Goal: Task Accomplishment & Management: Use online tool/utility

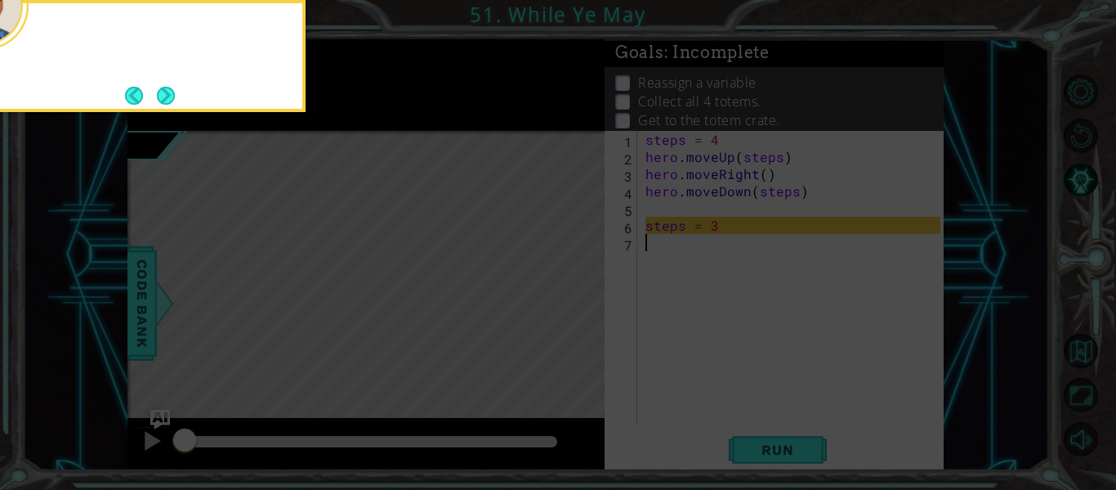
click at [1091, 445] on icon at bounding box center [558, 73] width 1116 height 833
click at [158, 93] on button "Next" at bounding box center [165, 95] width 30 height 30
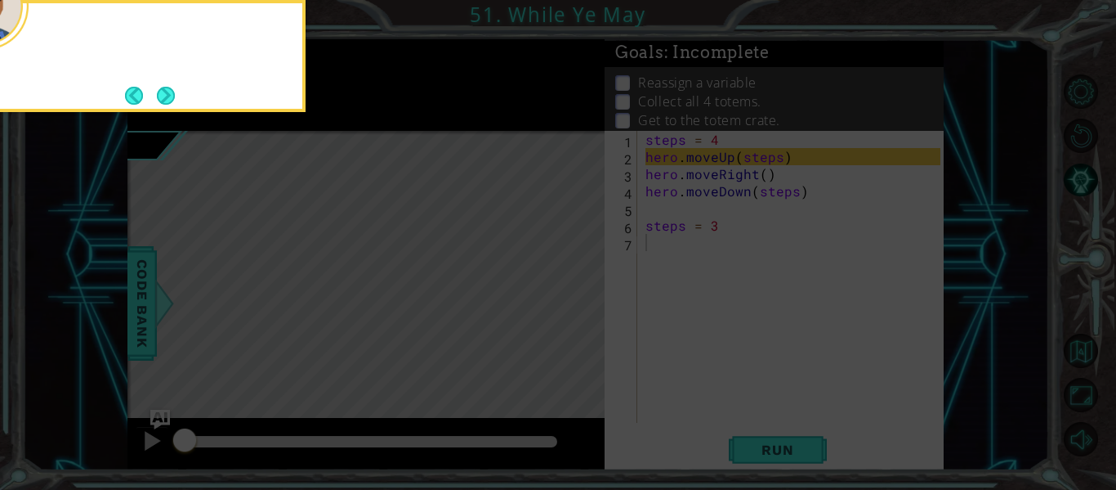
click at [158, 93] on button "Next" at bounding box center [166, 95] width 30 height 30
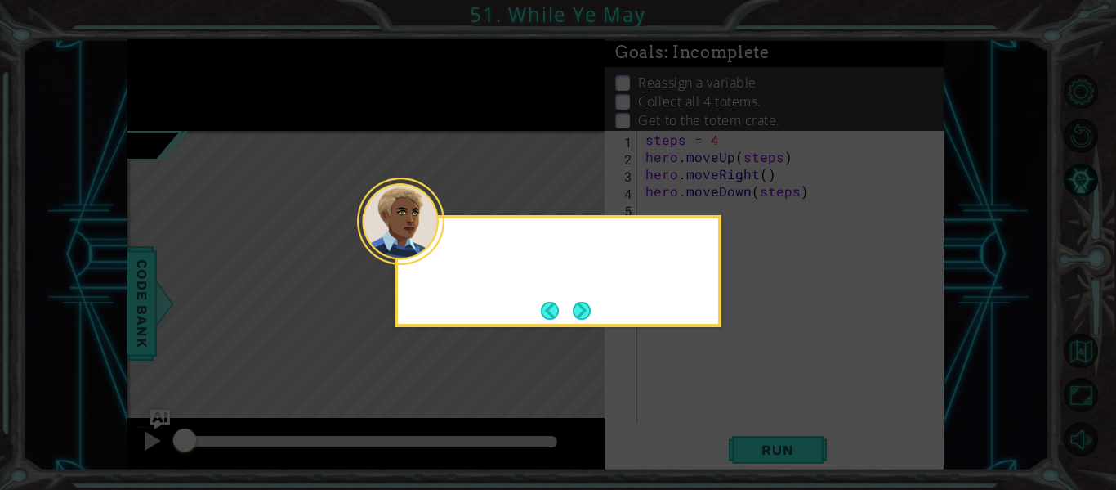
click at [158, 93] on icon at bounding box center [558, 245] width 1116 height 490
click at [577, 304] on button "Next" at bounding box center [581, 310] width 29 height 29
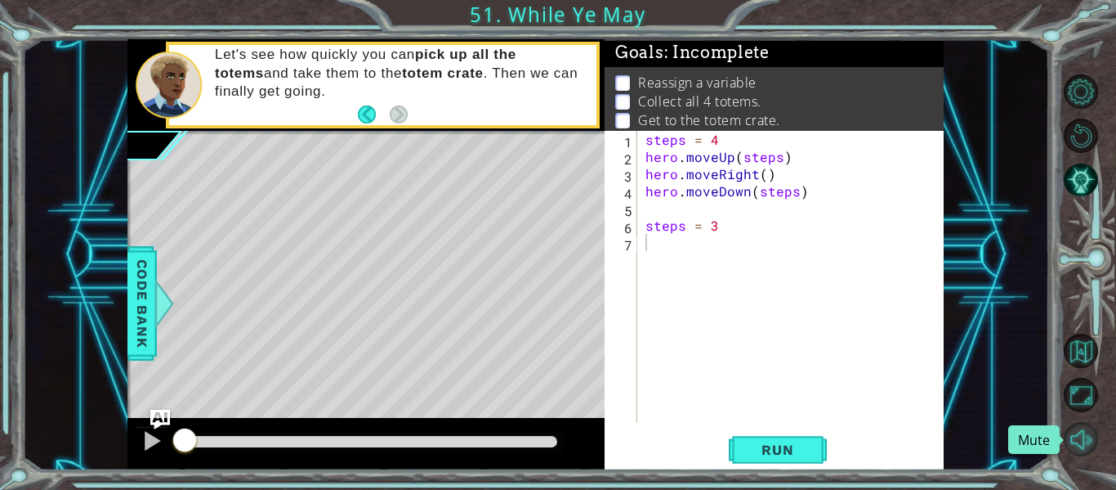
click at [1082, 437] on button "Mute" at bounding box center [1081, 439] width 34 height 34
click at [746, 454] on span "Run" at bounding box center [777, 449] width 65 height 16
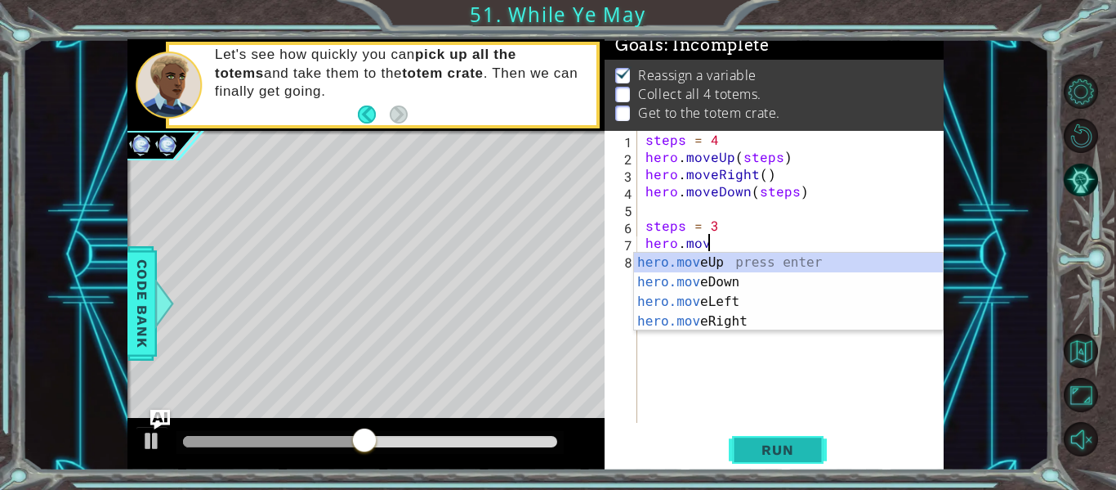
scroll to position [0, 3]
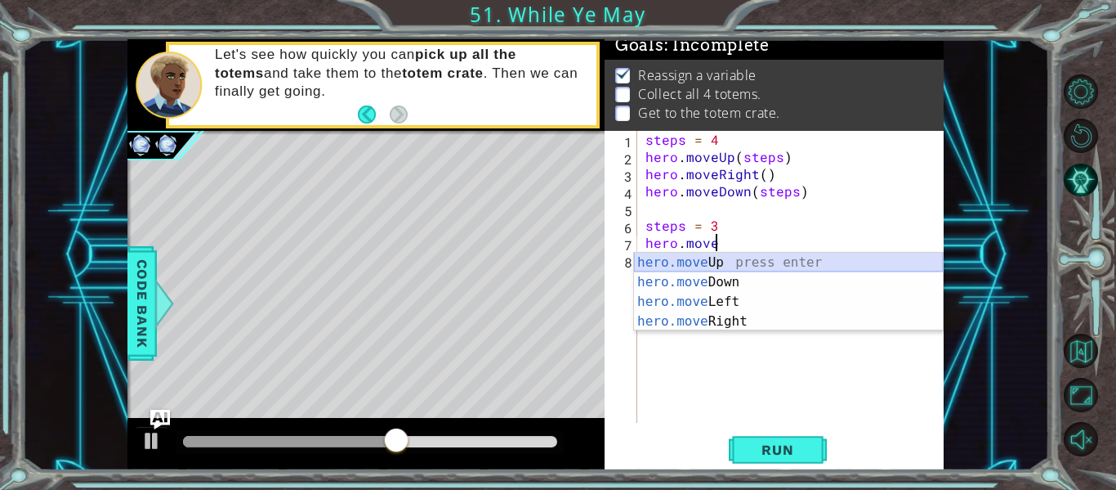
click at [687, 270] on div "hero.move Up press enter hero.move Down press enter hero.move Left press enter …" at bounding box center [788, 312] width 309 height 118
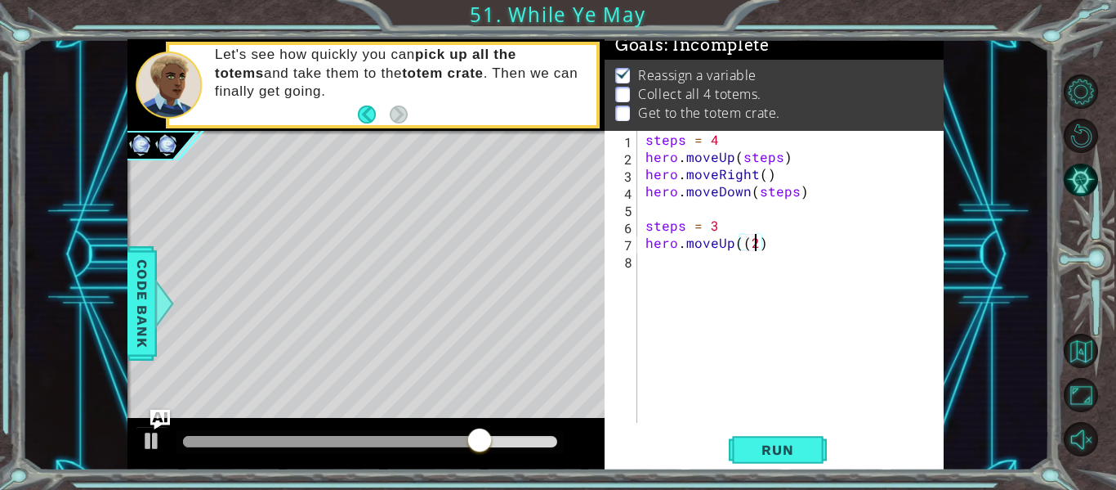
scroll to position [0, 7]
type textarea "hero.moveUp((2)"
click at [773, 446] on span "Run" at bounding box center [777, 449] width 65 height 16
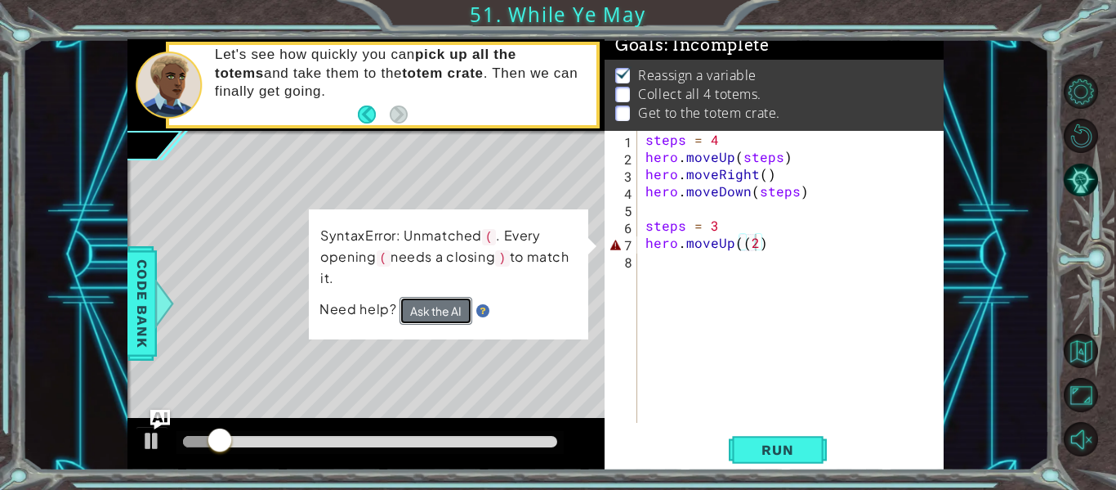
click at [441, 319] on button "Ask the AI" at bounding box center [436, 311] width 73 height 28
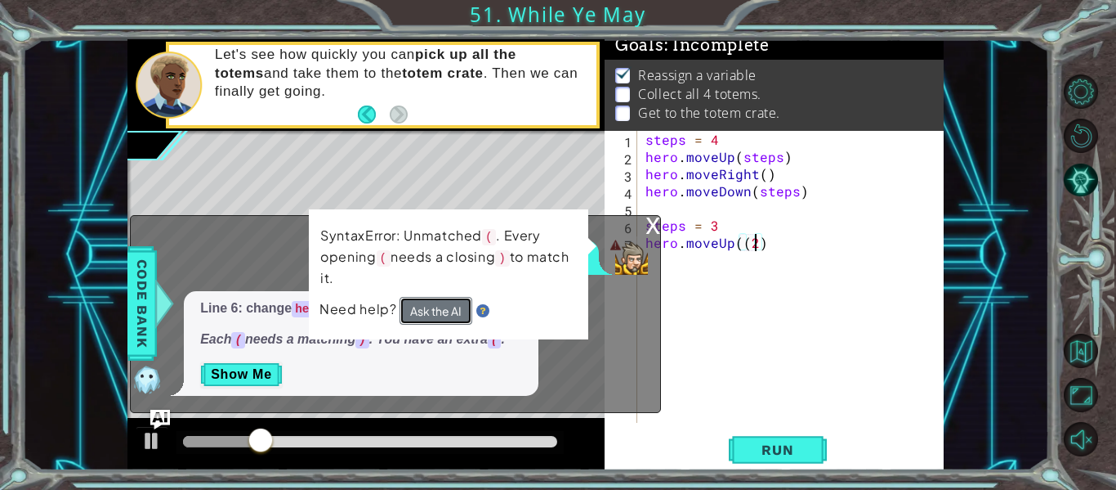
click at [450, 315] on button "Ask the AI" at bounding box center [436, 311] width 73 height 28
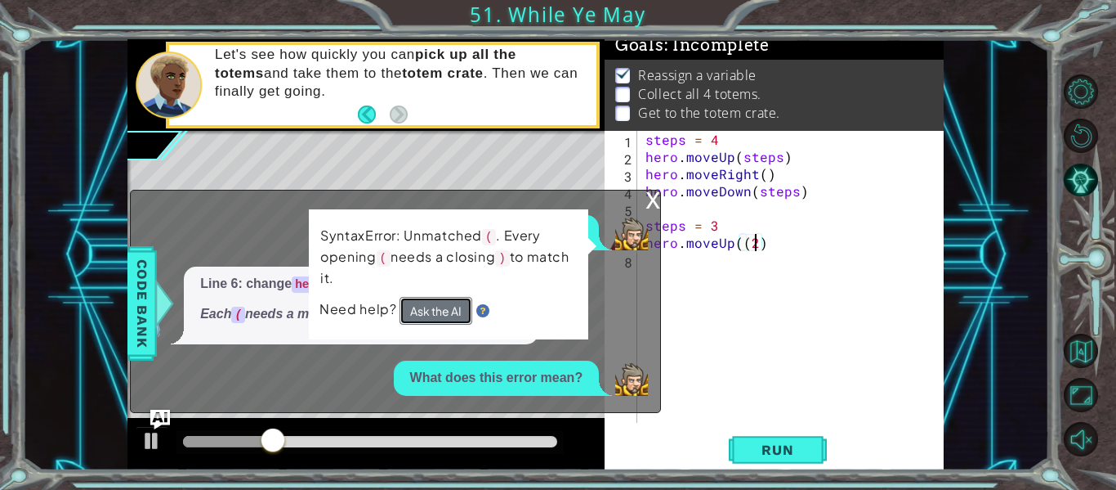
click at [459, 316] on button "Ask the AI" at bounding box center [436, 311] width 73 height 28
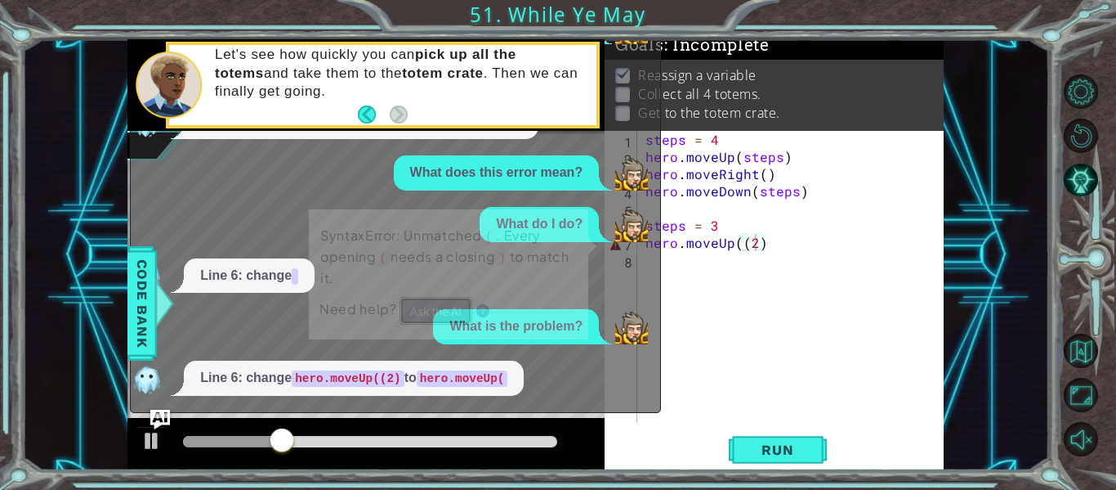
click at [459, 316] on button "Ask the AI" at bounding box center [436, 311] width 73 height 28
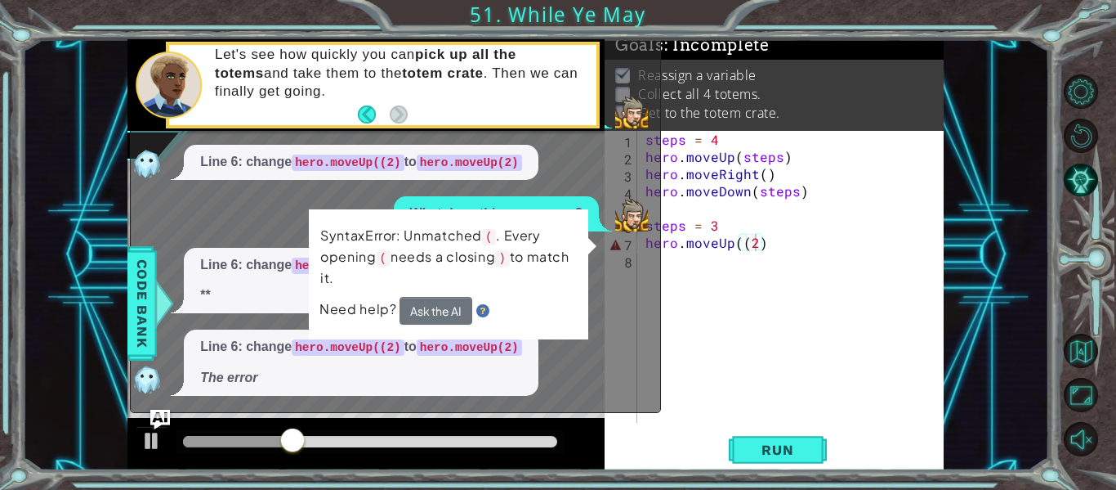
click at [644, 356] on div "Line 6: change hero.moveUp((2) to hero.moveUp(2) The error" at bounding box center [391, 362] width 521 height 66
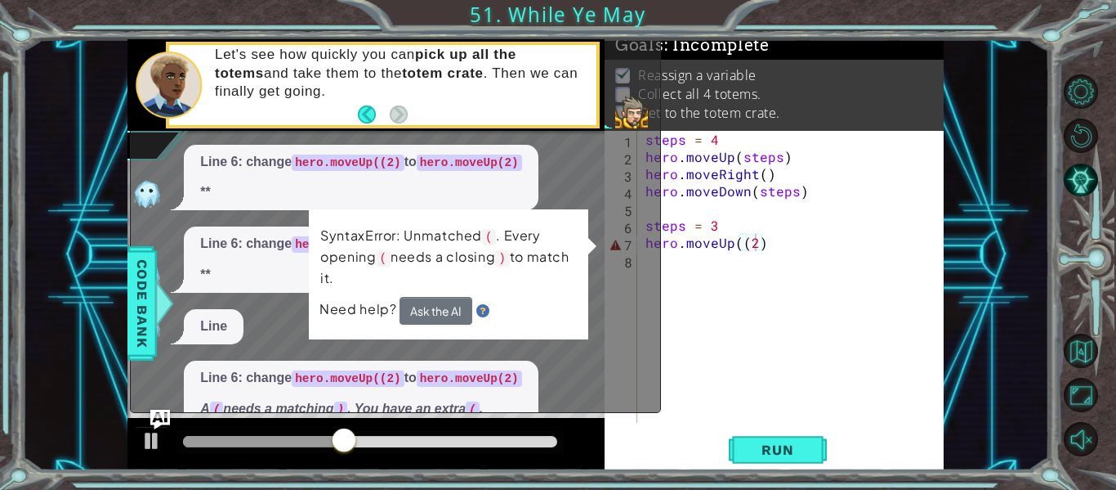
click at [576, 219] on div "SyntaxError: Unmatched ( . Every opening ( needs a closing ) to match it. Need …" at bounding box center [449, 274] width 280 height 130
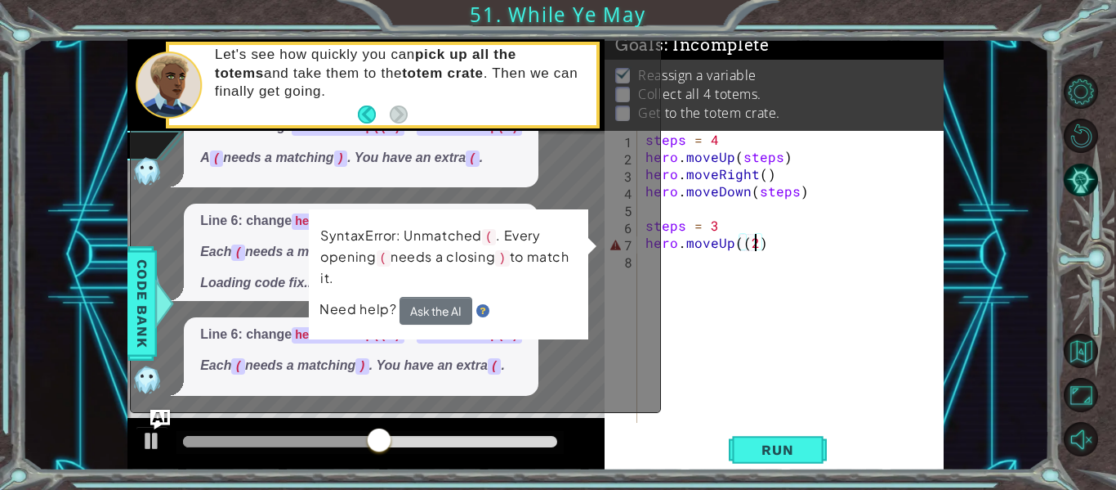
scroll to position [886, 0]
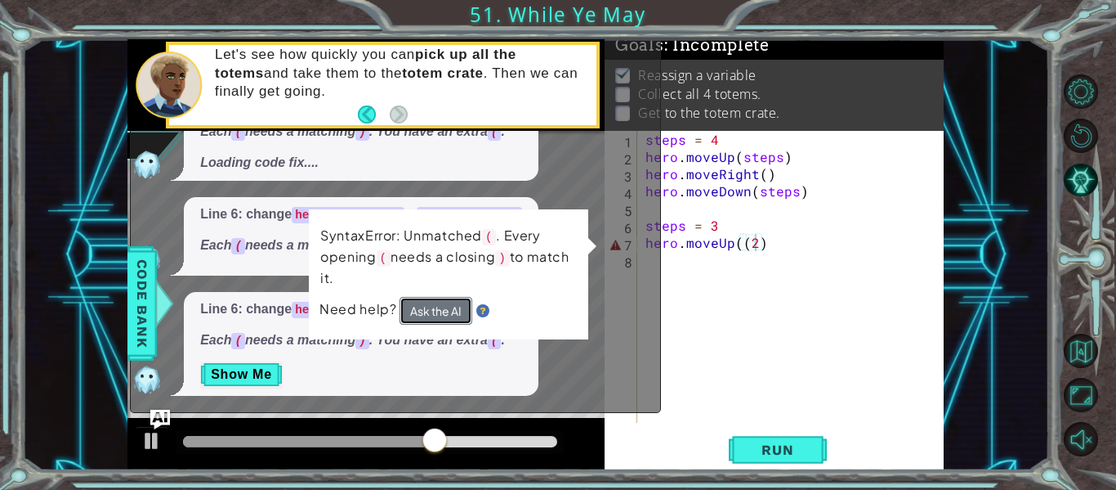
click at [433, 313] on button "Ask the AI" at bounding box center [436, 311] width 73 height 28
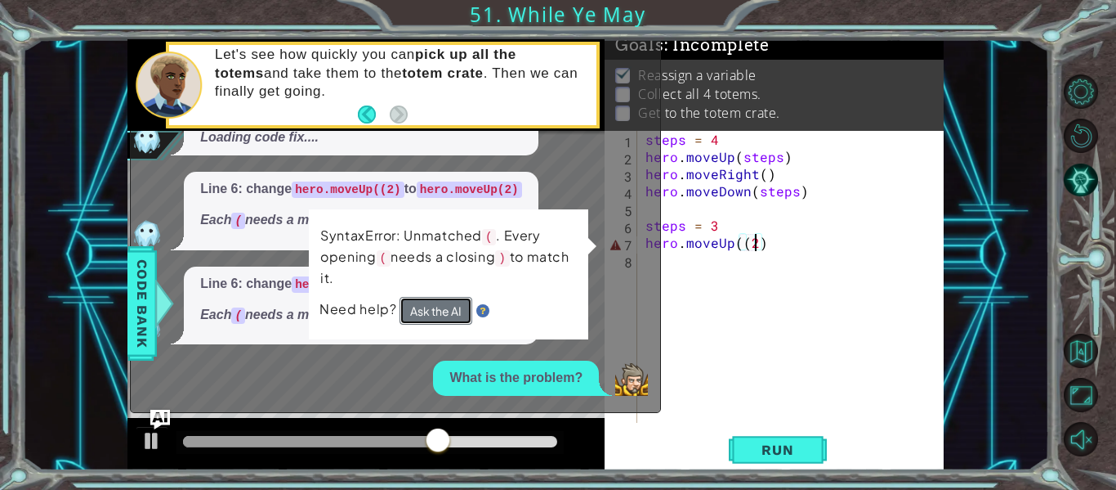
click at [433, 313] on button "Ask the AI" at bounding box center [436, 311] width 73 height 28
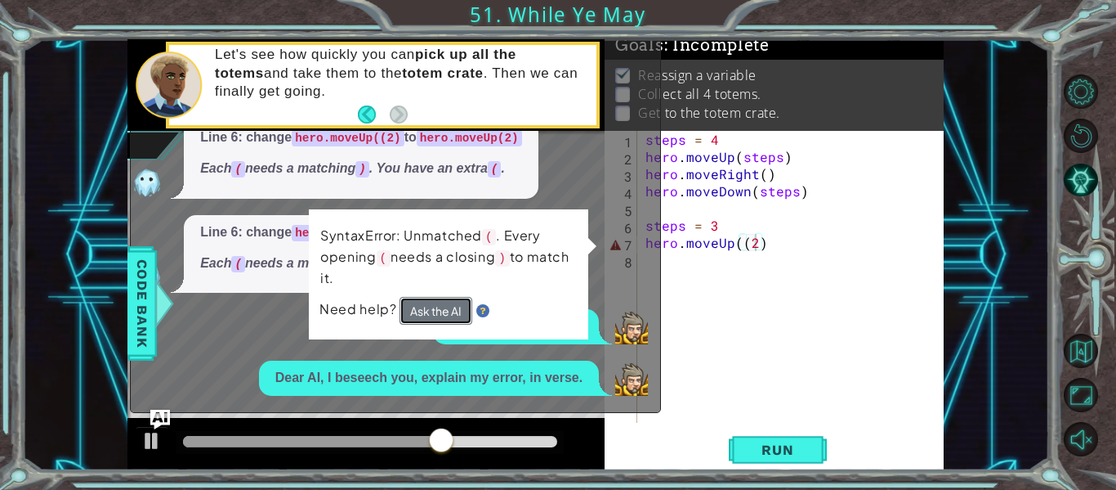
click at [433, 313] on button "Ask the AI" at bounding box center [436, 311] width 73 height 28
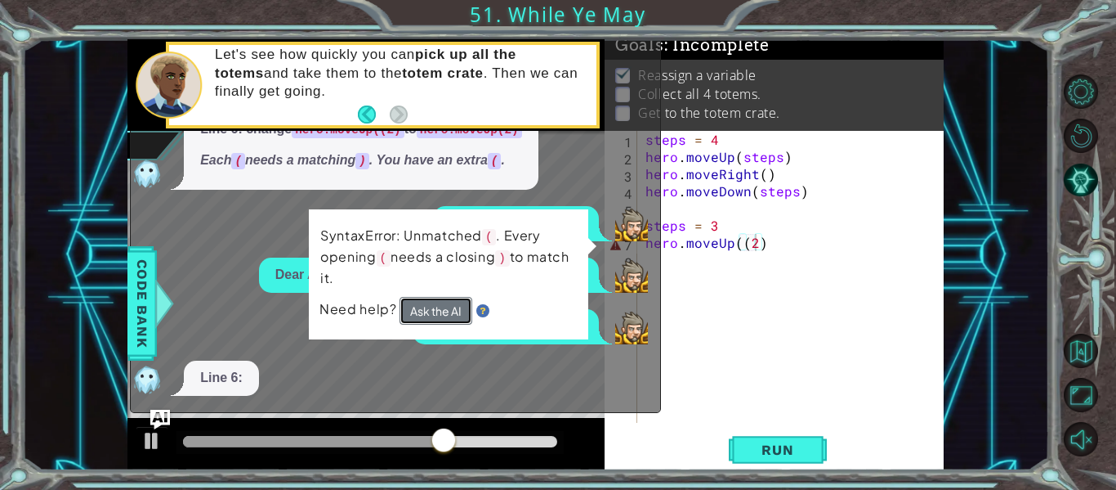
click at [433, 313] on button "Ask the AI" at bounding box center [436, 311] width 73 height 28
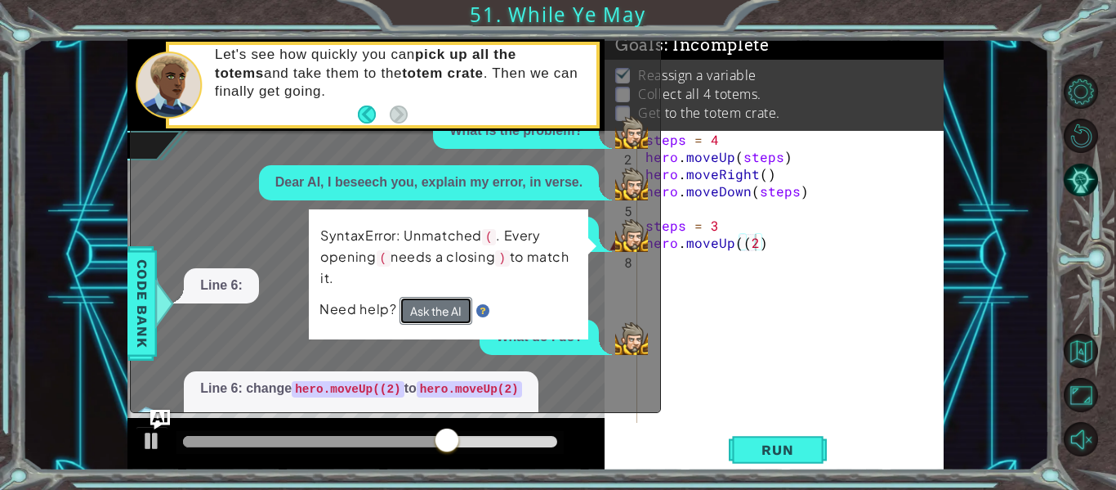
click at [433, 313] on button "Ask the AI" at bounding box center [436, 311] width 73 height 28
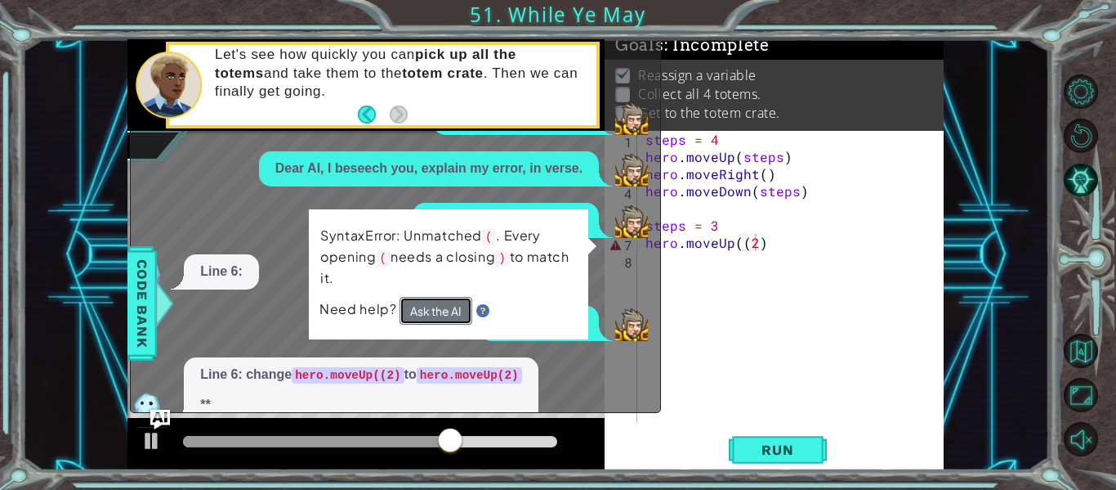
click at [433, 313] on button "Ask the AI" at bounding box center [436, 311] width 73 height 28
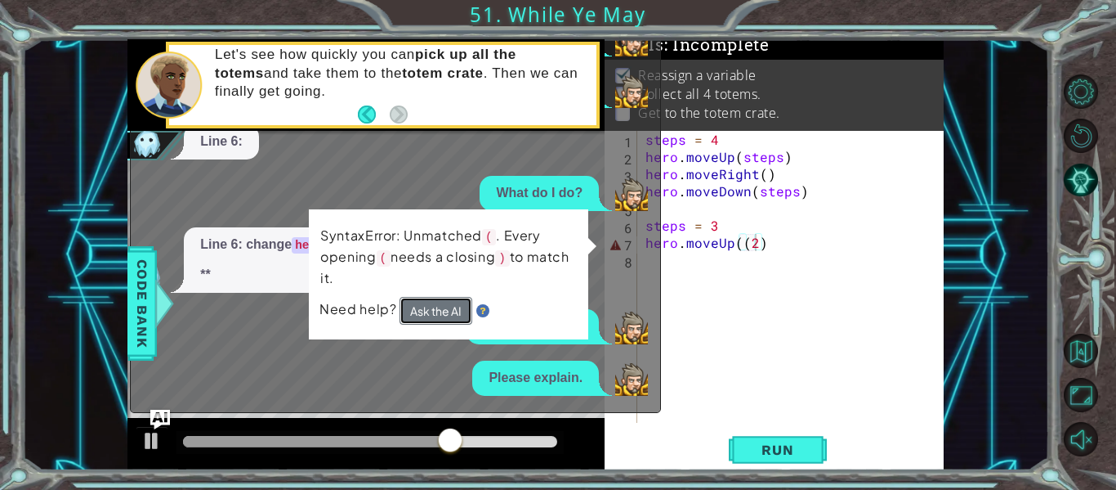
click at [433, 313] on button "Ask the AI" at bounding box center [436, 311] width 73 height 28
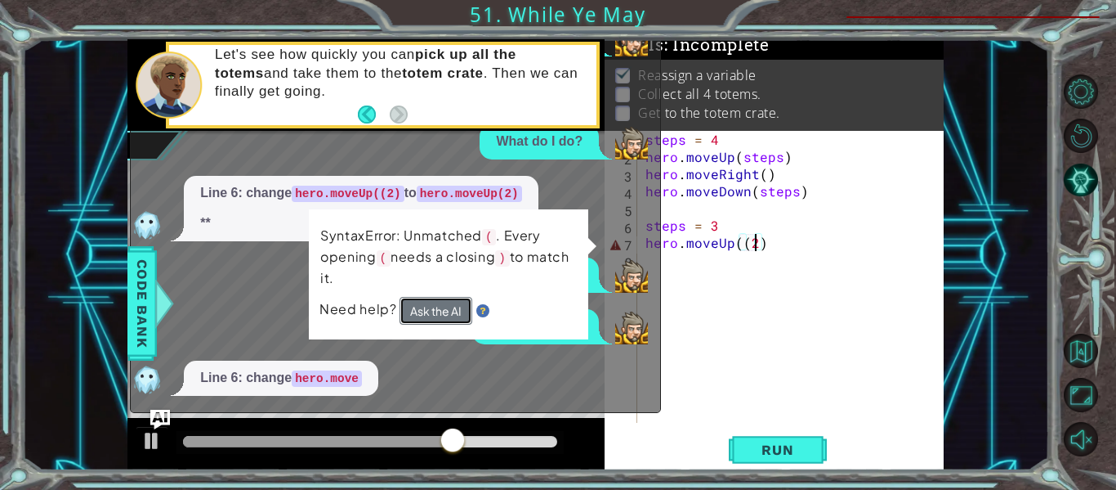
click at [433, 313] on button "Ask the AI" at bounding box center [436, 311] width 73 height 28
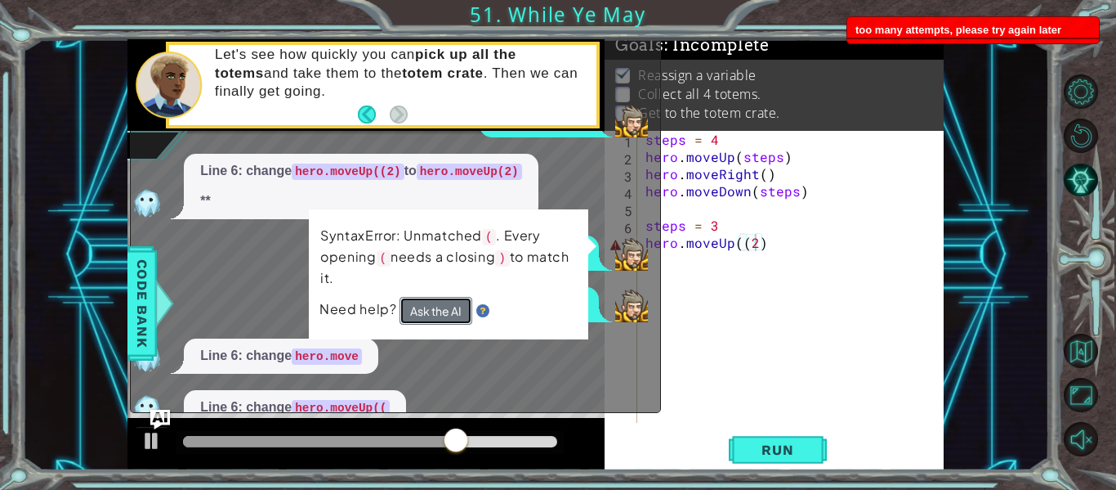
click at [433, 313] on button "Ask the AI" at bounding box center [436, 311] width 73 height 28
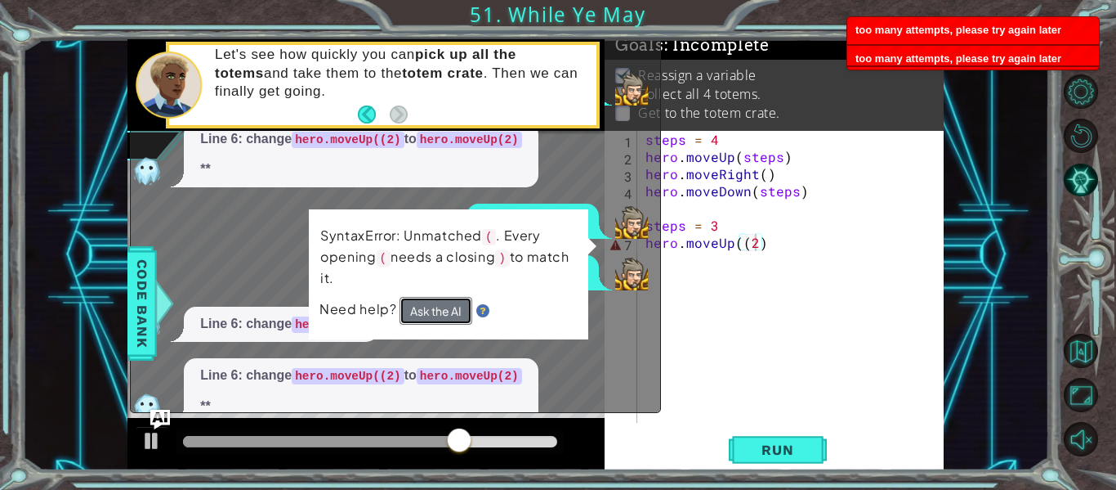
click at [433, 313] on button "Ask the AI" at bounding box center [436, 311] width 73 height 28
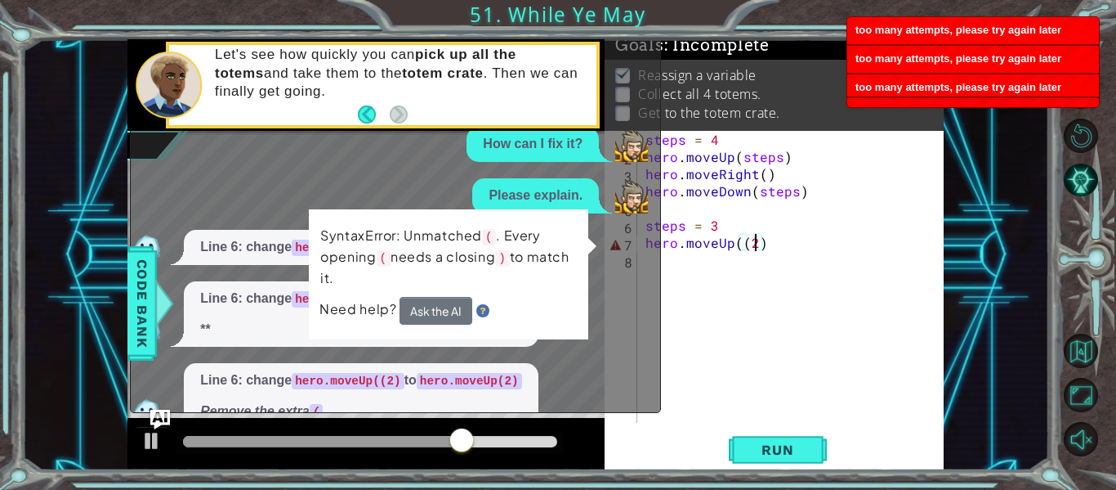
drag, startPoint x: 433, startPoint y: 313, endPoint x: 423, endPoint y: 316, distance: 11.1
click at [423, 316] on button "Ask the AI" at bounding box center [436, 311] width 73 height 28
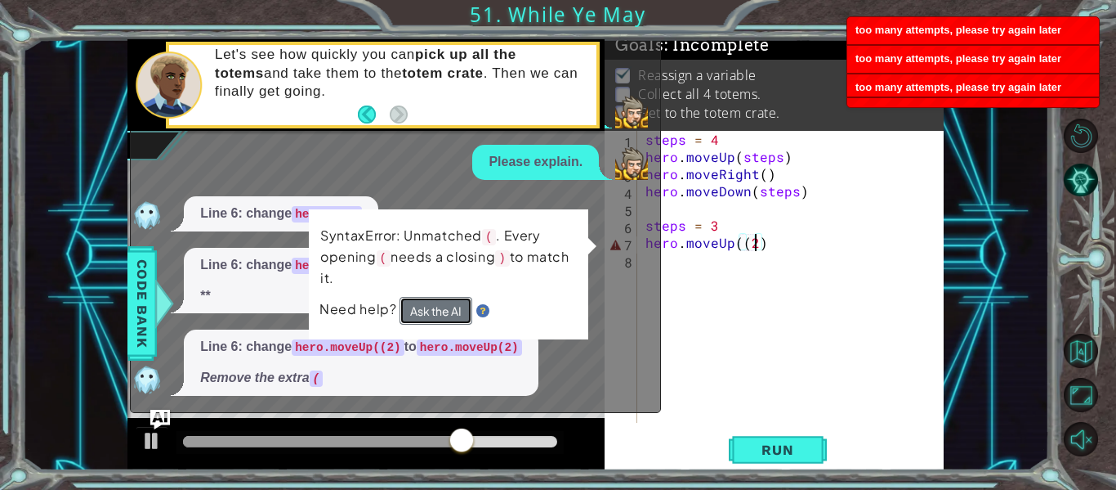
click at [423, 316] on button "Ask the AI" at bounding box center [436, 311] width 73 height 28
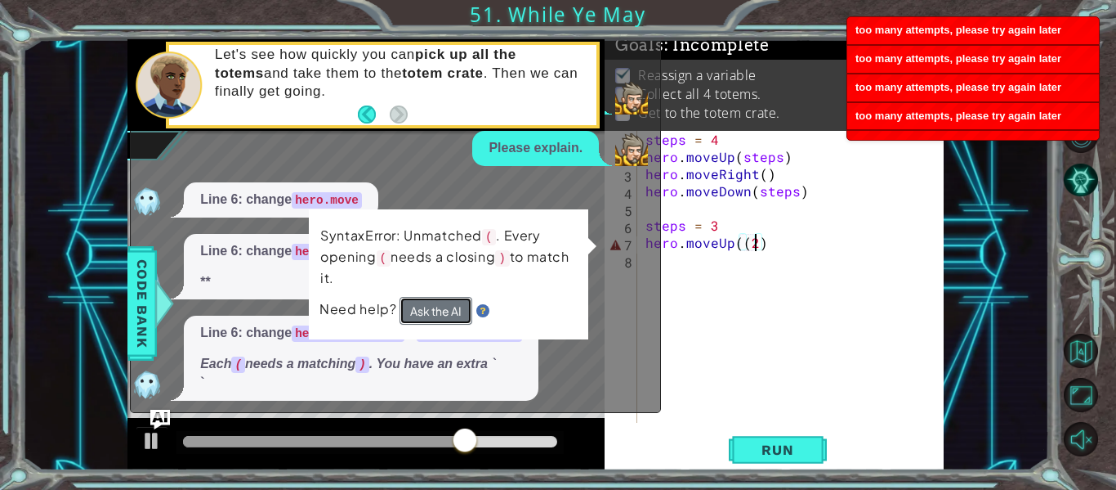
click at [420, 317] on button "Ask the AI" at bounding box center [436, 311] width 73 height 28
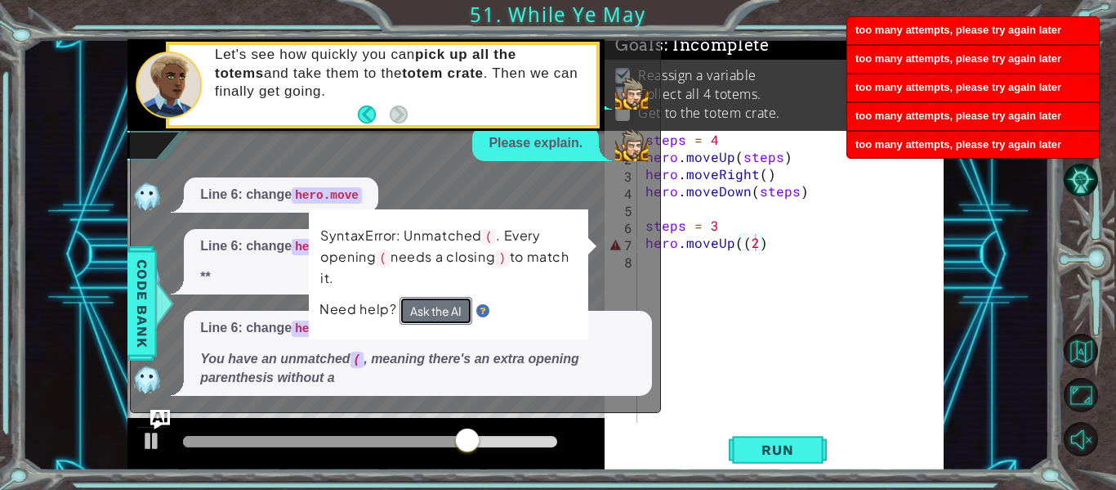
click at [420, 317] on button "Ask the AI" at bounding box center [436, 311] width 73 height 28
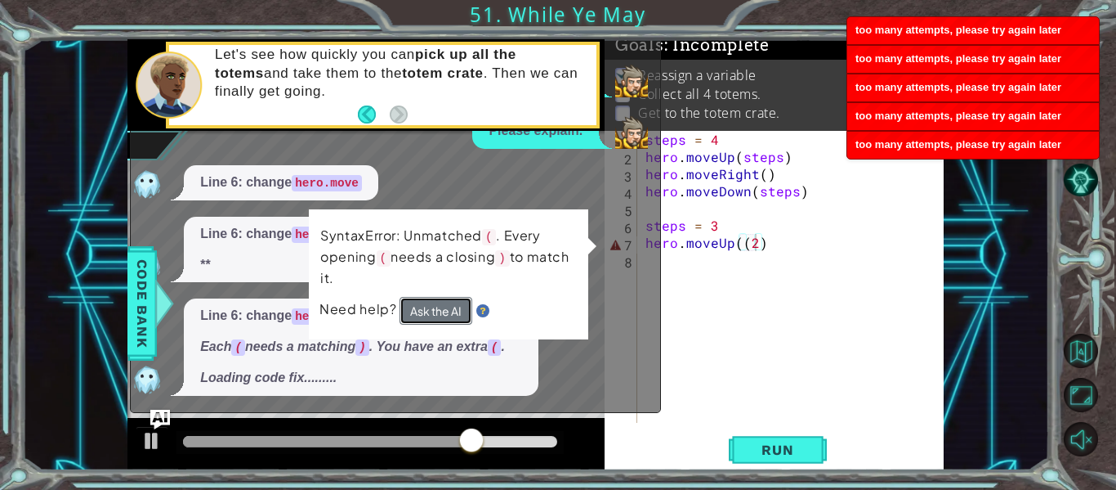
click at [420, 317] on button "Ask the AI" at bounding box center [436, 311] width 73 height 28
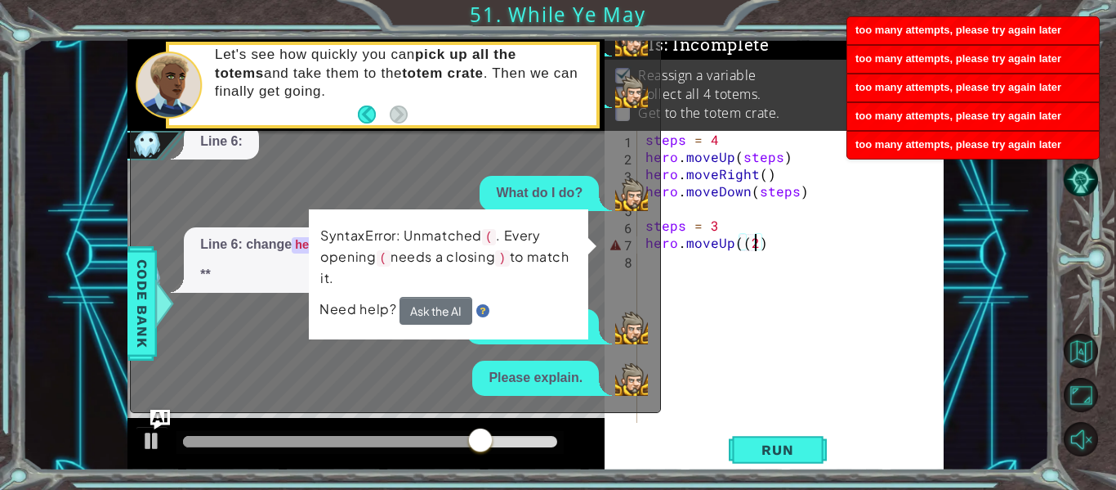
scroll to position [1302, 0]
click at [714, 280] on div "steps = 4 hero . moveUp ( steps ) hero . moveRight ( ) hero . moveDown ( steps …" at bounding box center [795, 294] width 306 height 326
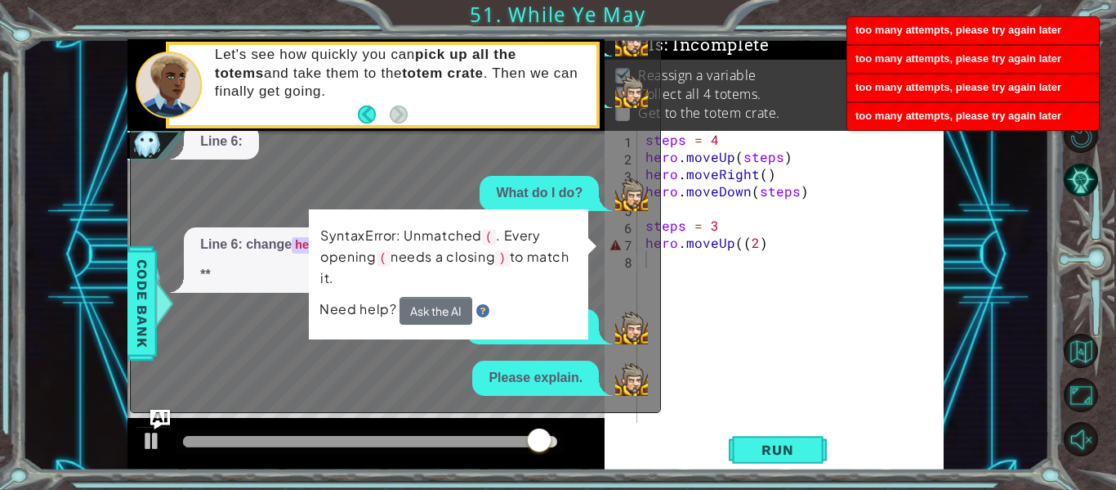
click at [685, 431] on div "1 2 3 4 5 6 7 8 steps = 4 hero . moveUp ( steps ) hero . moveRight ( ) hero . m…" at bounding box center [774, 300] width 339 height 339
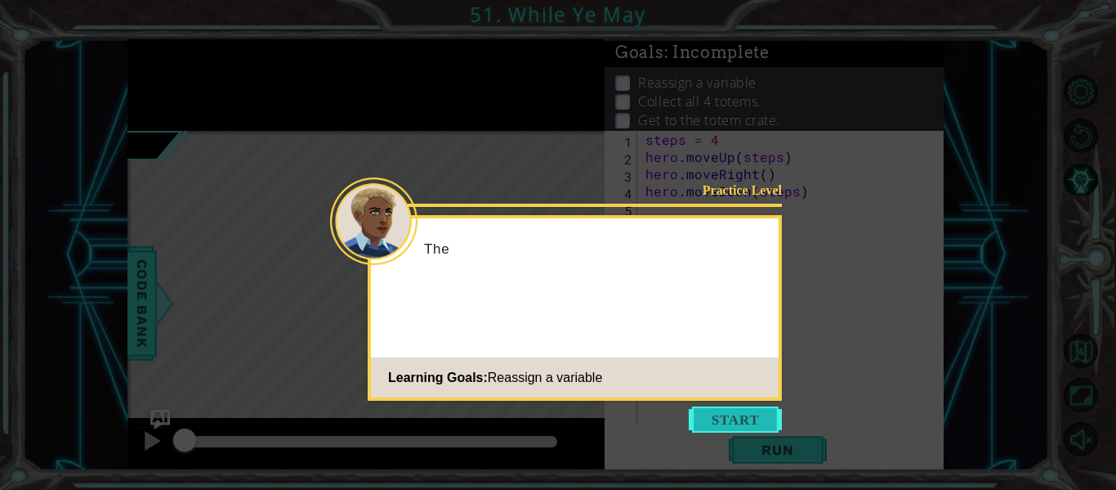
click at [743, 420] on button "Start" at bounding box center [735, 419] width 93 height 26
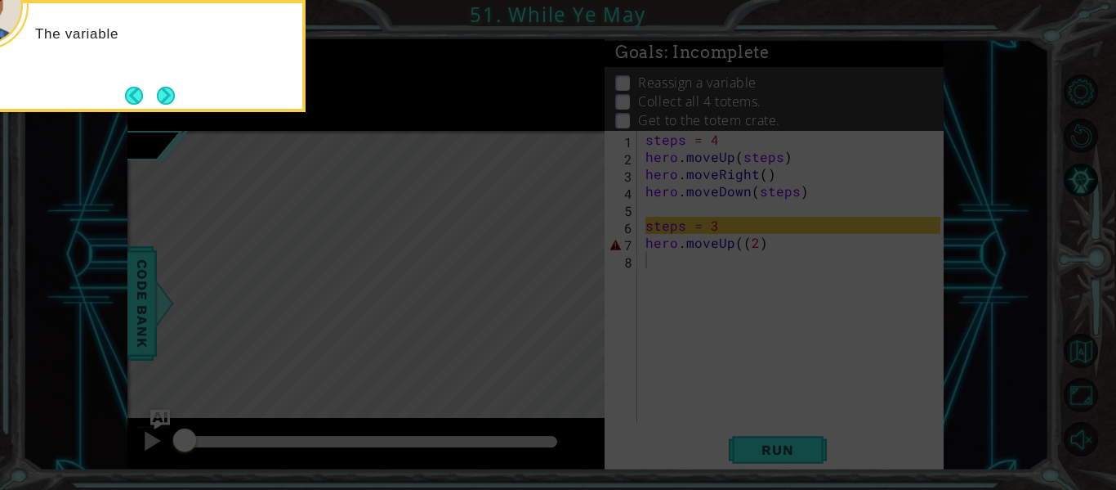
click at [725, 328] on icon at bounding box center [558, 73] width 1116 height 833
click at [749, 239] on icon at bounding box center [558, 73] width 1116 height 833
click at [763, 261] on icon at bounding box center [558, 73] width 1116 height 833
click at [163, 90] on button "Next" at bounding box center [166, 96] width 18 height 18
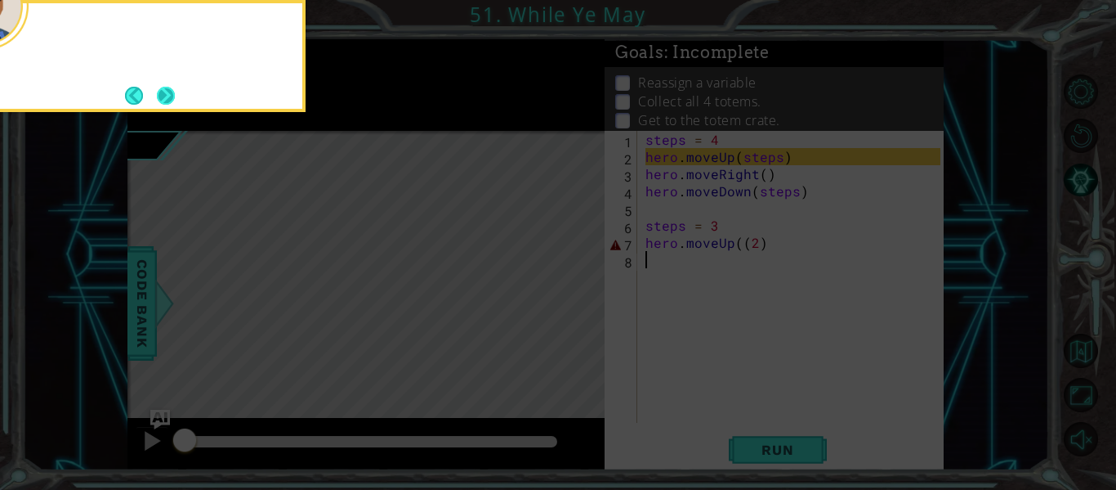
click at [163, 96] on button "Next" at bounding box center [166, 96] width 18 height 18
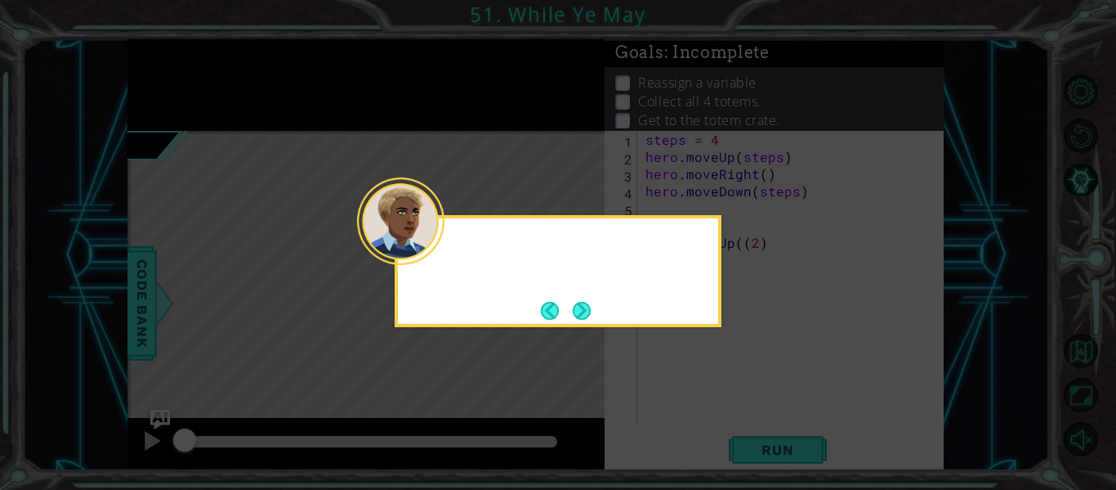
click at [163, 96] on icon at bounding box center [558, 245] width 1116 height 490
click at [582, 315] on button "Next" at bounding box center [582, 311] width 18 height 18
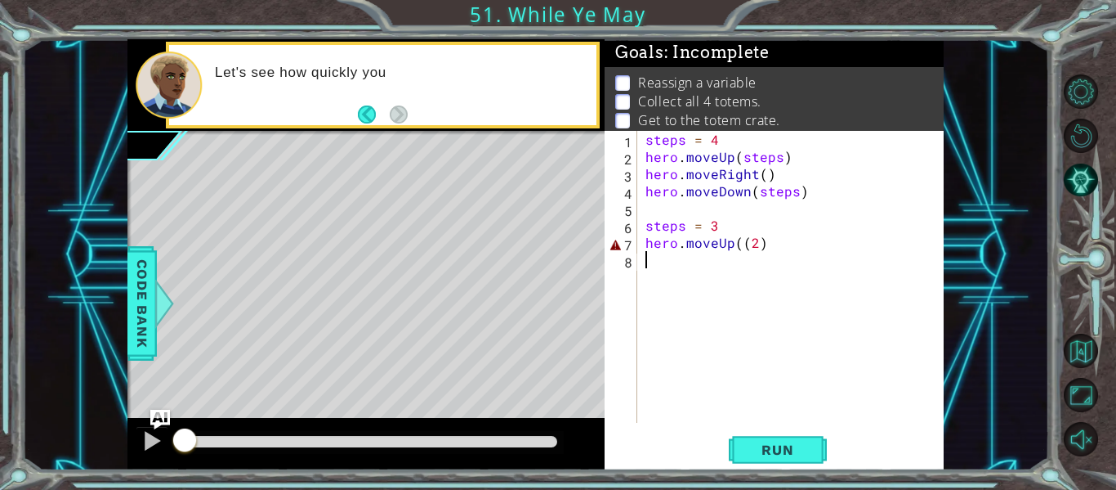
click at [758, 255] on div "steps = 4 hero . moveUp ( steps ) hero . moveRight ( ) hero . moveDown ( steps …" at bounding box center [795, 294] width 306 height 326
click at [751, 249] on div "steps = 4 hero . moveUp ( steps ) hero . moveRight ( ) hero . moveDown ( steps …" at bounding box center [795, 294] width 306 height 326
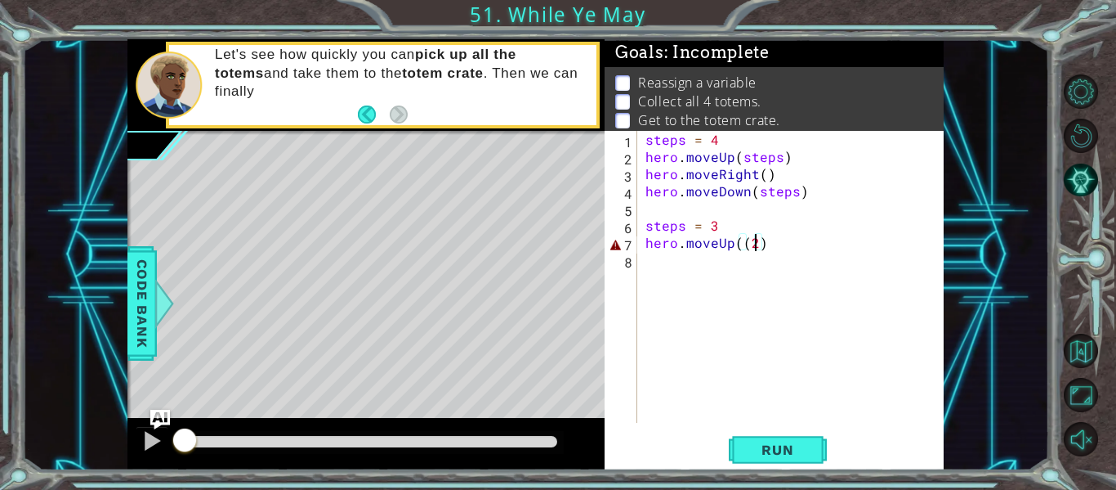
click at [758, 249] on div "steps = 4 hero . moveUp ( steps ) hero . moveRight ( ) hero . moveDown ( steps …" at bounding box center [795, 294] width 306 height 326
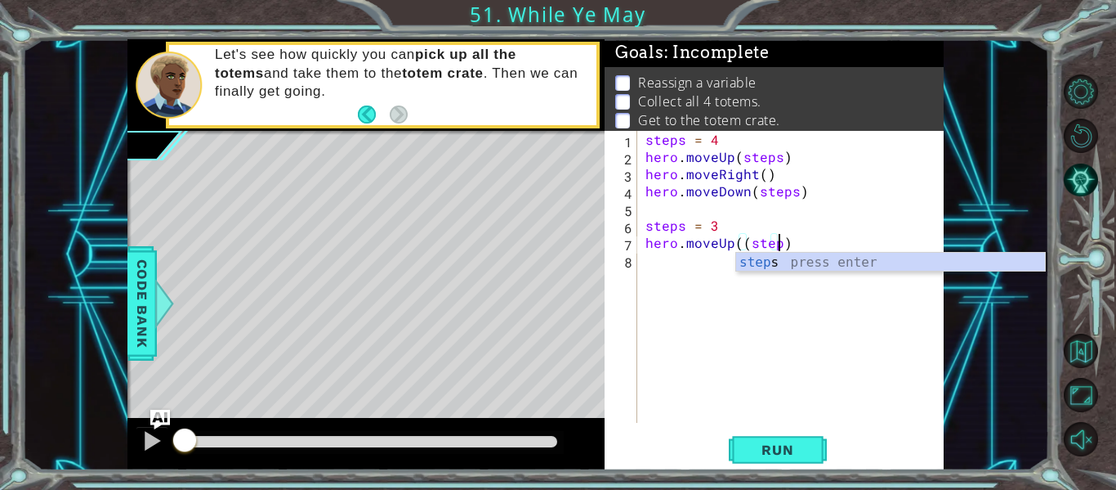
scroll to position [0, 8]
click at [749, 450] on span "Run" at bounding box center [777, 449] width 65 height 16
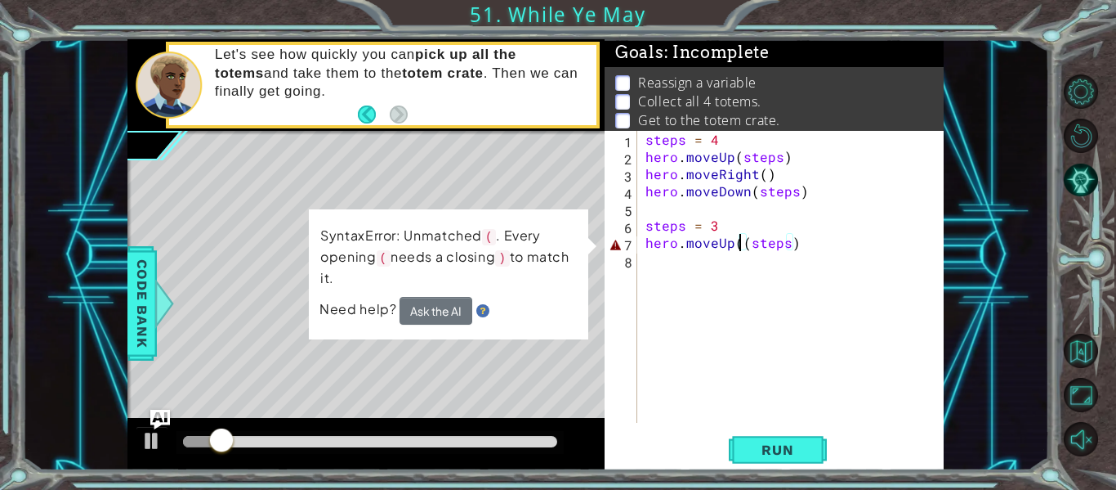
click at [738, 251] on div "steps = 4 hero . moveUp ( steps ) hero . moveRight ( ) hero . moveDown ( steps …" at bounding box center [795, 294] width 306 height 326
type textarea "hero.moveUp(steps)"
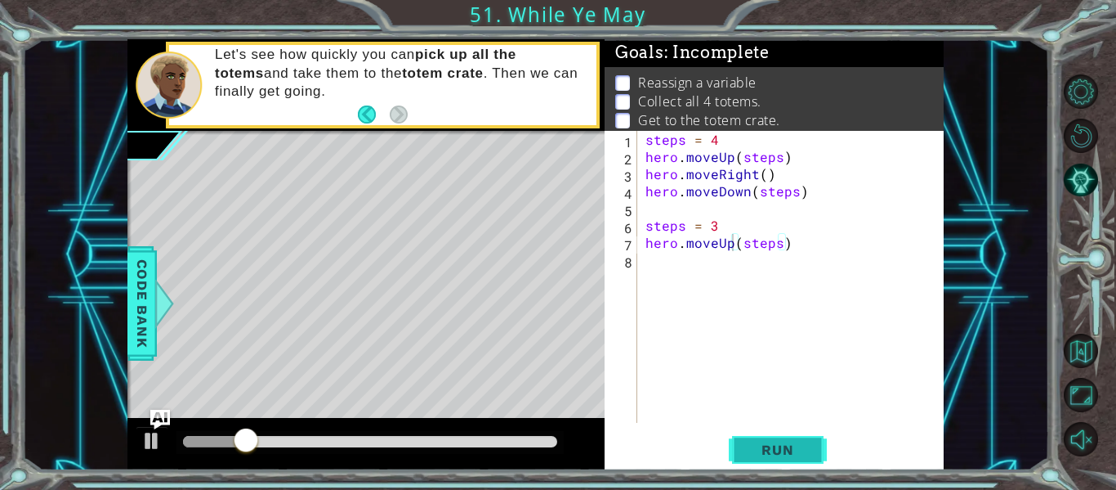
click at [783, 455] on span "Run" at bounding box center [777, 449] width 65 height 16
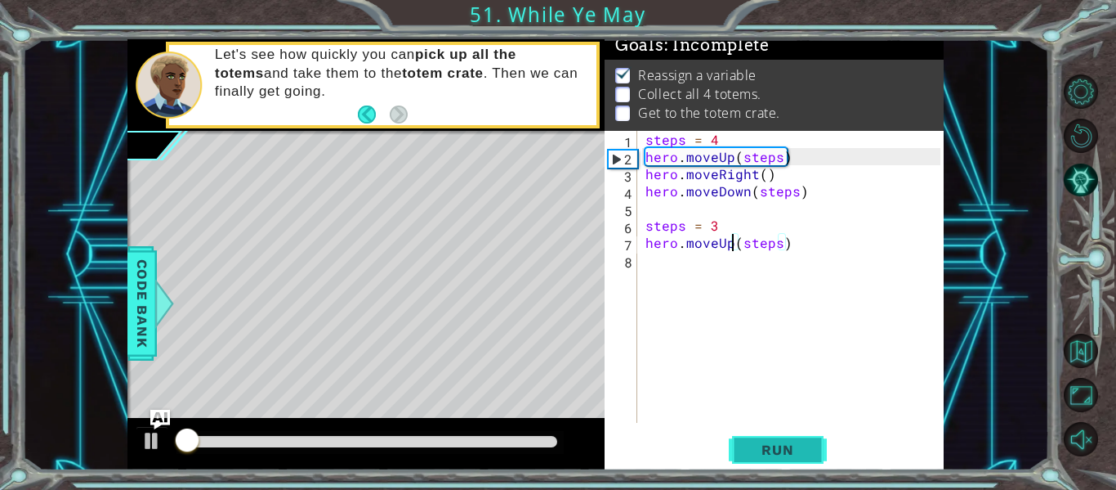
scroll to position [14, 0]
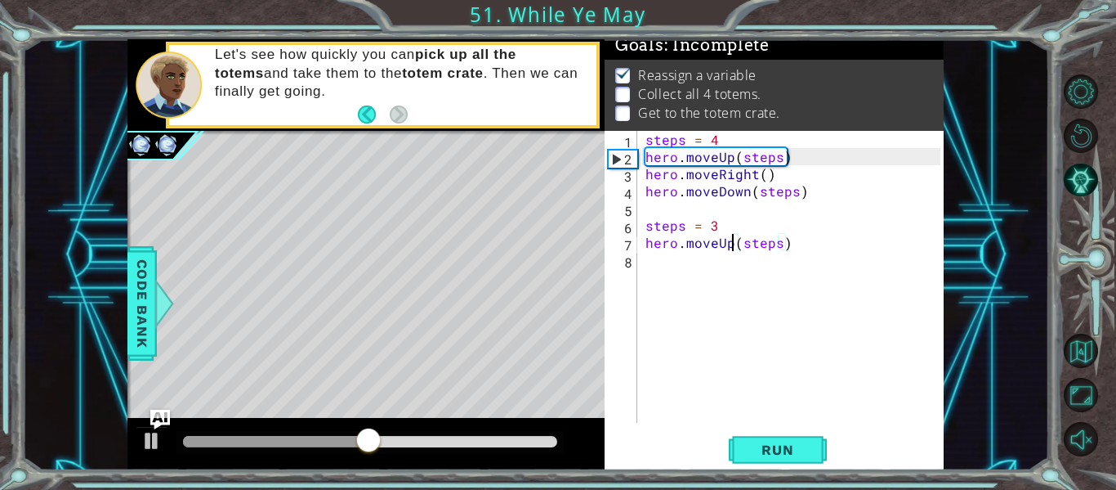
click at [651, 272] on div "steps = 4 hero . moveUp ( steps ) hero . moveRight ( ) hero . moveDown ( steps …" at bounding box center [795, 294] width 306 height 326
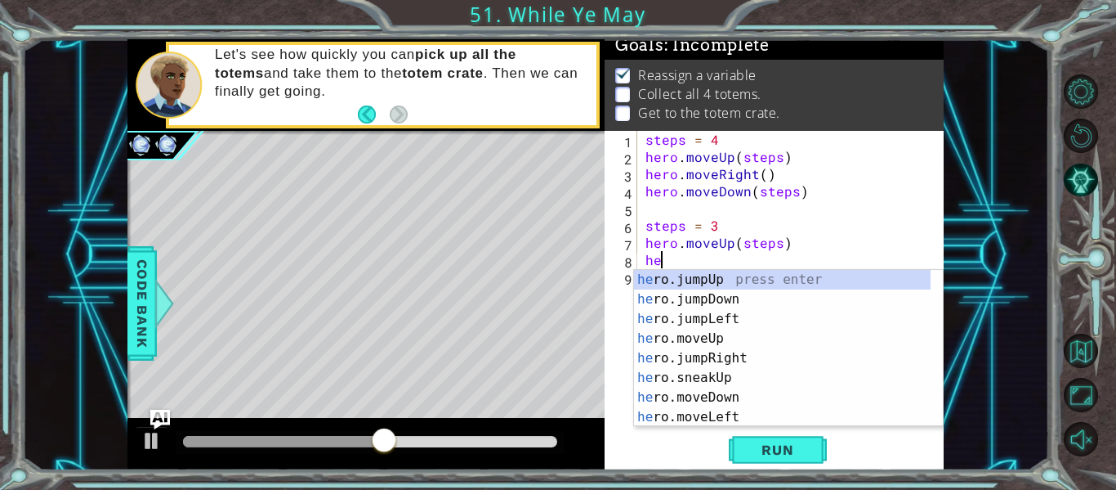
scroll to position [0, 1]
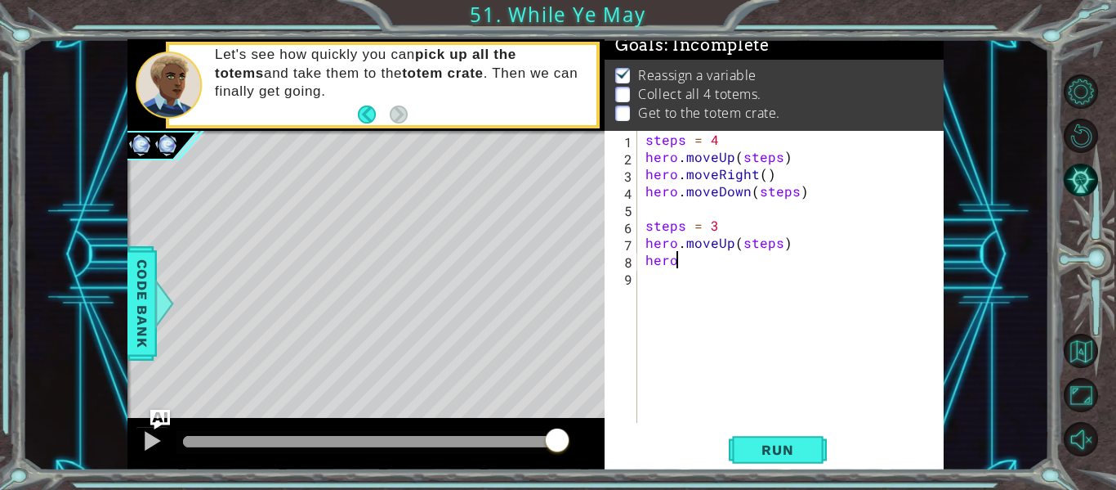
click at [735, 256] on div "steps = 4 hero . moveUp ( steps ) hero . moveRight ( ) hero . moveDown ( steps …" at bounding box center [795, 294] width 306 height 326
click at [740, 268] on div "steps = 4 hero . moveUp ( steps ) hero . moveRight ( ) hero . moveDown ( steps …" at bounding box center [795, 294] width 306 height 326
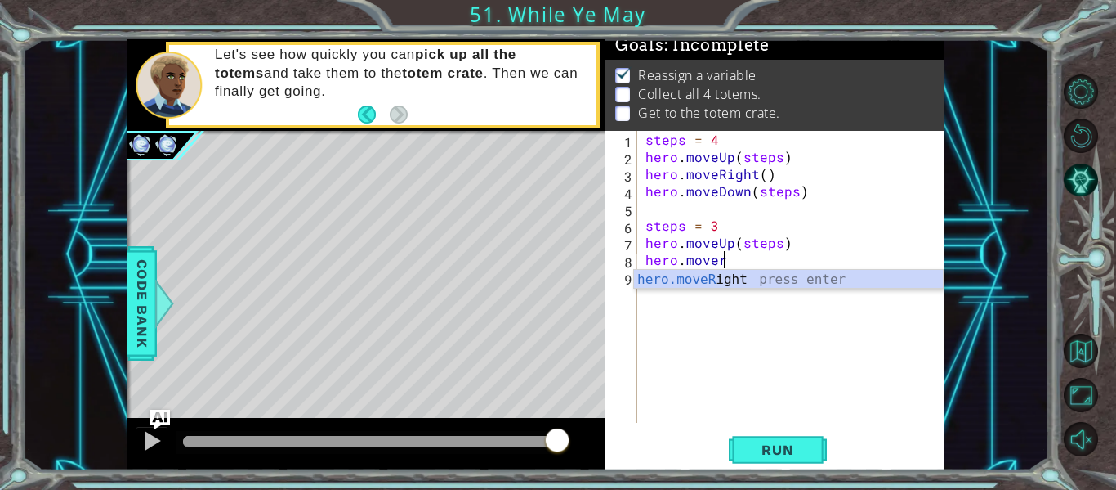
scroll to position [0, 5]
click at [733, 280] on div "hero.moveRi ght press enter" at bounding box center [788, 299] width 309 height 59
type textarea "hero.moveRight(1)"
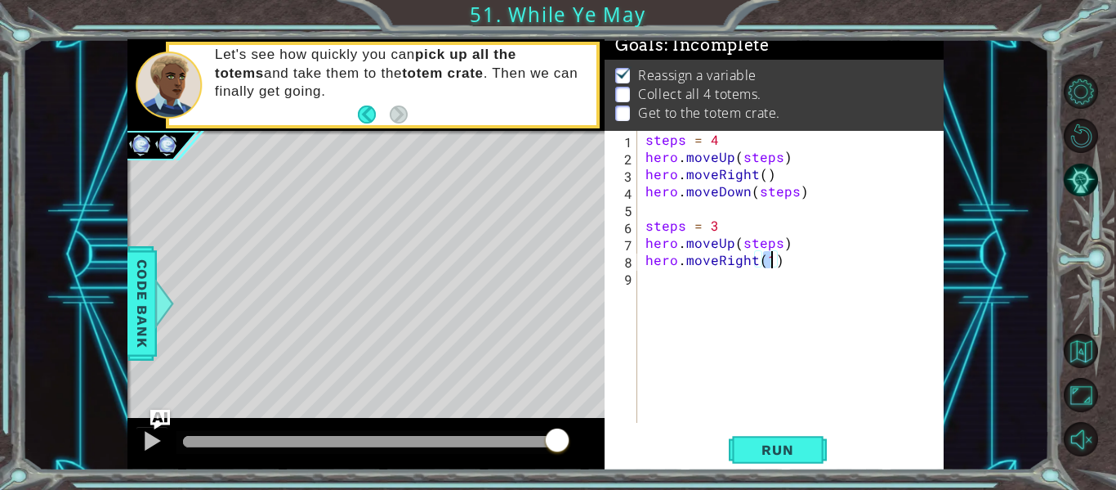
click at [695, 333] on div "steps = 4 hero . moveUp ( steps ) hero . moveRight ( ) hero . moveDown ( steps …" at bounding box center [795, 294] width 306 height 326
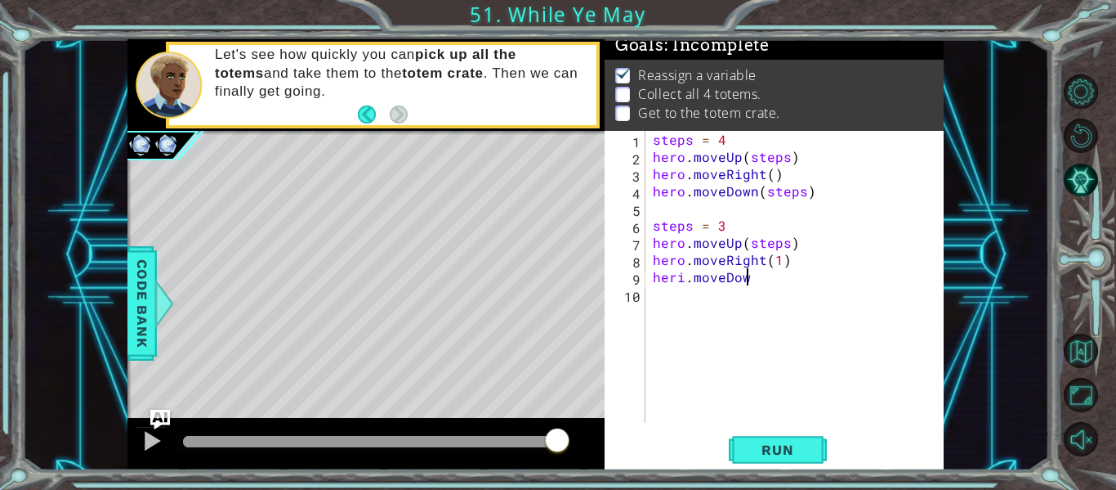
scroll to position [0, 6]
click at [678, 279] on div "steps = 4 hero . moveUp ( steps ) hero . moveRight ( ) hero . moveDown ( steps …" at bounding box center [799, 294] width 299 height 326
click at [686, 281] on div "steps = 4 hero . moveUp ( steps ) hero . moveRight ( ) hero . moveDown ( steps …" at bounding box center [799, 294] width 299 height 326
click at [682, 281] on div "steps = 4 hero . moveUp ( steps ) hero . moveRight ( ) hero . moveDown ( steps …" at bounding box center [799, 294] width 299 height 326
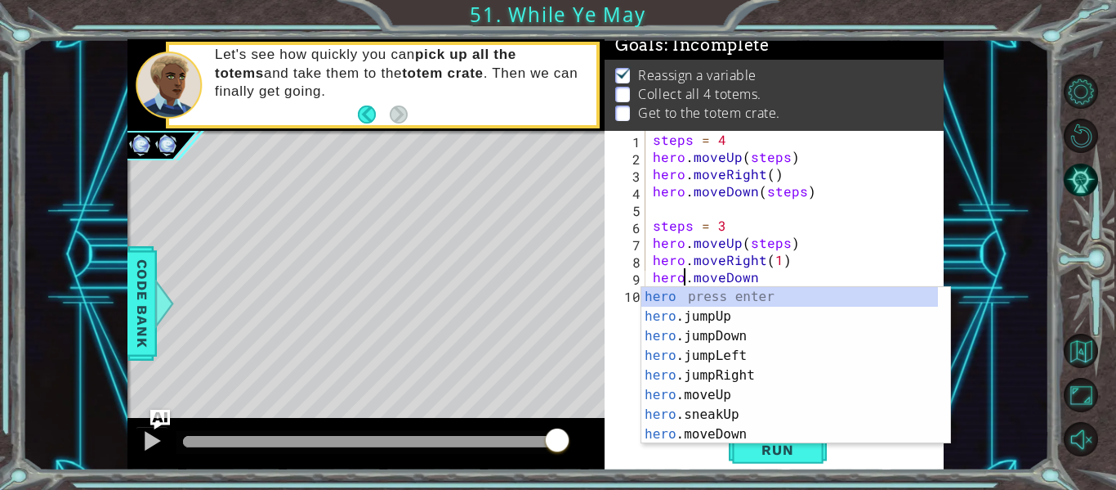
scroll to position [0, 2]
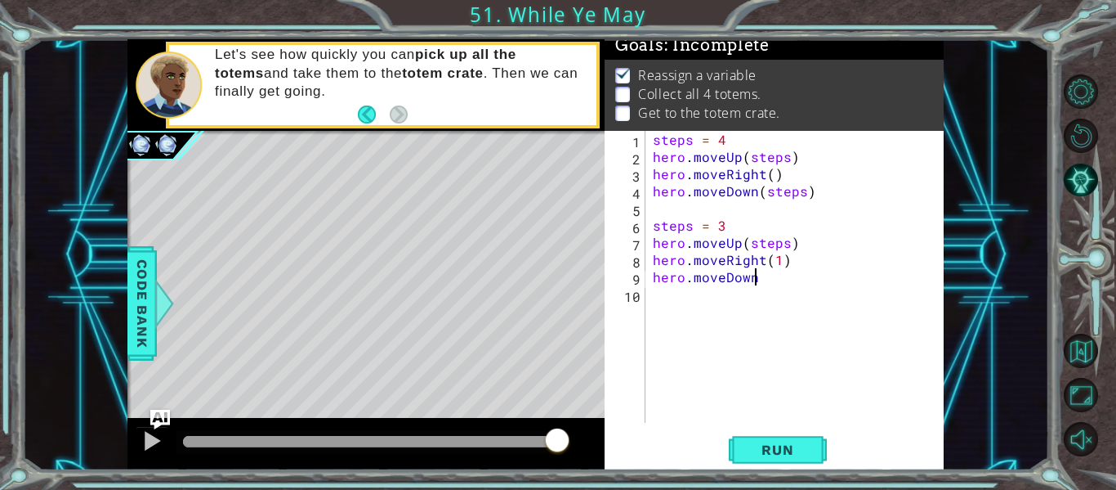
click at [768, 276] on div "steps = 4 hero . moveUp ( steps ) hero . moveRight ( ) hero . moveDown ( steps …" at bounding box center [799, 294] width 299 height 326
click at [759, 280] on div "steps = 4 hero . moveUp ( steps ) hero . moveRight ( ) hero . moveDown ( steps …" at bounding box center [799, 294] width 299 height 326
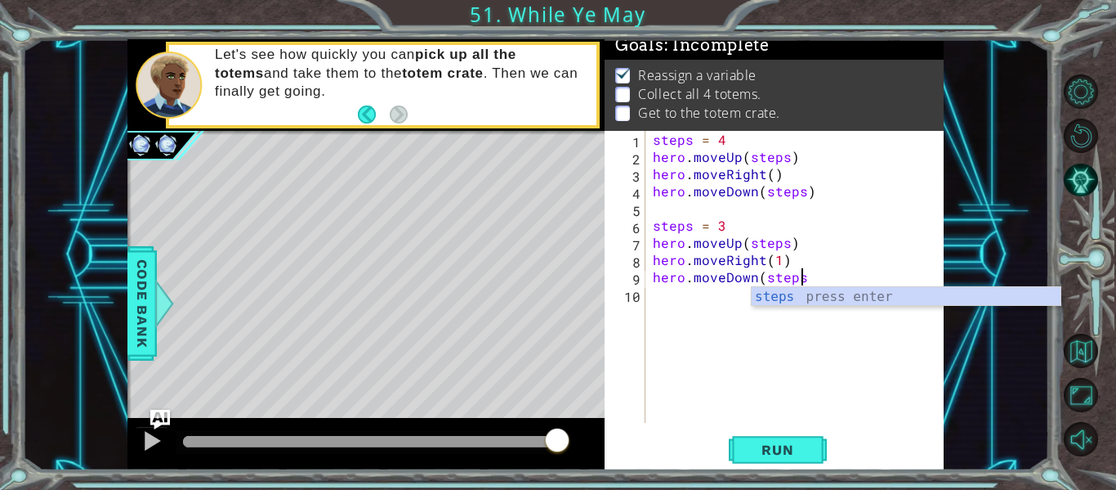
scroll to position [0, 9]
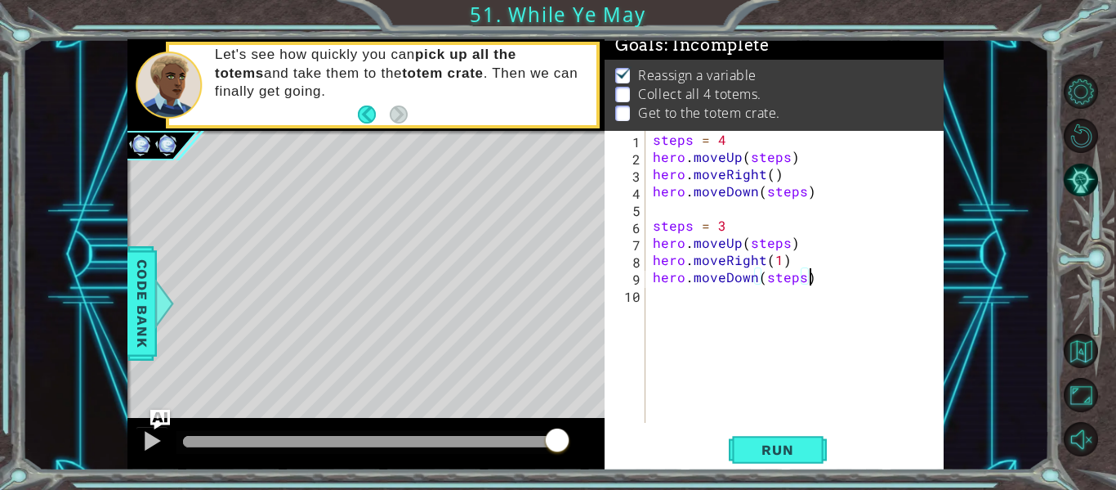
type textarea "hero.moveDown(steps)"
click at [793, 442] on span "Run" at bounding box center [777, 449] width 65 height 16
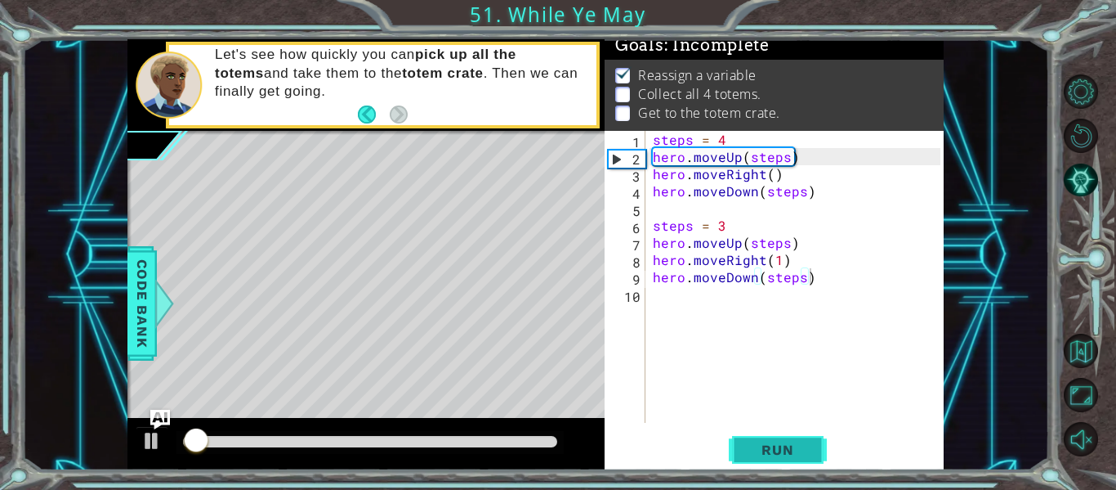
click at [793, 442] on span "Run" at bounding box center [777, 449] width 65 height 16
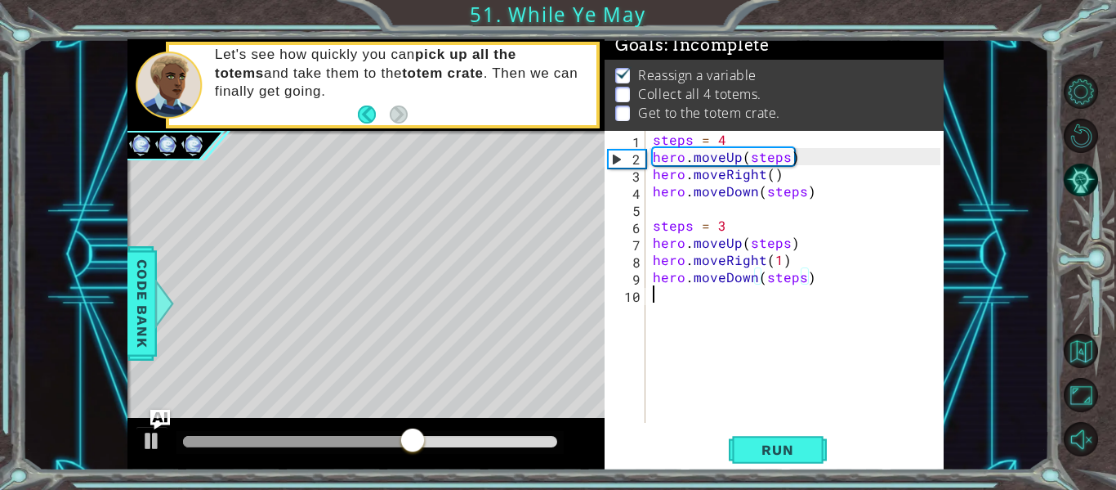
click at [733, 319] on div "steps = 4 hero . moveUp ( steps ) hero . moveRight ( ) hero . moveDown ( steps …" at bounding box center [799, 294] width 299 height 326
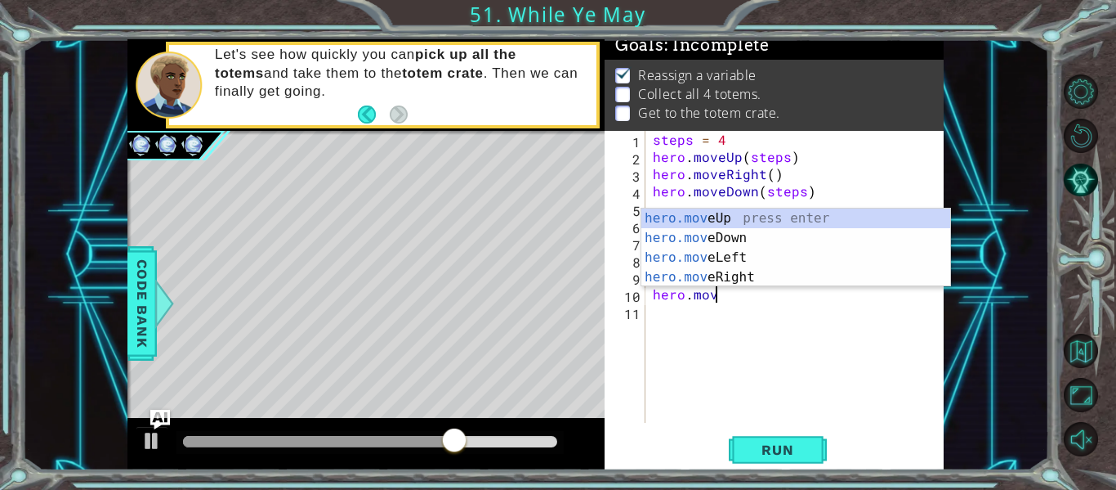
scroll to position [0, 3]
click at [676, 220] on div "hero.move Up press enter hero.move Down press enter hero.move Left press enter …" at bounding box center [796, 267] width 309 height 118
type textarea "hero.moveUp(1)"
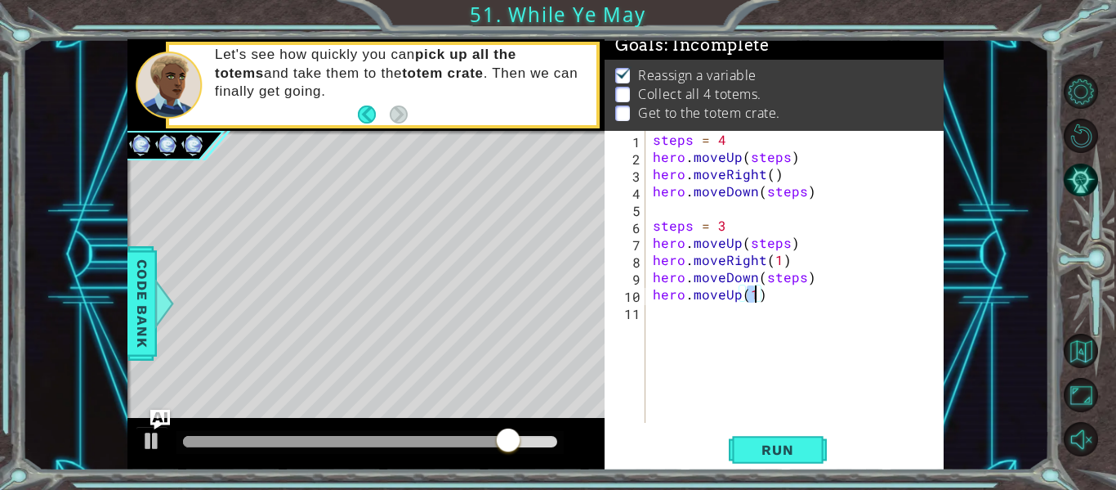
click at [671, 345] on div "steps = 4 hero . moveUp ( steps ) hero . moveRight ( ) hero . moveDown ( steps …" at bounding box center [799, 294] width 299 height 326
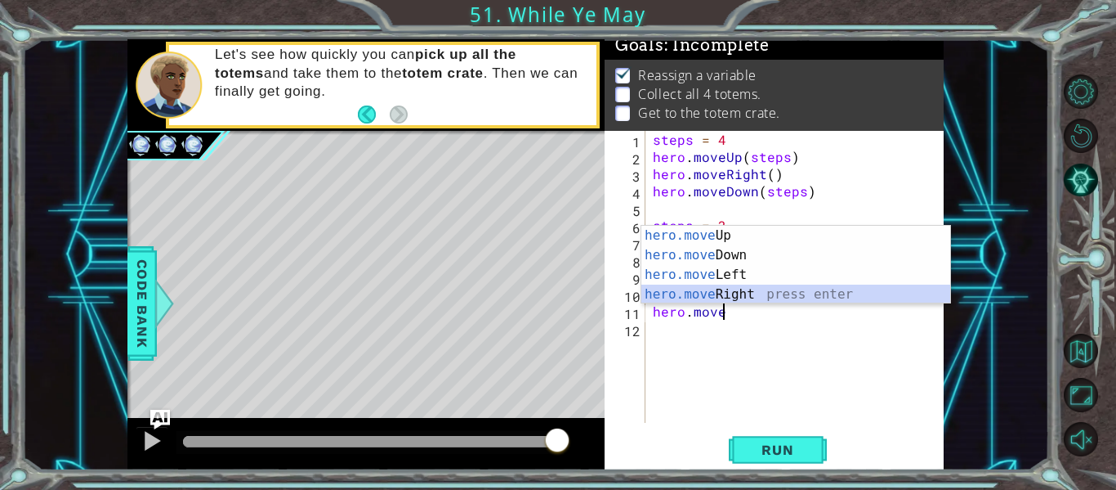
click at [754, 298] on div "hero.move Up press enter hero.move Down press enter hero.move Left press enter …" at bounding box center [796, 285] width 309 height 118
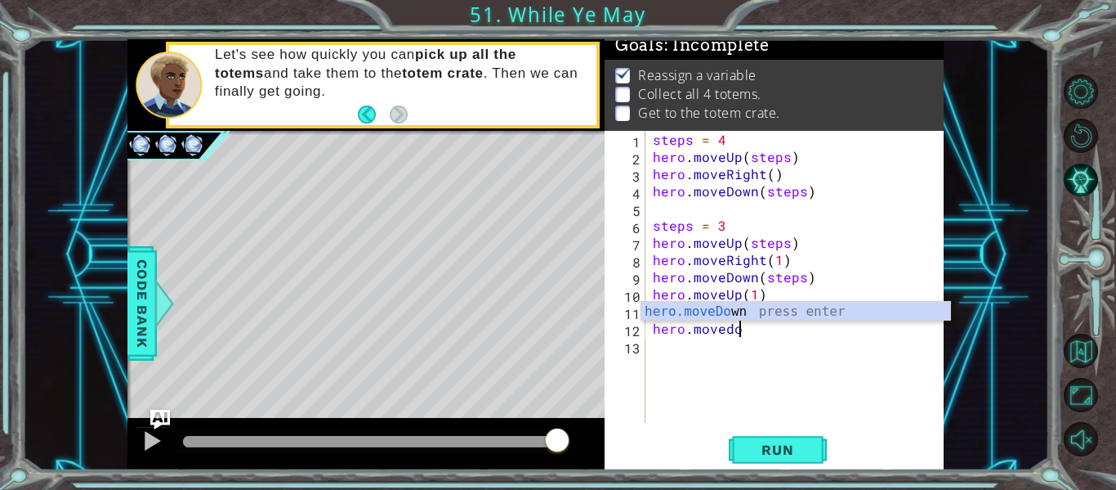
scroll to position [0, 13]
click at [701, 310] on div "hero.moveDow n press enter" at bounding box center [796, 331] width 309 height 59
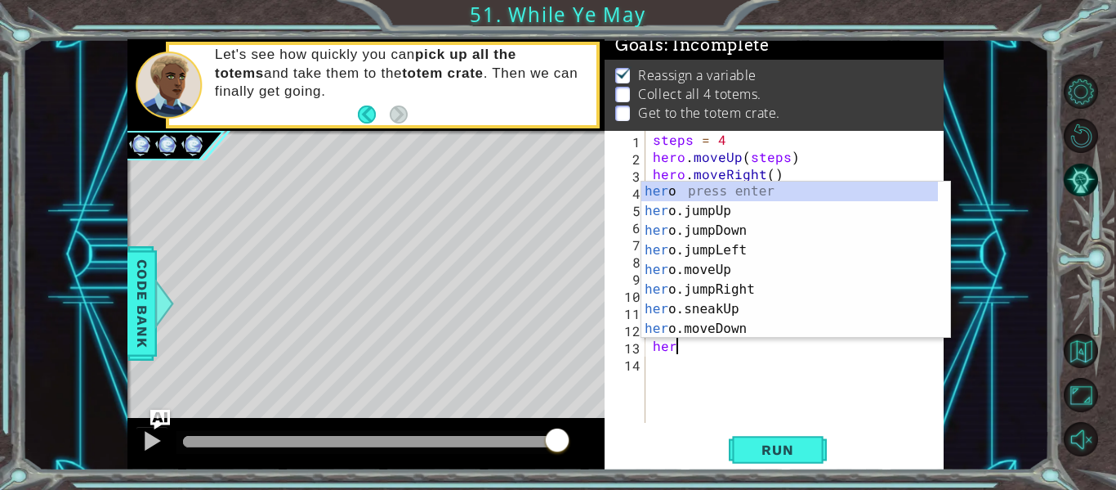
scroll to position [0, 9]
click at [735, 201] on div "hero press enter hero .jumpUp press enter hero .jumpDown press enter hero .jump…" at bounding box center [790, 279] width 297 height 196
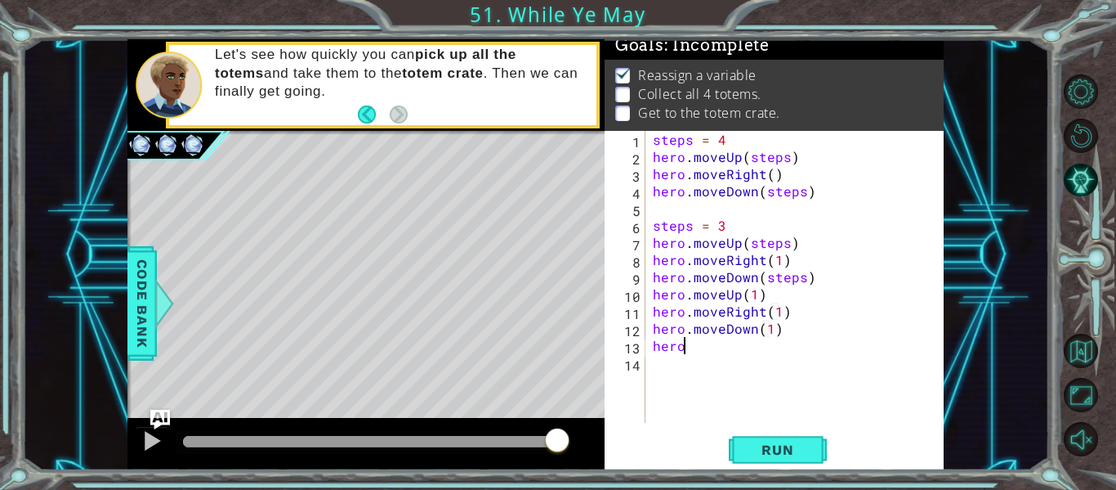
scroll to position [0, 1]
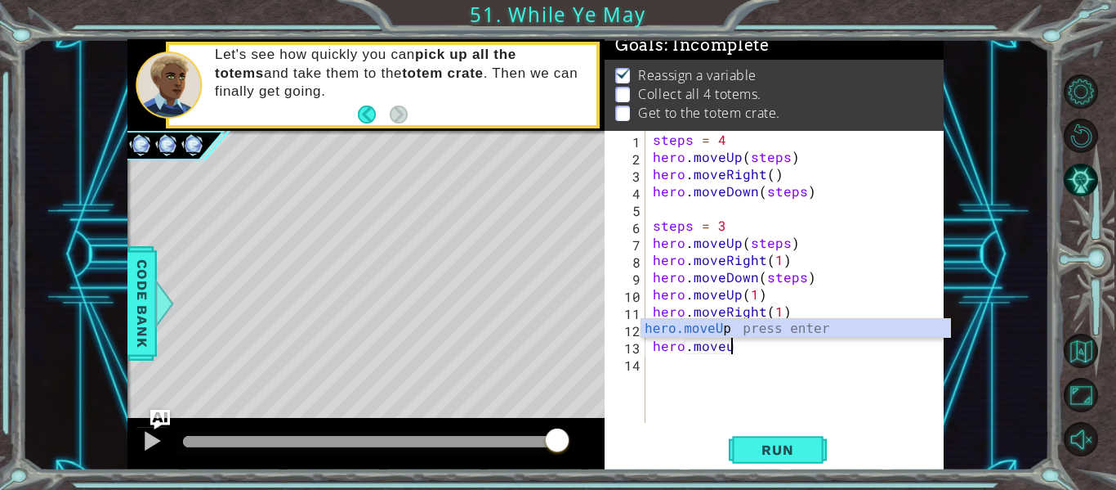
type textarea "hero.moveup"
click at [703, 339] on div "steps = 4 hero . moveUp ( steps ) hero . moveRight ( ) hero . moveDown ( steps …" at bounding box center [799, 294] width 299 height 326
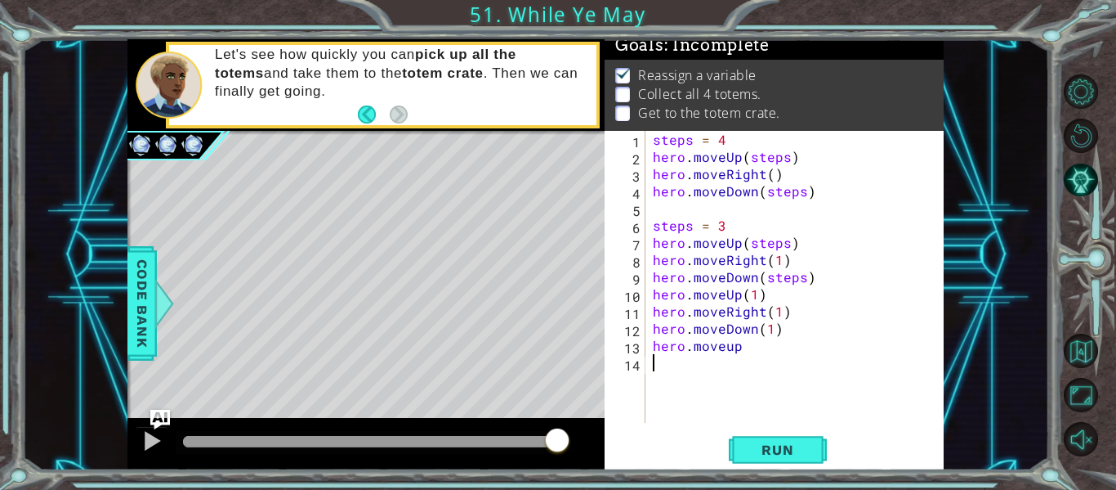
click at [764, 355] on div "steps = 4 hero . moveUp ( steps ) hero . moveRight ( ) hero . moveDown ( steps …" at bounding box center [799, 294] width 299 height 326
click at [763, 355] on div "steps = 4 hero . moveUp ( steps ) hero . moveRight ( ) hero . moveDown ( steps …" at bounding box center [799, 294] width 299 height 326
click at [745, 352] on div "steps = 4 hero . moveUp ( steps ) hero . moveRight ( ) hero . moveDown ( steps …" at bounding box center [799, 294] width 299 height 326
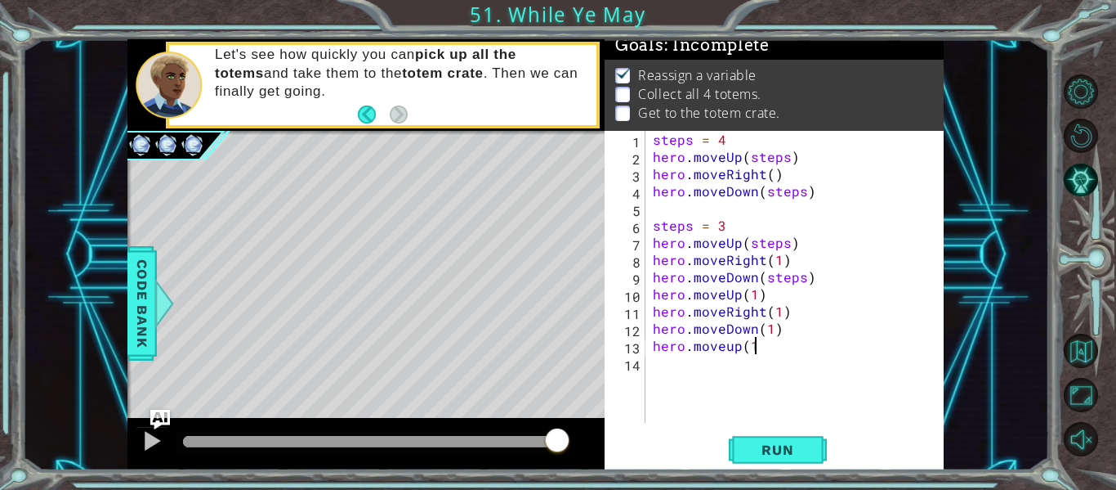
type textarea "hero.moveup(1)"
click at [705, 383] on div "steps = 4 hero . moveUp ( steps ) hero . moveRight ( ) hero . moveDown ( steps …" at bounding box center [799, 294] width 299 height 326
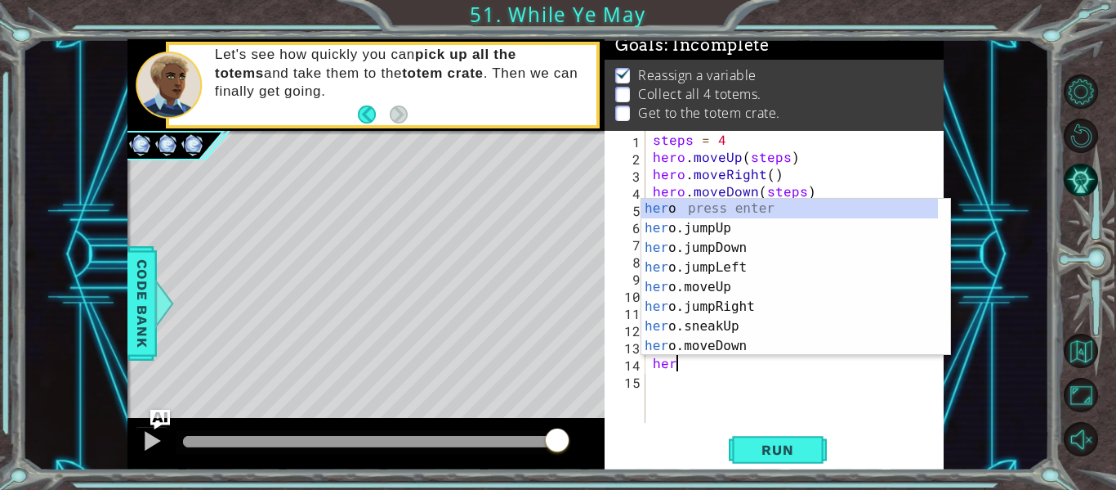
scroll to position [0, 1]
type textarea "hero"
click at [751, 404] on div "steps = 4 hero . moveUp ( steps ) hero . moveRight ( ) hero . moveDown ( steps …" at bounding box center [799, 294] width 299 height 326
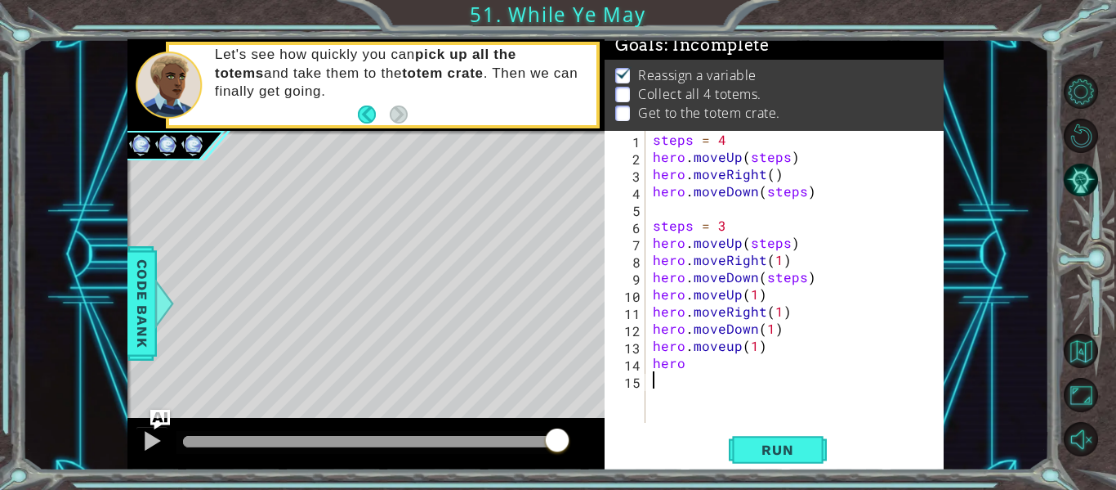
scroll to position [0, 0]
click at [728, 374] on div "steps = 4 hero . moveUp ( steps ) hero . moveRight ( ) hero . moveDown ( steps …" at bounding box center [799, 294] width 299 height 326
click at [718, 356] on div "steps = 4 hero . moveUp ( steps ) hero . moveRight ( ) hero . moveDown ( steps …" at bounding box center [799, 294] width 299 height 326
click at [778, 456] on span "Run" at bounding box center [777, 449] width 65 height 16
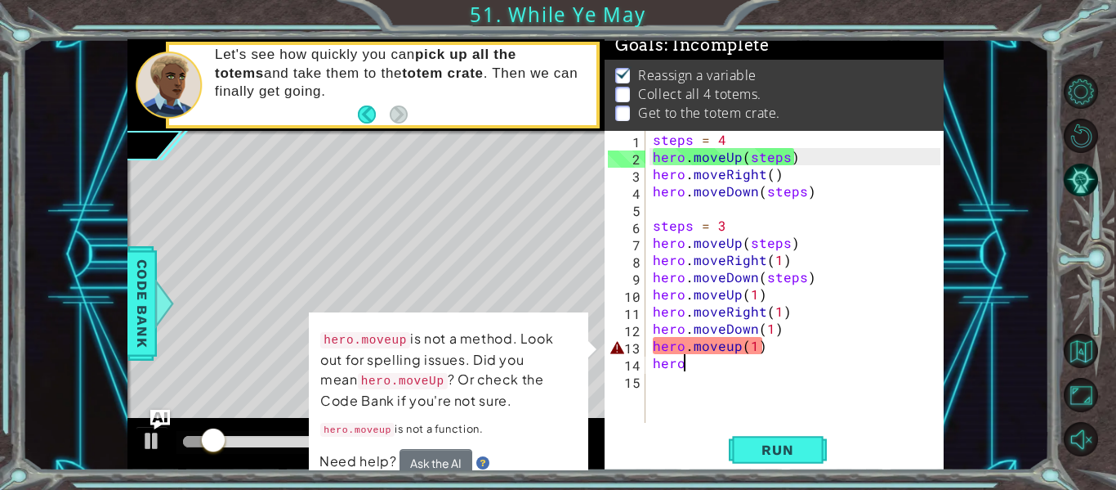
click at [728, 356] on div "steps = 4 hero . moveUp ( steps ) hero . moveRight ( ) hero . moveDown ( steps …" at bounding box center [799, 294] width 299 height 326
click at [727, 352] on div "steps = 4 hero . moveUp ( steps ) hero . moveRight ( ) hero . moveDown ( steps …" at bounding box center [799, 294] width 299 height 326
click at [729, 350] on div "steps = 4 hero . moveUp ( steps ) hero . moveRight ( ) hero . moveDown ( steps …" at bounding box center [799, 294] width 299 height 326
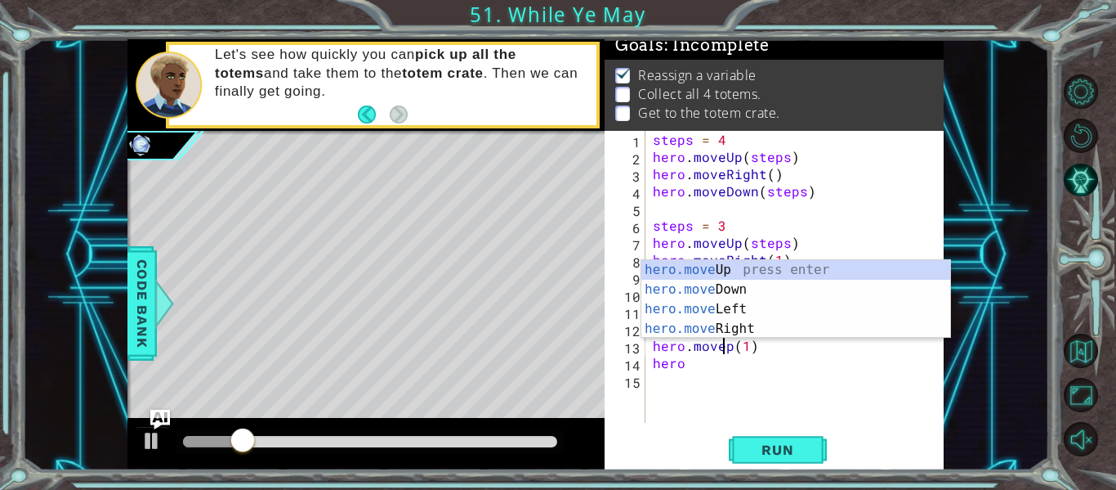
type textarea "hero.moveUp(1)"
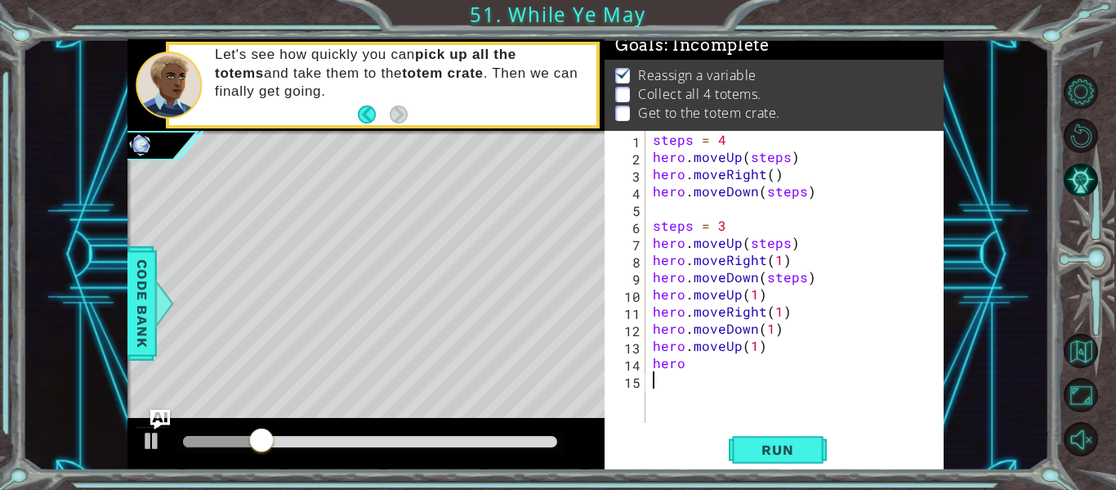
click at [700, 386] on div "steps = 4 hero . moveUp ( steps ) hero . moveRight ( ) hero . moveDown ( steps …" at bounding box center [799, 294] width 299 height 326
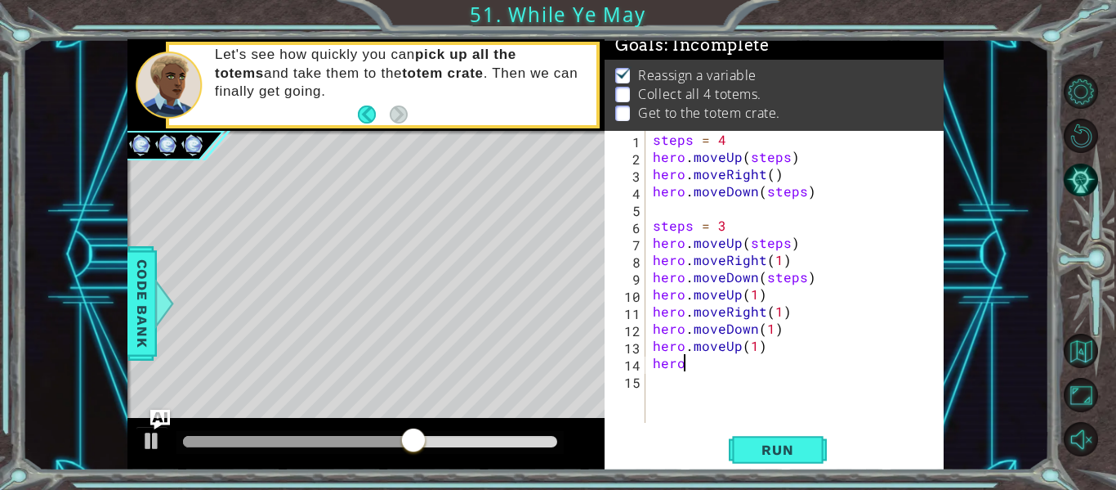
click at [698, 365] on div "steps = 4 hero . moveUp ( steps ) hero . moveRight ( ) hero . moveDown ( steps …" at bounding box center [799, 294] width 299 height 326
type textarea "hero."
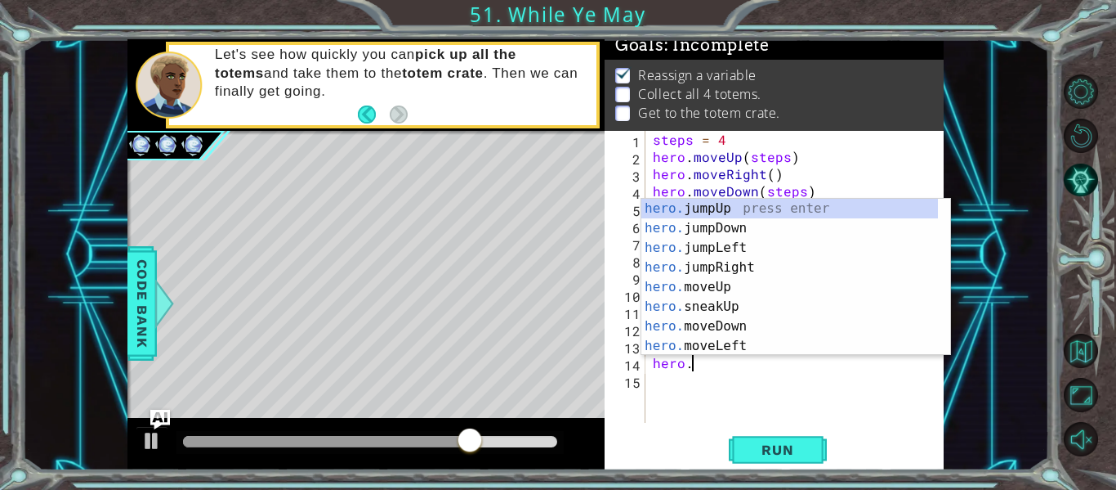
click at [700, 374] on div "steps = 4 hero . moveUp ( steps ) hero . moveRight ( ) hero . moveDown ( steps …" at bounding box center [799, 294] width 299 height 326
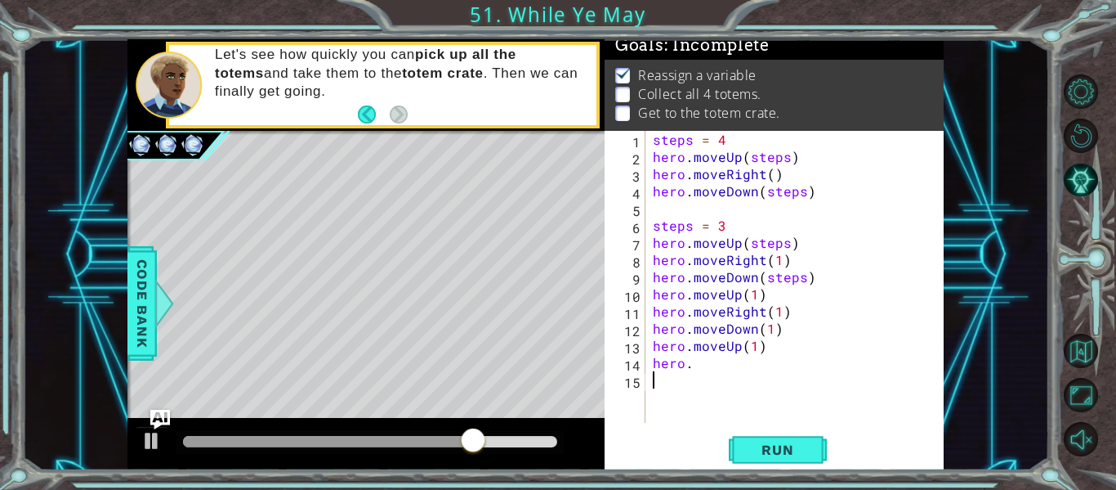
scroll to position [0, 0]
click at [713, 370] on div "steps = 4 hero . moveUp ( steps ) hero . moveRight ( ) hero . moveDown ( steps …" at bounding box center [799, 294] width 299 height 326
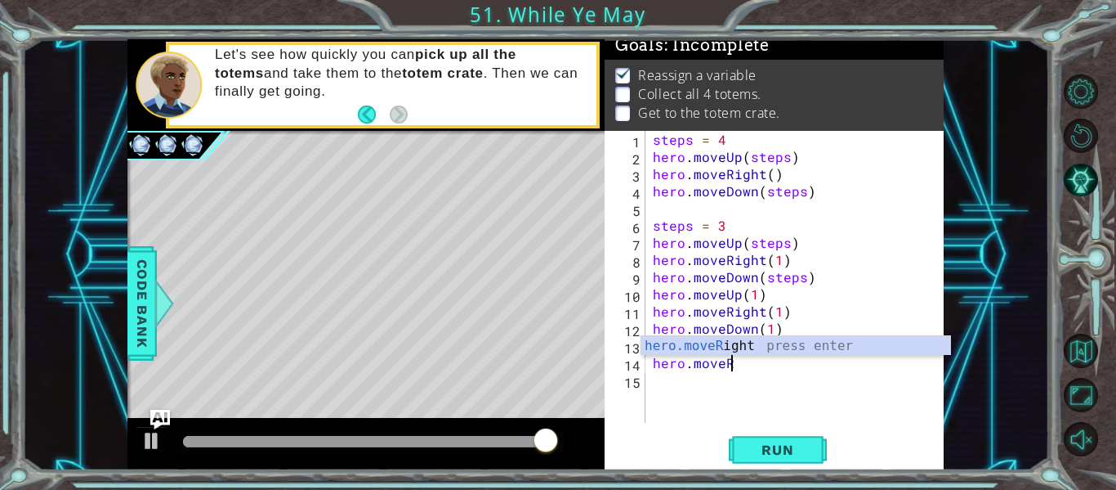
scroll to position [0, 4]
click at [729, 357] on div "steps = 4 hero . moveUp ( steps ) hero . moveRight ( ) hero . moveDown ( steps …" at bounding box center [799, 294] width 299 height 326
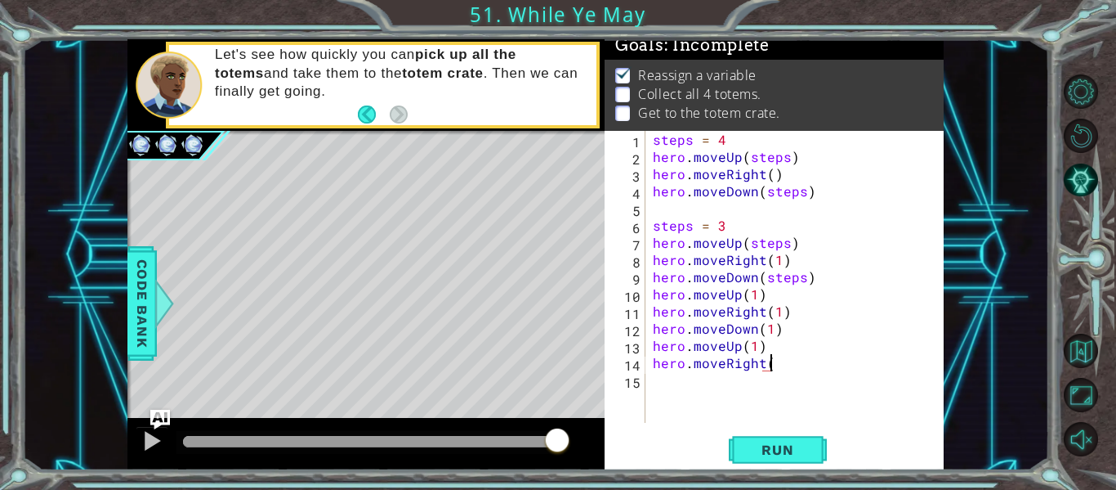
scroll to position [0, 7]
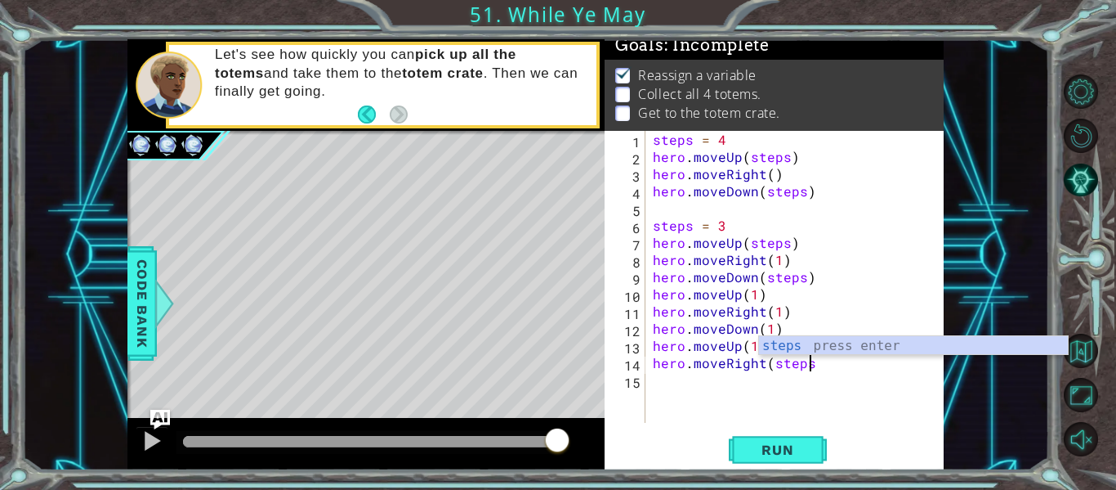
type textarea "hero.moveRight(steps)"
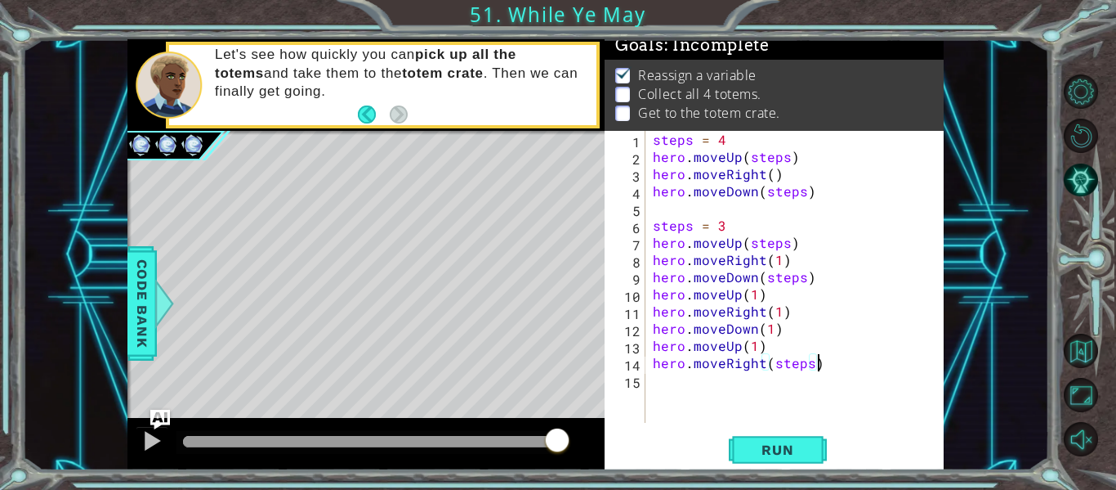
scroll to position [0, 0]
click at [742, 455] on button "Run" at bounding box center [778, 450] width 98 height 34
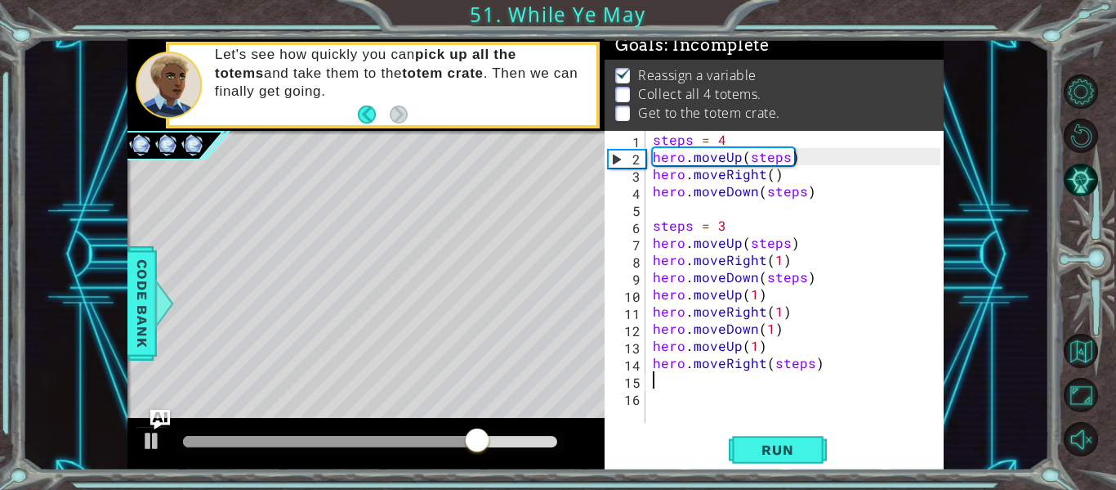
click at [754, 351] on div "steps = 4 hero . moveUp ( steps ) hero . moveRight ( ) hero . moveDown ( steps …" at bounding box center [799, 294] width 299 height 326
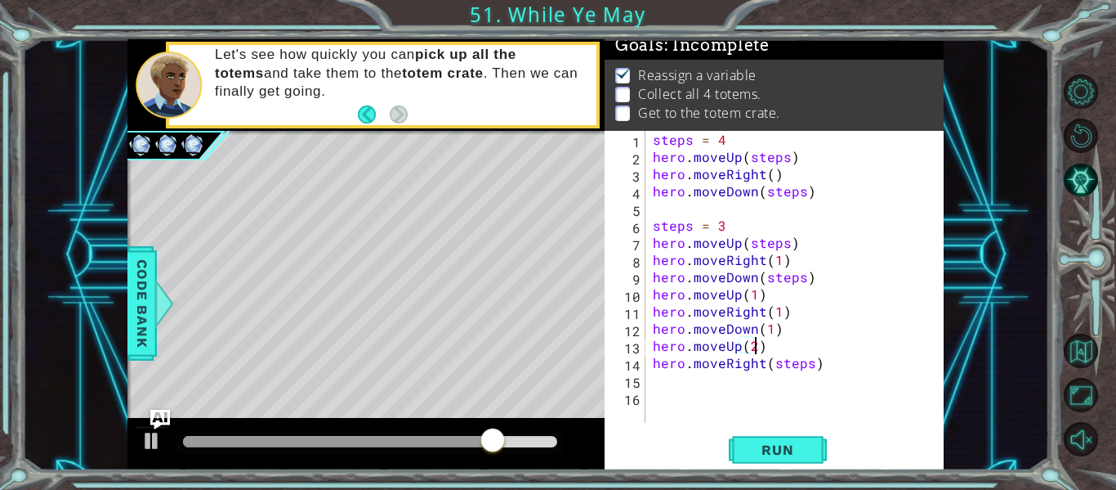
scroll to position [0, 6]
click at [786, 454] on span "Run" at bounding box center [777, 449] width 65 height 16
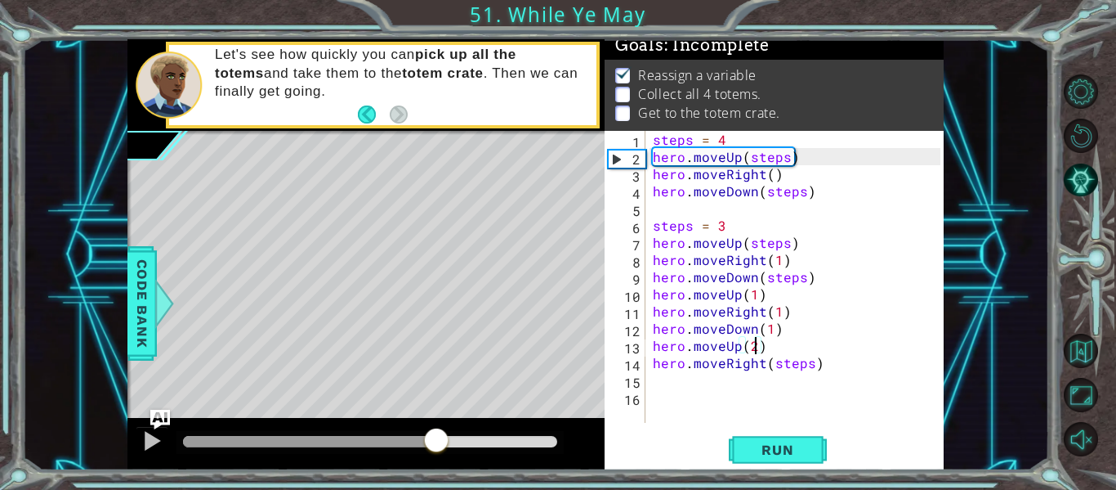
drag, startPoint x: 194, startPoint y: 441, endPoint x: 467, endPoint y: 459, distance: 274.4
click at [467, 459] on div at bounding box center [365, 444] width 477 height 52
drag, startPoint x: 501, startPoint y: 451, endPoint x: 414, endPoint y: 448, distance: 86.7
click at [435, 448] on div at bounding box center [449, 441] width 29 height 29
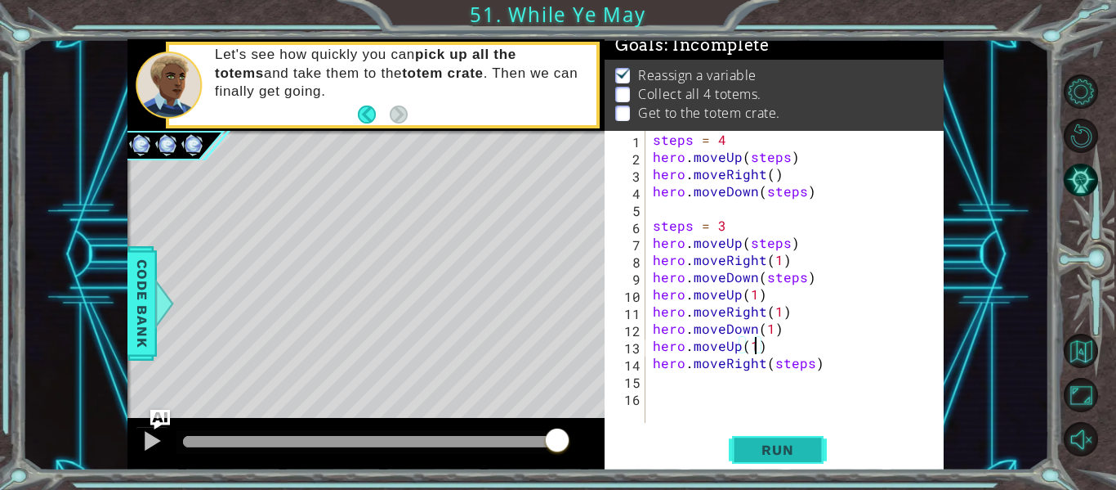
click at [782, 439] on button "Run" at bounding box center [778, 450] width 98 height 34
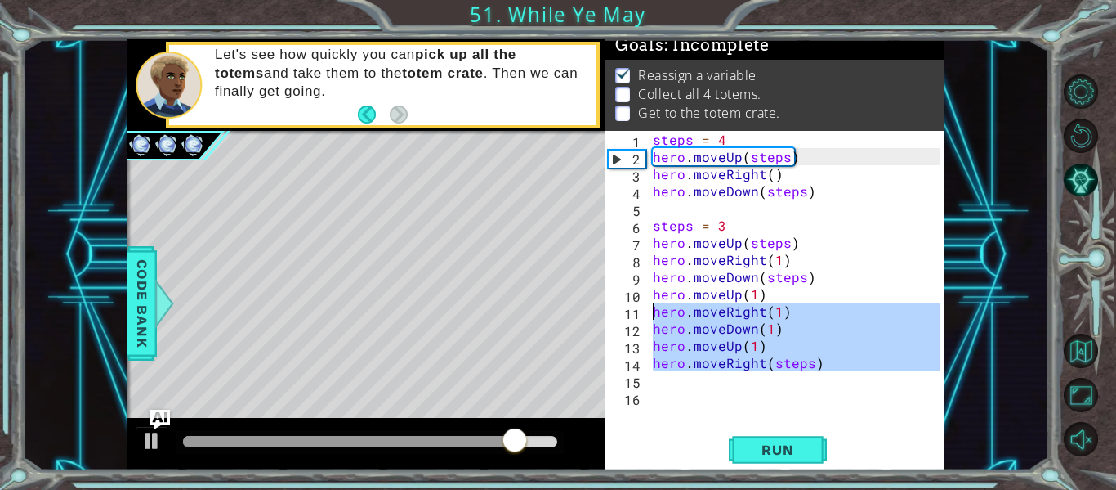
drag, startPoint x: 842, startPoint y: 374, endPoint x: 637, endPoint y: 312, distance: 213.3
click at [637, 312] on div "hero.moveUp(1) 1 2 3 4 5 6 7 8 9 10 11 12 13 14 15 16 steps = 4 hero . moveUp (…" at bounding box center [773, 277] width 336 height 292
type textarea "hero.moveRight(1) hero.moveDown(1)"
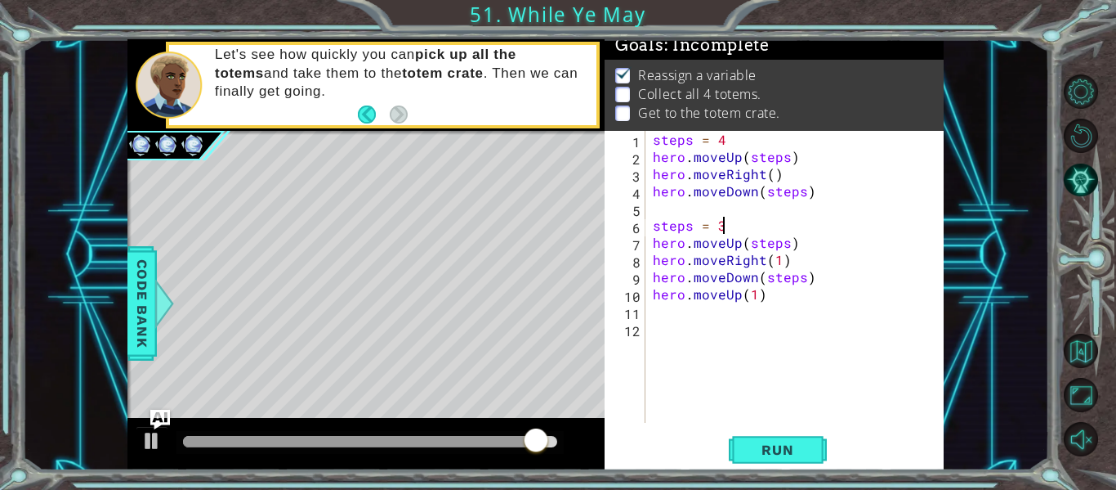
click at [728, 226] on div "steps = 4 hero . moveUp ( steps ) hero . moveRight ( ) hero . moveDown ( steps …" at bounding box center [799, 294] width 299 height 326
click at [763, 441] on button "Run" at bounding box center [778, 450] width 98 height 34
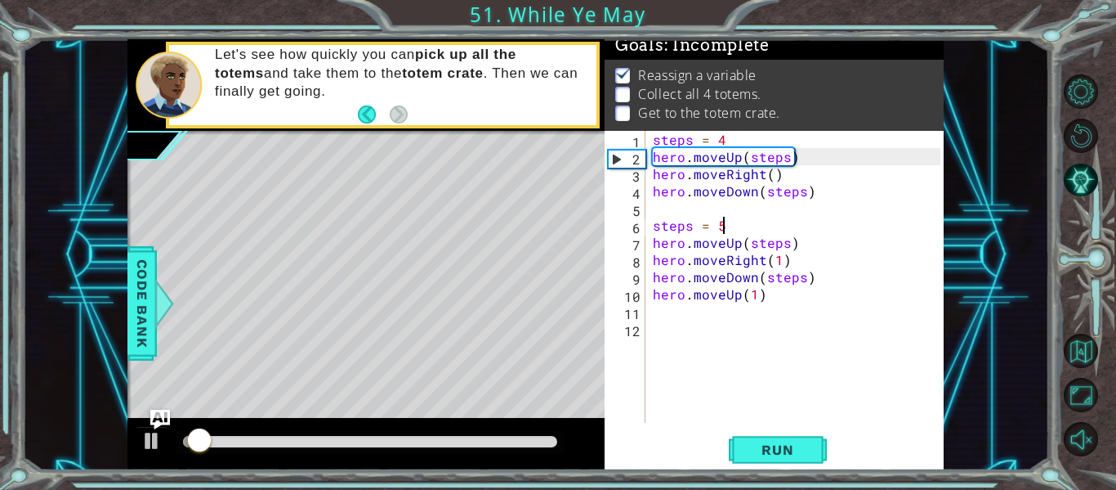
drag, startPoint x: 196, startPoint y: 438, endPoint x: 484, endPoint y: 459, distance: 288.5
click at [484, 459] on div at bounding box center [365, 444] width 477 height 52
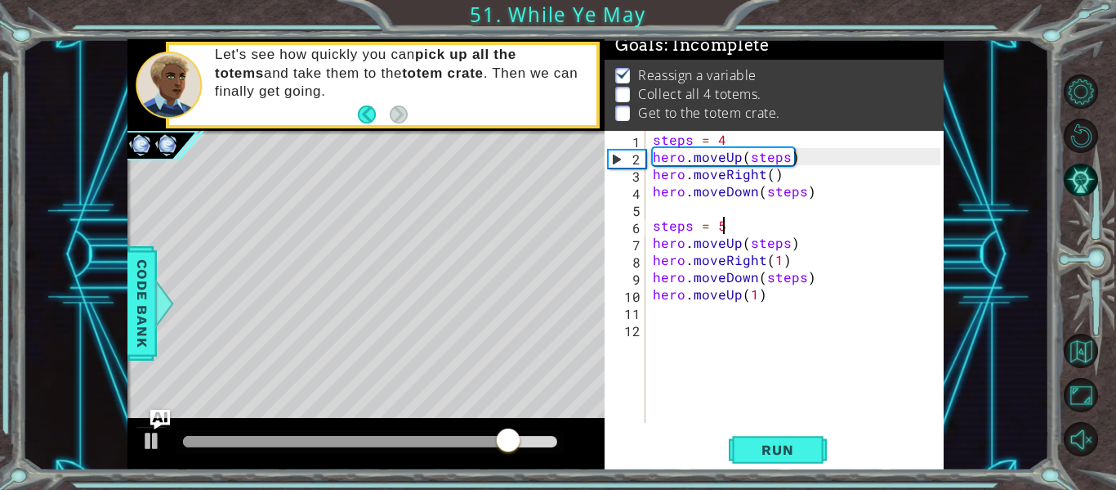
click at [740, 260] on div "steps = 4 hero . moveUp ( steps ) hero . moveRight ( ) hero . moveDown ( steps …" at bounding box center [799, 294] width 299 height 326
click at [770, 289] on div "steps = 4 hero . moveUp ( steps ) hero . moveRight ( ) hero . moveDown ( steps …" at bounding box center [799, 294] width 299 height 326
click at [724, 224] on div "steps = 4 hero . moveUp ( steps ) hero . moveRight ( ) hero . moveDown ( steps …" at bounding box center [799, 294] width 299 height 326
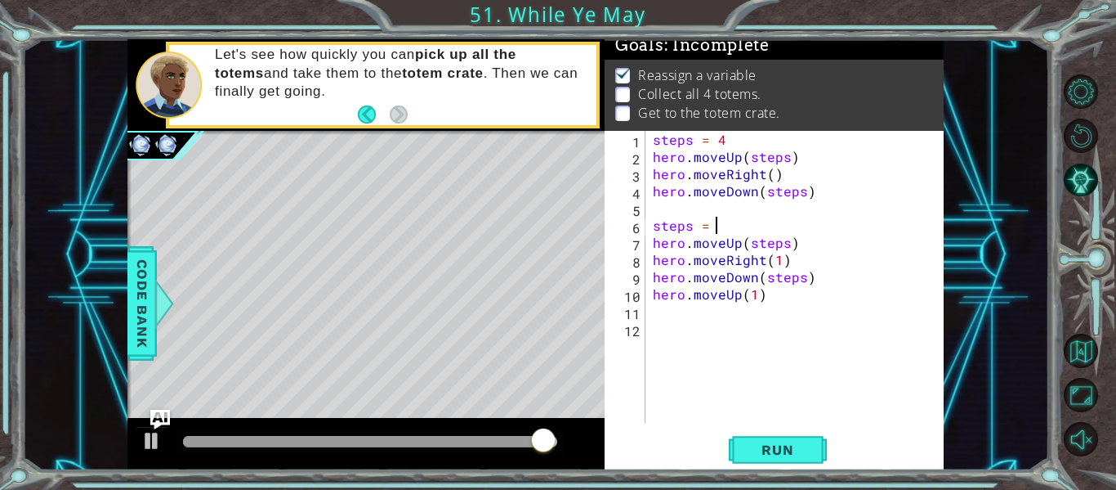
type textarea "steps = 3"
click at [680, 306] on div "steps = 4 hero . moveUp ( steps ) hero . moveRight ( ) hero . moveDown ( steps …" at bounding box center [799, 294] width 299 height 326
click at [778, 441] on button "Run" at bounding box center [778, 450] width 98 height 34
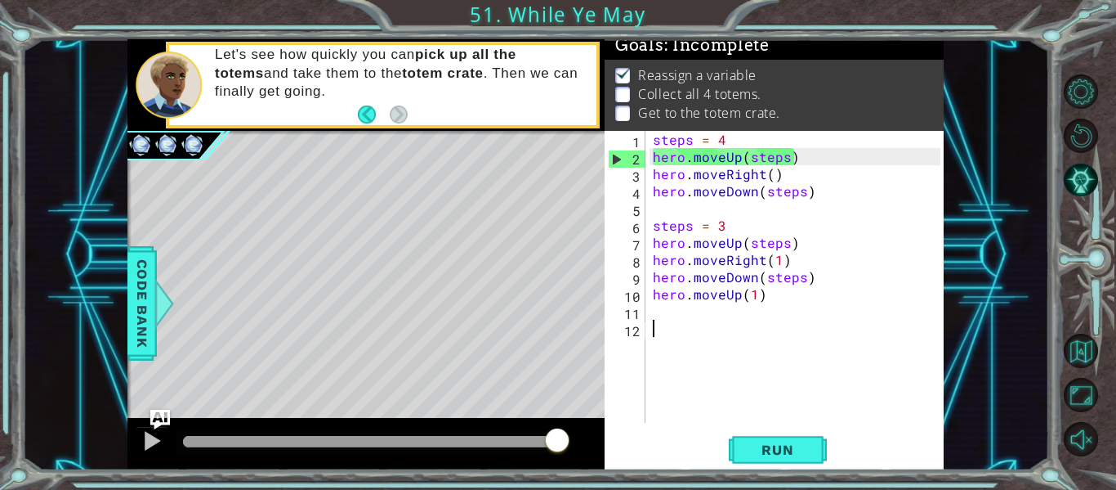
click at [677, 319] on div "steps = 4 hero . moveUp ( steps ) hero . moveRight ( ) hero . moveDown ( steps …" at bounding box center [799, 294] width 299 height 326
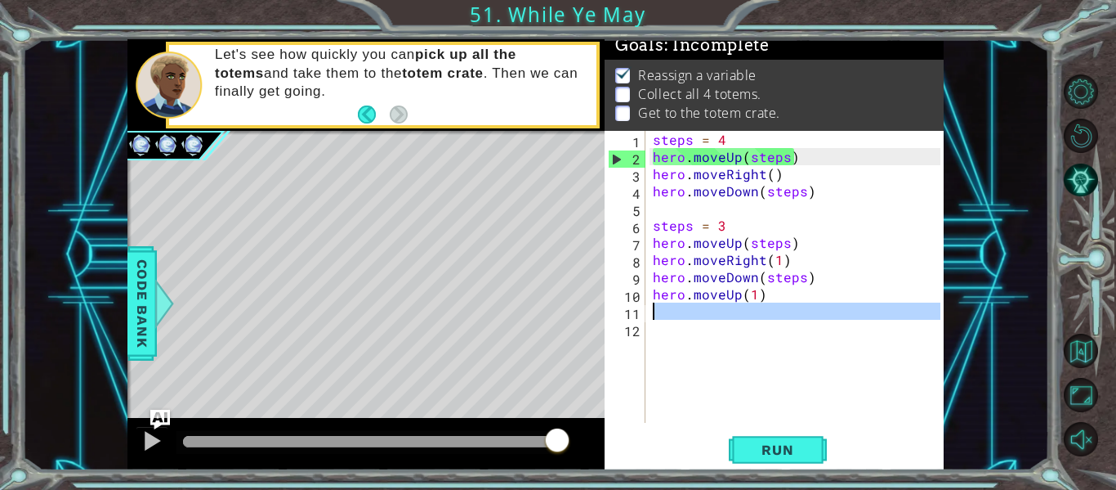
click at [739, 283] on div "steps = 4 hero . moveUp ( steps ) hero . moveRight ( ) hero . moveDown ( steps …" at bounding box center [799, 294] width 299 height 326
type textarea "hero.moveDown(steps)"
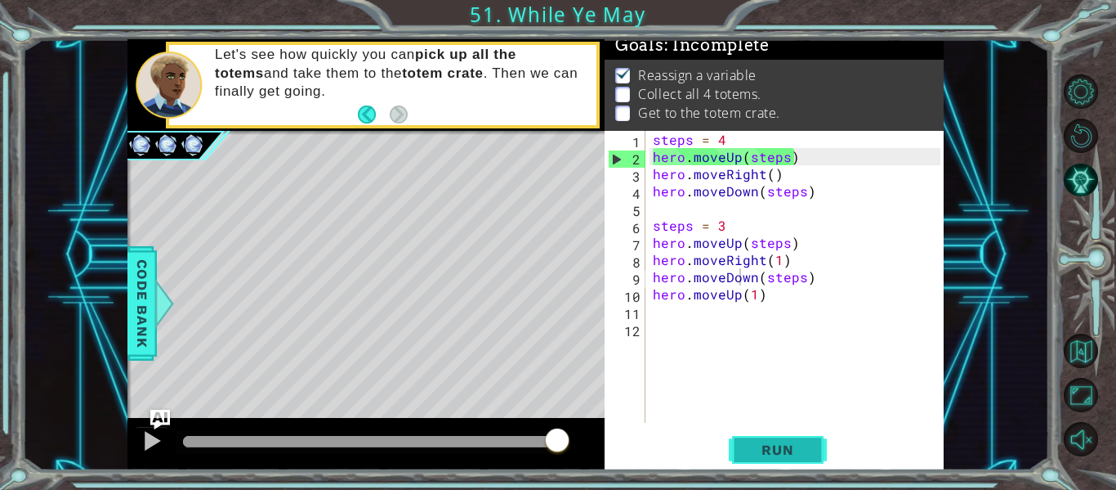
click at [774, 447] on span "Run" at bounding box center [777, 449] width 65 height 16
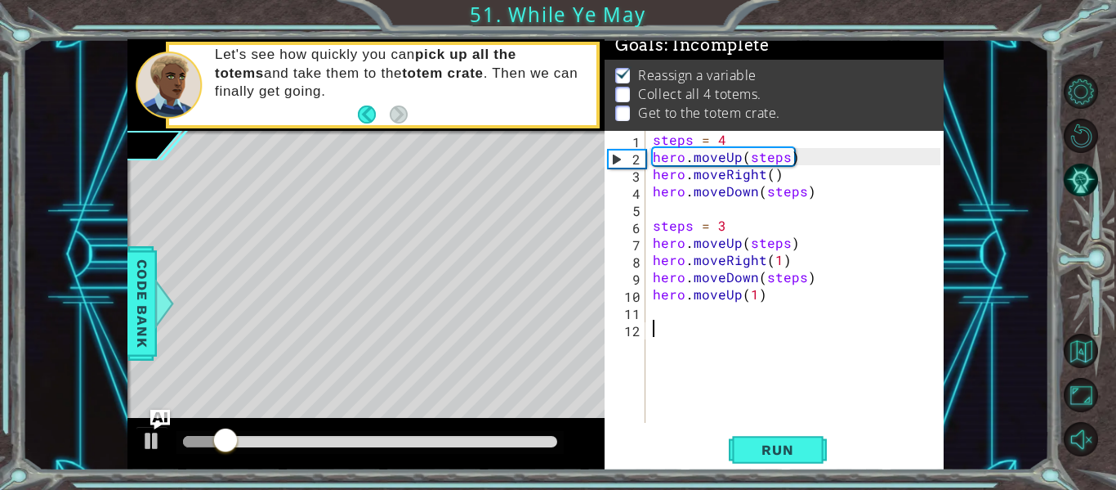
click at [669, 359] on div "steps = 4 hero . moveUp ( steps ) hero . moveRight ( ) hero . moveDown ( steps …" at bounding box center [799, 294] width 299 height 326
drag, startPoint x: 258, startPoint y: 441, endPoint x: 451, endPoint y: 450, distance: 193.1
click at [273, 450] on div at bounding box center [258, 441] width 29 height 29
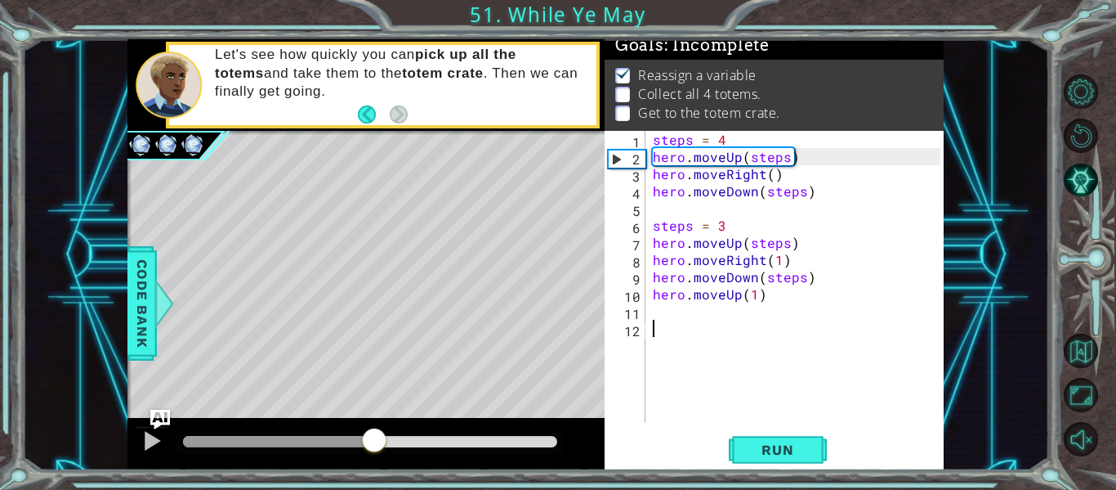
drag, startPoint x: 451, startPoint y: 450, endPoint x: 377, endPoint y: 445, distance: 74.5
click at [377, 445] on div at bounding box center [374, 441] width 29 height 29
click at [159, 448] on div at bounding box center [151, 440] width 21 height 21
click at [159, 444] on div at bounding box center [151, 440] width 21 height 21
click at [510, 87] on p "Let's see how quickly you can pick up all the totems and take them to the totem…" at bounding box center [400, 73] width 370 height 54
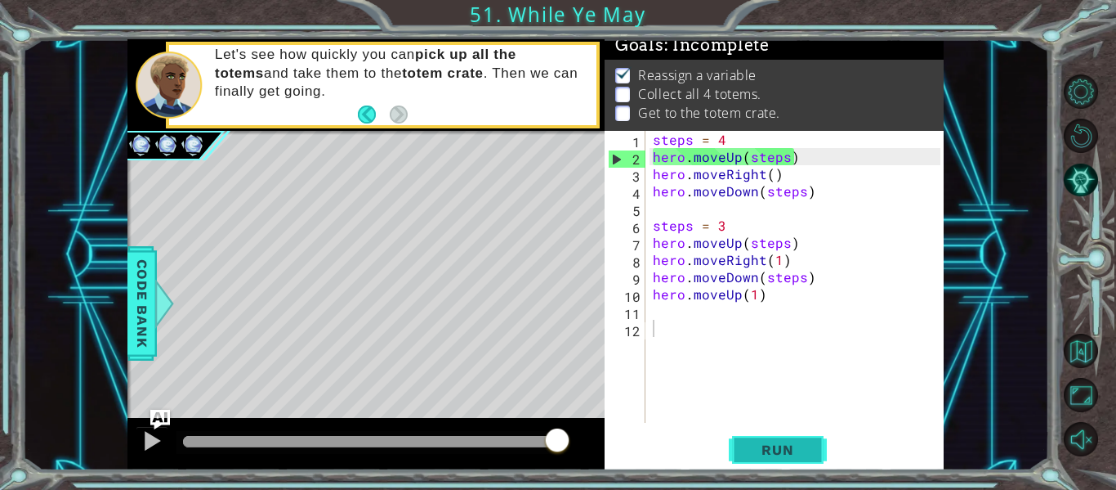
click at [768, 435] on button "Run" at bounding box center [778, 450] width 98 height 34
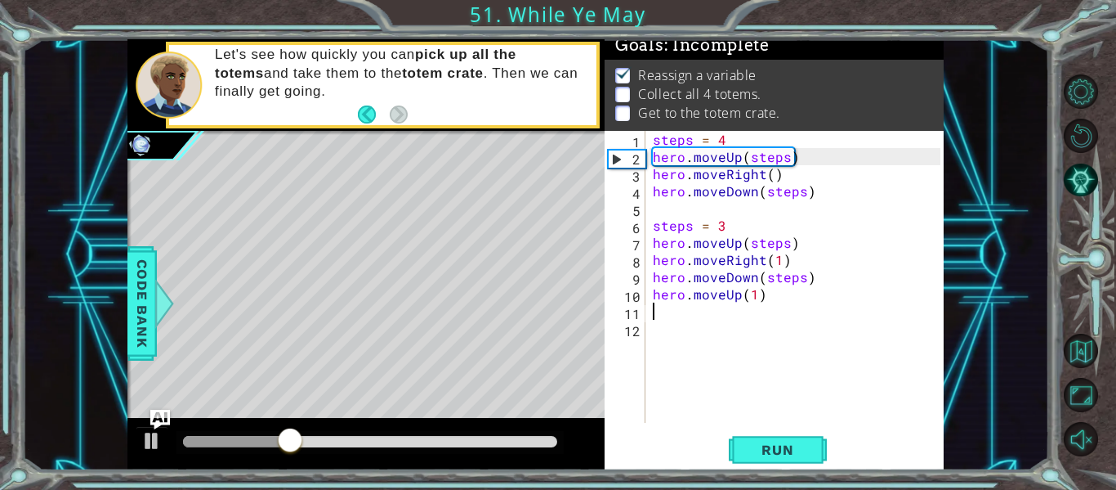
click at [692, 308] on div "steps = 4 hero . moveUp ( steps ) hero . moveRight ( ) hero . moveDown ( steps …" at bounding box center [799, 294] width 299 height 326
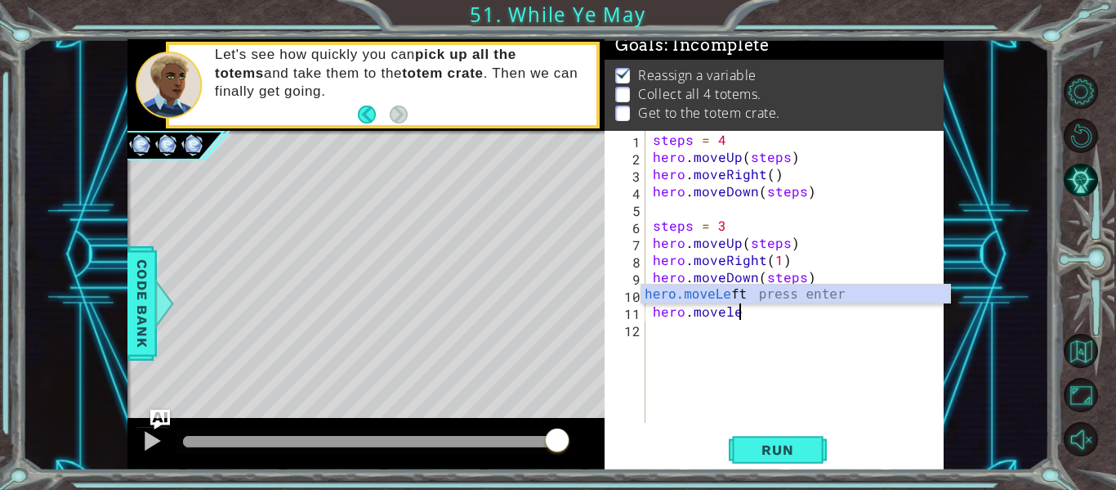
scroll to position [0, 5]
click at [676, 294] on div "hero.moveLe ft press enter" at bounding box center [796, 313] width 309 height 59
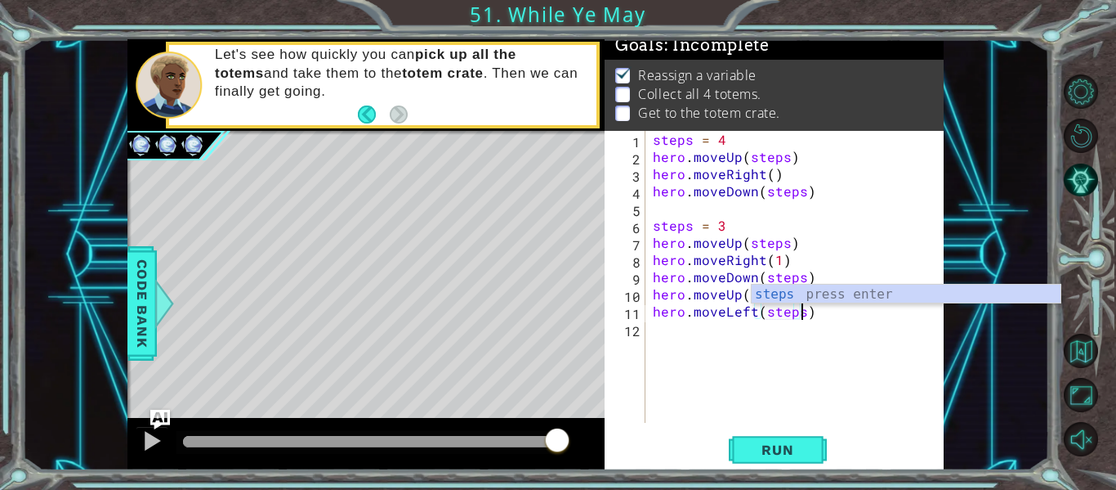
scroll to position [0, 9]
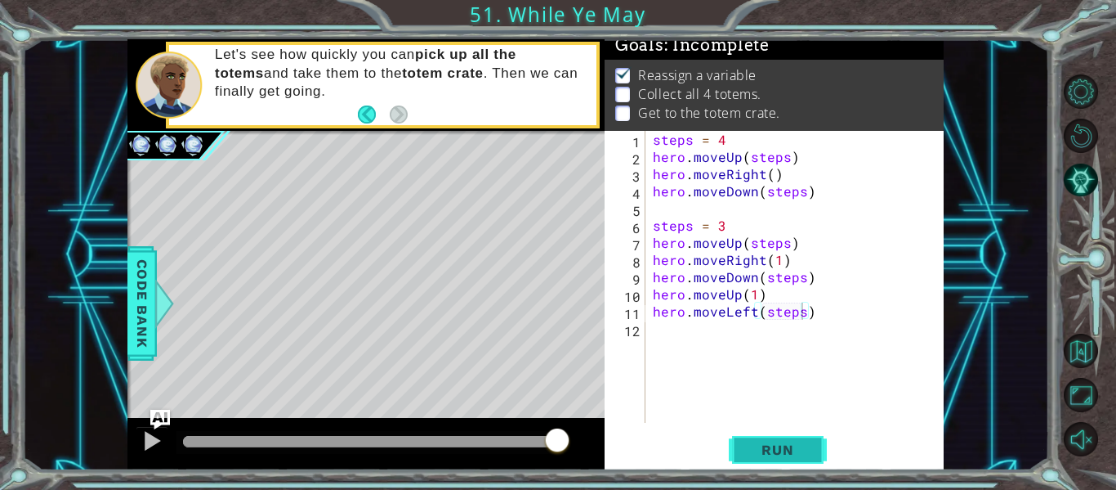
click at [797, 467] on button "Run" at bounding box center [778, 450] width 98 height 34
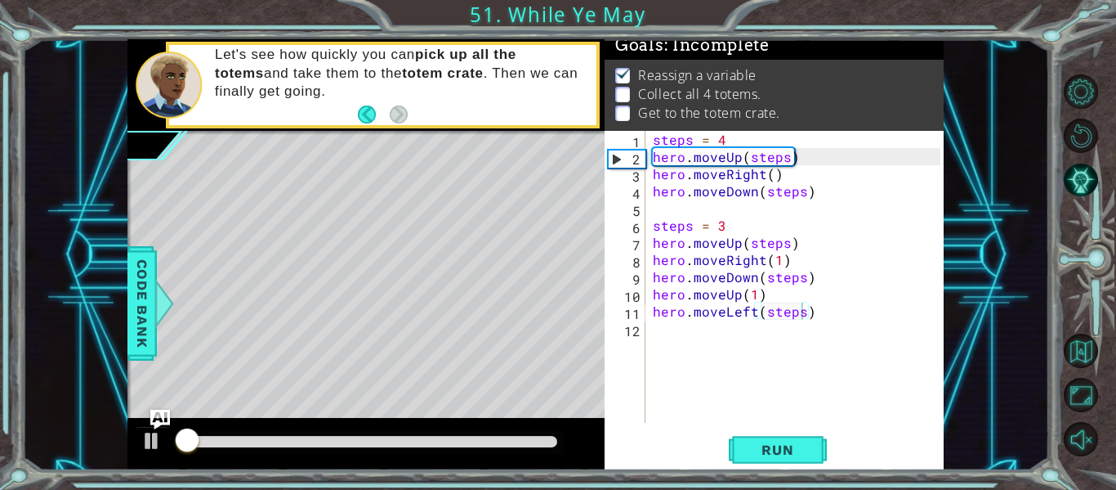
drag, startPoint x: 431, startPoint y: 450, endPoint x: 459, endPoint y: 452, distance: 28.7
click at [459, 452] on div at bounding box center [370, 442] width 387 height 23
drag, startPoint x: 216, startPoint y: 431, endPoint x: 449, endPoint y: 434, distance: 233.0
click at [230, 434] on div at bounding box center [215, 441] width 29 height 29
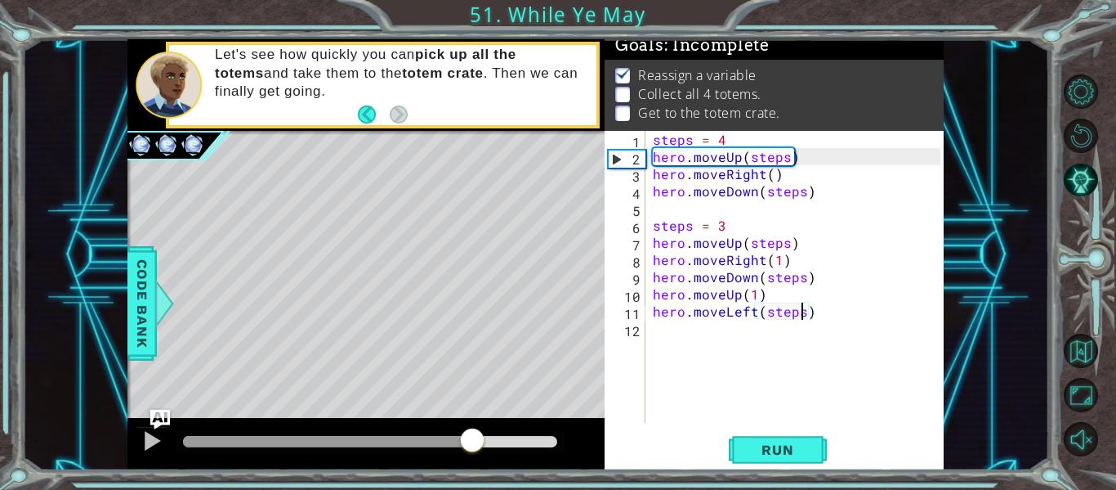
drag, startPoint x: 472, startPoint y: 438, endPoint x: 383, endPoint y: 432, distance: 89.3
click at [458, 432] on div at bounding box center [472, 441] width 29 height 29
click at [153, 426] on img "Ask AI" at bounding box center [160, 419] width 21 height 21
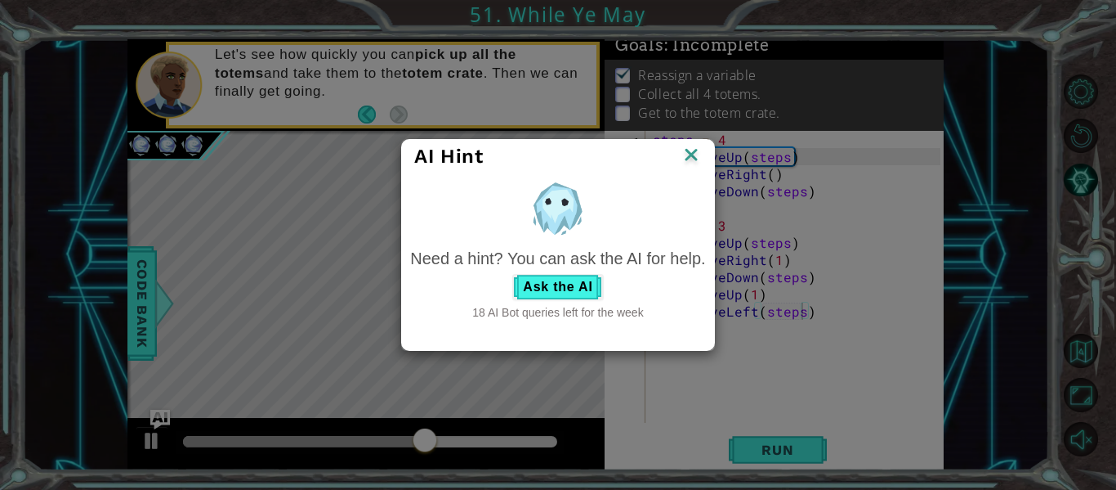
click at [141, 451] on div "AI Hint Need a hint? You can ask the AI for help. Ask the AI 18 AI Bot queries …" at bounding box center [558, 245] width 1116 height 490
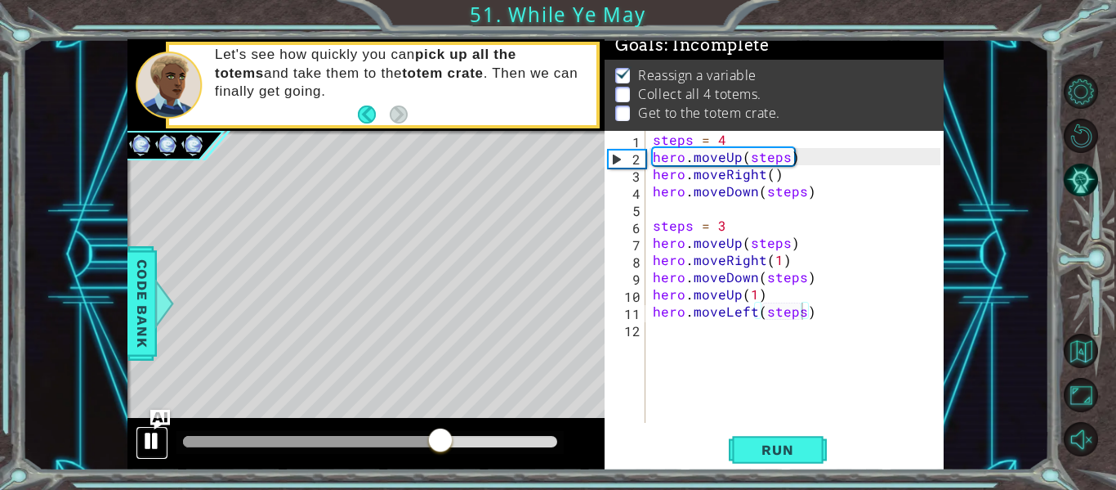
click at [154, 450] on div at bounding box center [151, 440] width 21 height 21
click at [153, 434] on div at bounding box center [151, 440] width 21 height 21
click at [747, 295] on div "steps = 4 hero . moveUp ( steps ) hero . moveRight ( ) hero . moveDown ( steps …" at bounding box center [799, 294] width 299 height 326
click at [754, 294] on div "steps = 4 hero . moveUp ( steps ) hero . moveRight ( ) hero . moveDown ( steps …" at bounding box center [799, 294] width 299 height 326
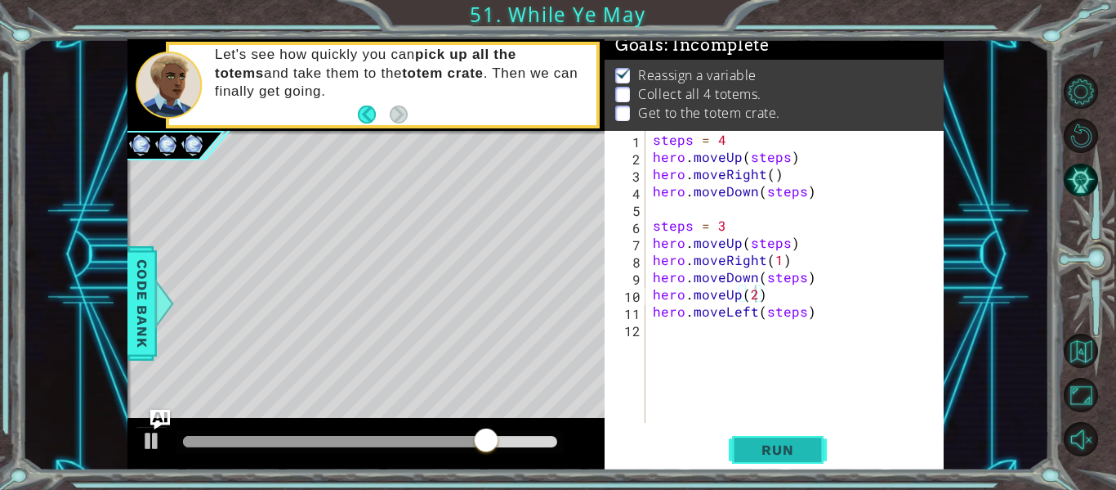
click at [749, 433] on button "Run" at bounding box center [778, 450] width 98 height 34
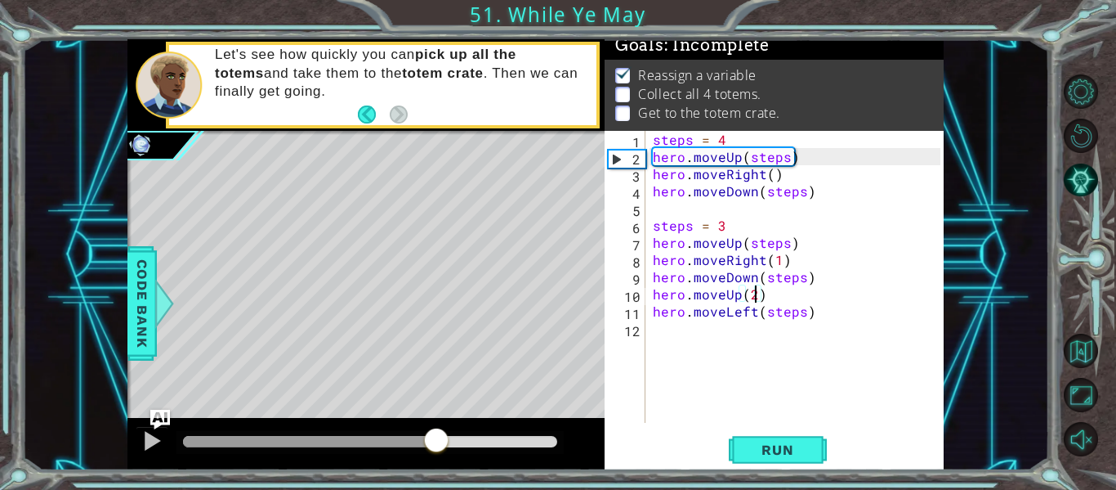
drag, startPoint x: 284, startPoint y: 448, endPoint x: 437, endPoint y: 480, distance: 156.1
click at [437, 480] on div "1 ההההההההההההההההההההההההההההההההההההההההההההההההההההההההההההההההההההההההההההה…" at bounding box center [558, 245] width 1116 height 490
drag, startPoint x: 439, startPoint y: 479, endPoint x: 357, endPoint y: 478, distance: 81.7
click at [357, 478] on div "1 ההההההההההההההההההההההההההההההההההההההההההההההההההההההההההההההההההההההההההההה…" at bounding box center [558, 245] width 1116 height 490
drag, startPoint x: 464, startPoint y: 444, endPoint x: 319, endPoint y: 469, distance: 147.7
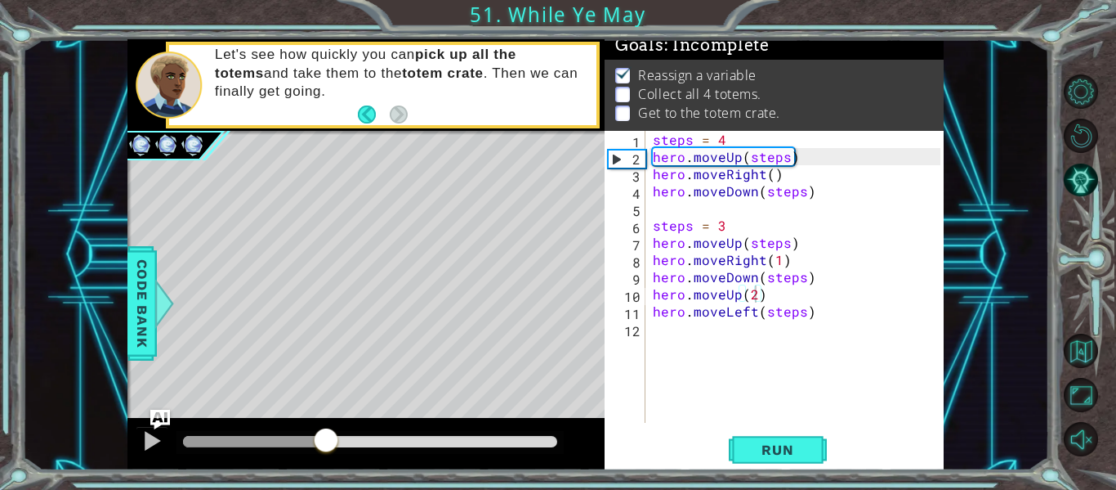
click at [319, 469] on div at bounding box center [365, 444] width 477 height 52
click at [756, 316] on div "steps = 4 hero . moveUp ( steps ) hero . moveRight ( ) hero . moveDown ( steps …" at bounding box center [799, 294] width 299 height 326
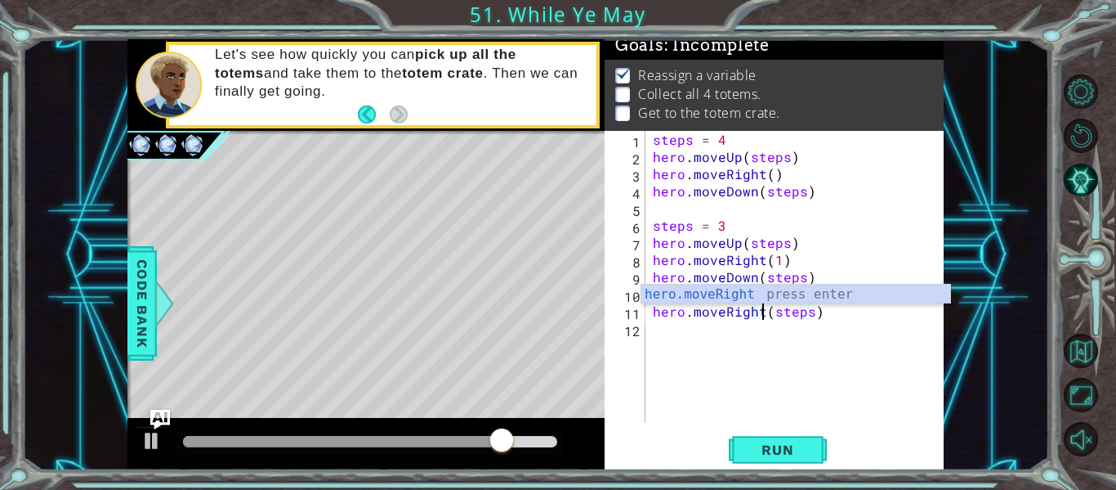
scroll to position [0, 7]
type textarea "hero.moveRight(steps)"
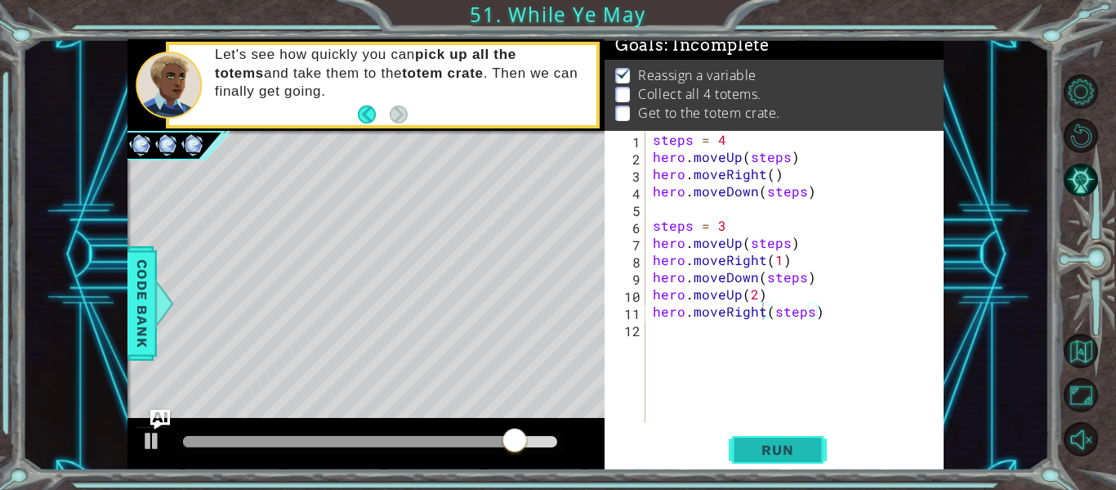
click at [761, 441] on button "Run" at bounding box center [778, 450] width 98 height 34
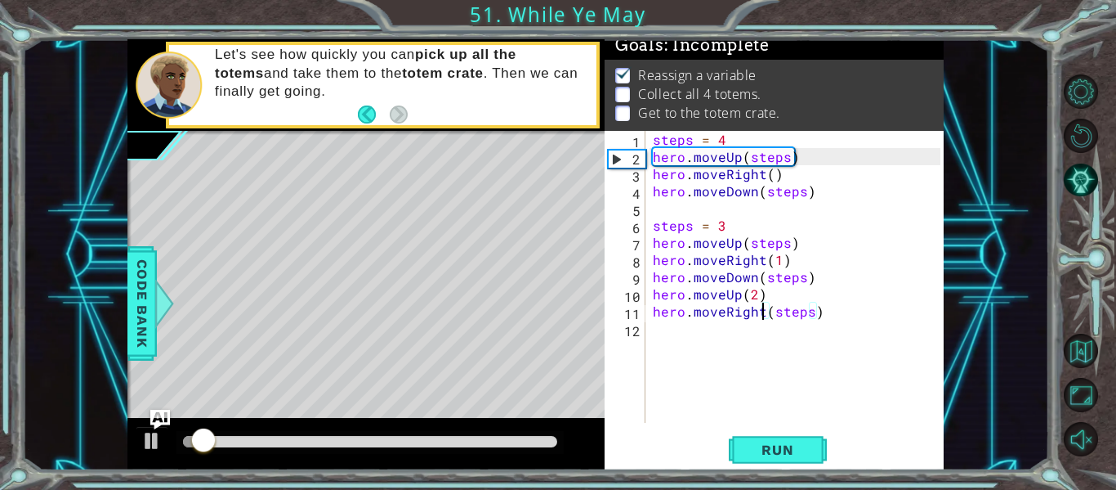
click at [675, 346] on div "steps = 4 hero . moveUp ( steps ) hero . moveRight ( ) hero . moveDown ( steps …" at bounding box center [799, 294] width 299 height 326
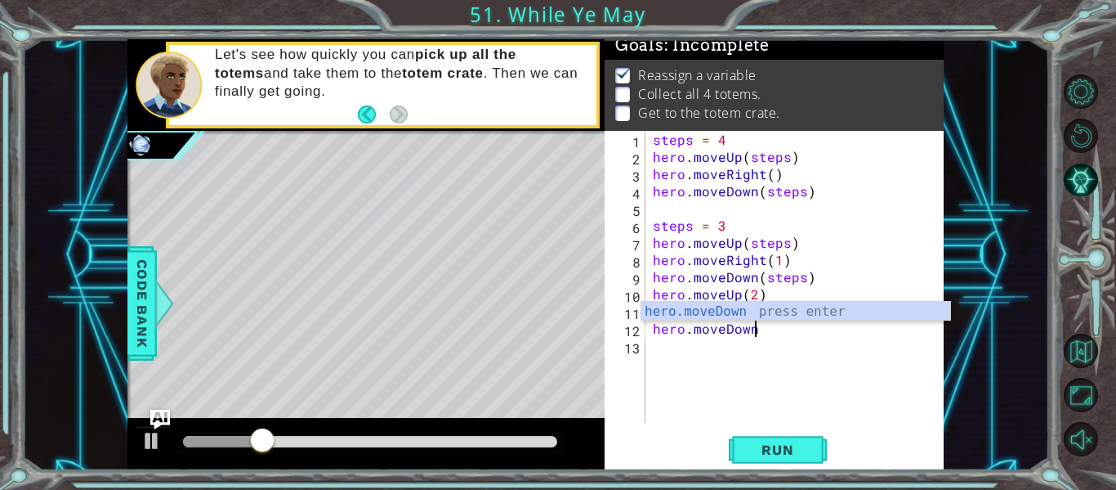
scroll to position [0, 6]
click at [696, 313] on div "hero.moveDown press enter" at bounding box center [796, 331] width 309 height 59
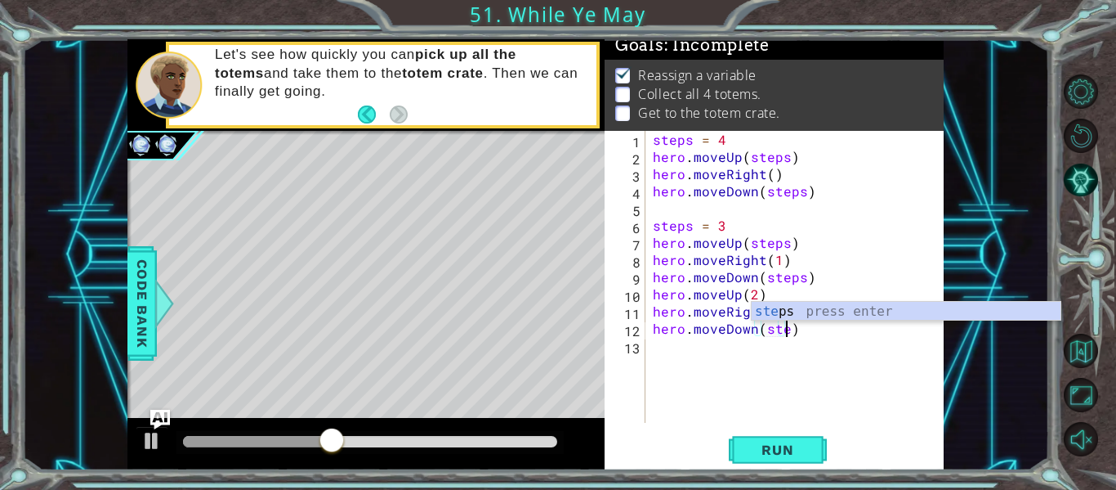
type textarea "hero.moveDown(steps)"
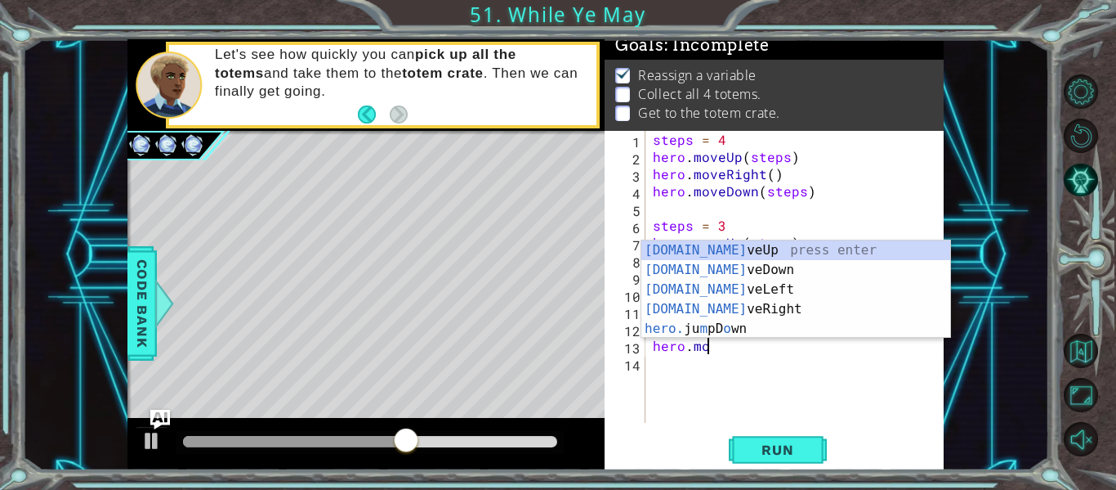
scroll to position [0, 3]
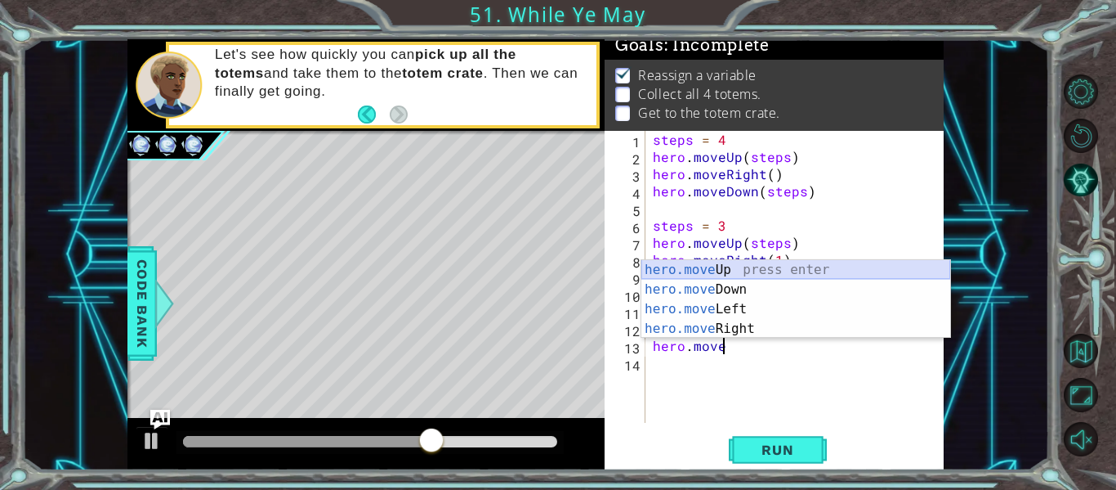
click at [713, 263] on div "hero.move Up press enter hero.move Down press enter hero.move Left press enter …" at bounding box center [796, 319] width 309 height 118
type textarea "hero.moveUp(1)"
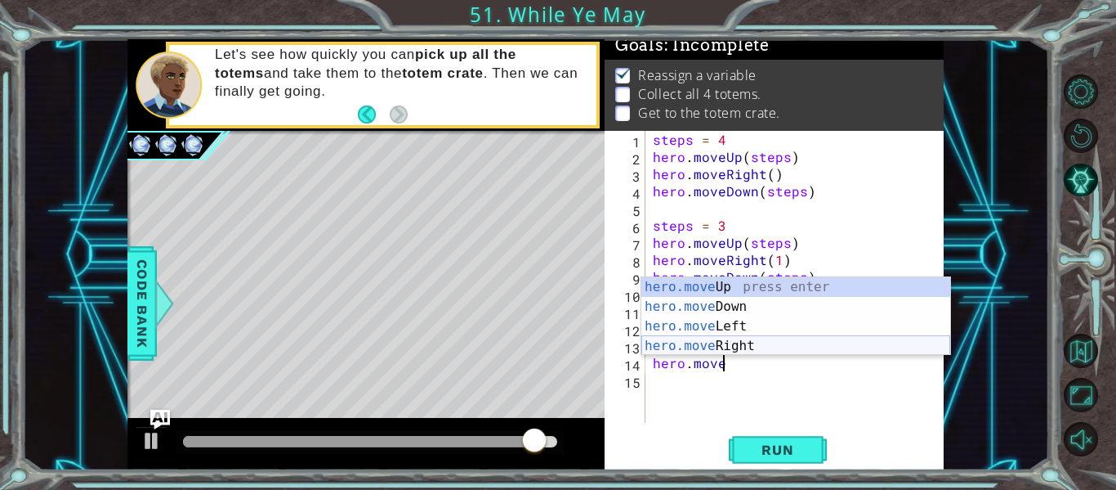
click at [682, 342] on div "hero.move Up press enter hero.move Down press enter hero.move Left press enter …" at bounding box center [796, 336] width 309 height 118
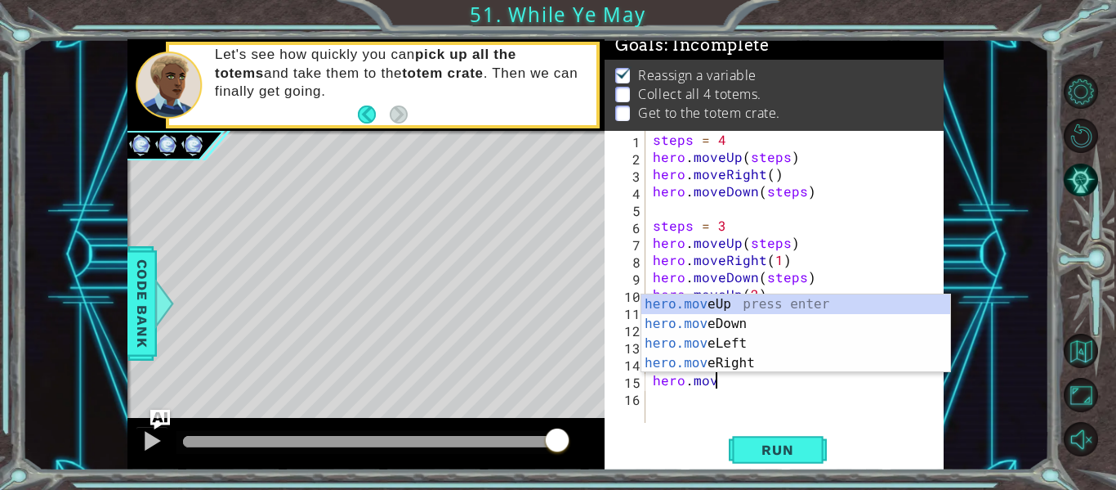
scroll to position [0, 12]
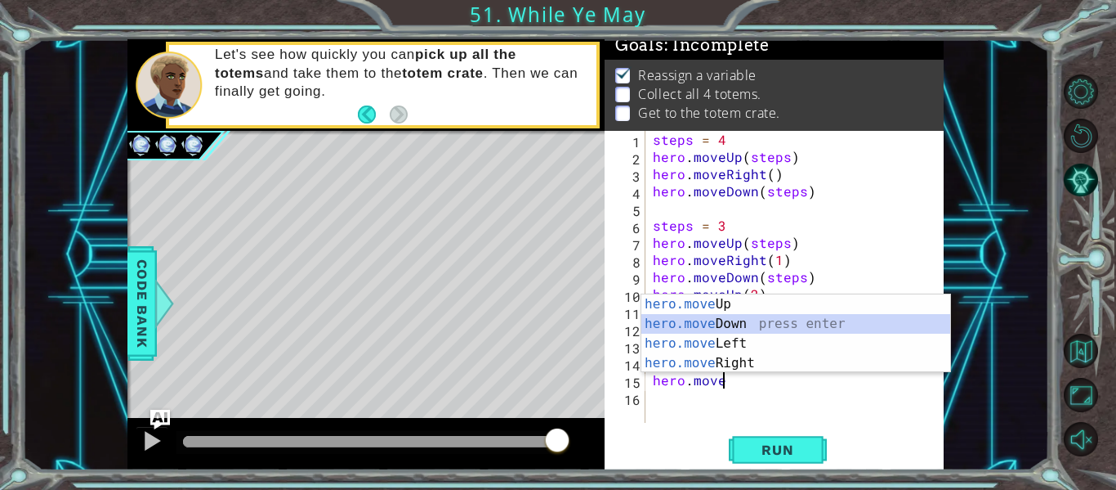
click at [718, 327] on div "hero.move Up press enter hero.move Down press enter hero.move Left press enter …" at bounding box center [796, 353] width 309 height 118
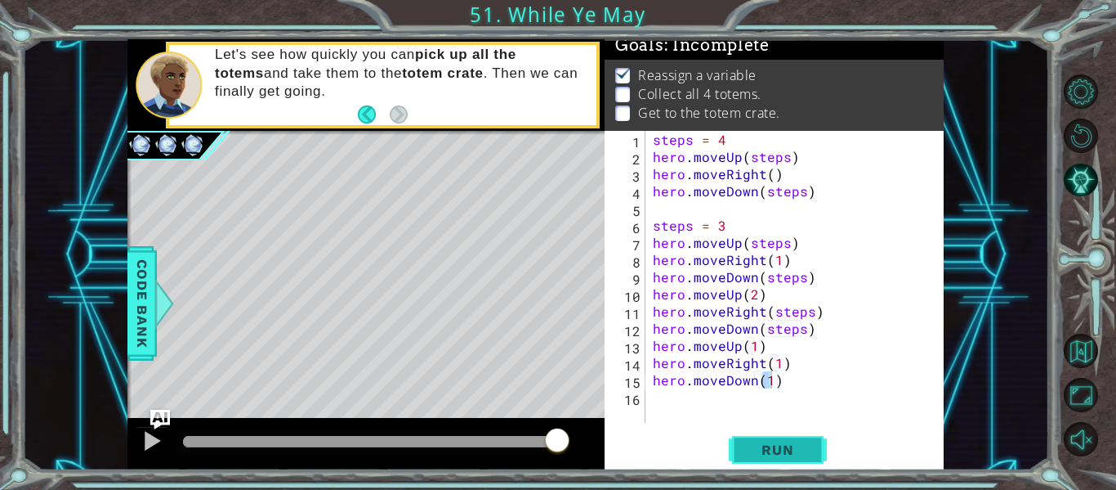
click at [760, 448] on span "Run" at bounding box center [777, 449] width 65 height 16
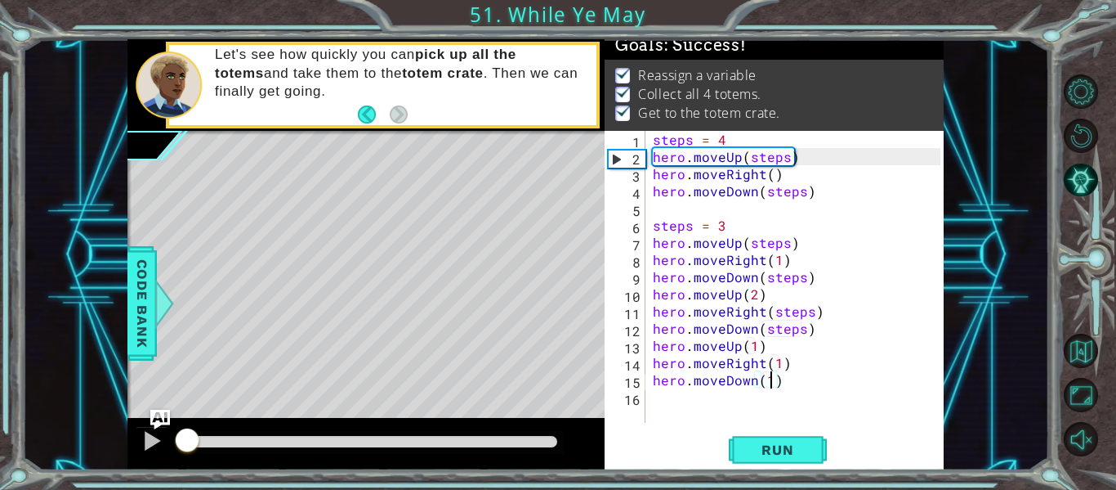
drag, startPoint x: 188, startPoint y: 437, endPoint x: 474, endPoint y: 430, distance: 286.1
click at [202, 430] on div at bounding box center [186, 441] width 29 height 29
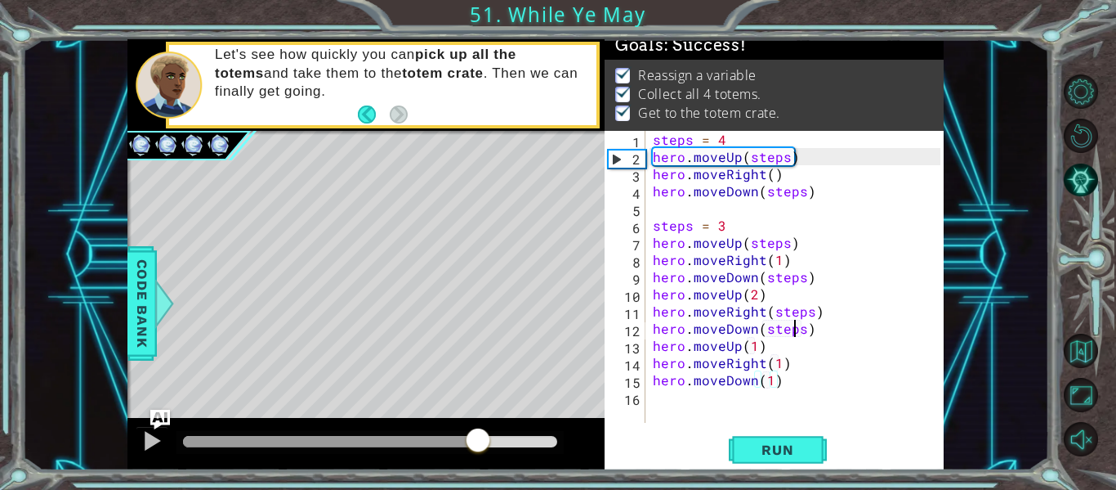
click at [795, 337] on div "steps = 4 hero . moveUp ( steps ) hero . moveRight ( ) hero . moveDown ( steps …" at bounding box center [799, 294] width 299 height 326
click at [801, 335] on div "steps = 4 hero . moveUp ( steps ) hero . moveRight ( ) hero . moveDown ( steps …" at bounding box center [799, 294] width 299 height 326
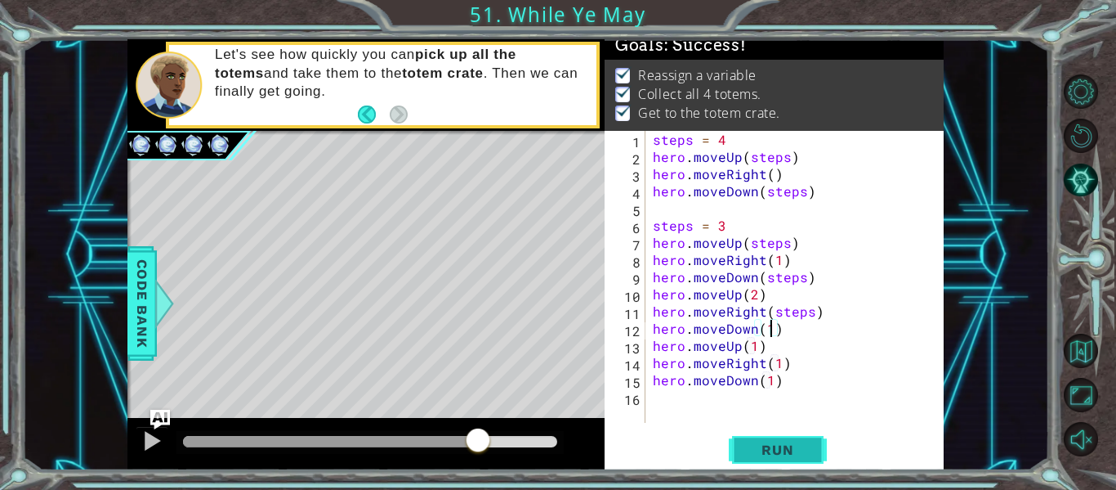
click at [763, 433] on button "Run" at bounding box center [778, 450] width 98 height 34
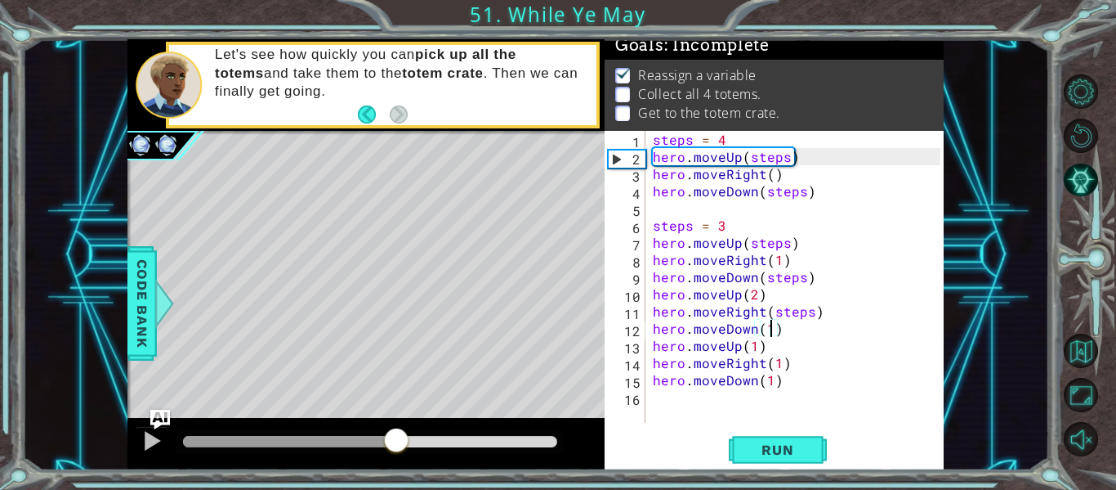
drag, startPoint x: 302, startPoint y: 445, endPoint x: 517, endPoint y: 462, distance: 214.8
click at [517, 462] on div at bounding box center [365, 444] width 477 height 52
drag, startPoint x: 541, startPoint y: 450, endPoint x: 463, endPoint y: 423, distance: 83.0
click at [463, 423] on div at bounding box center [365, 444] width 477 height 52
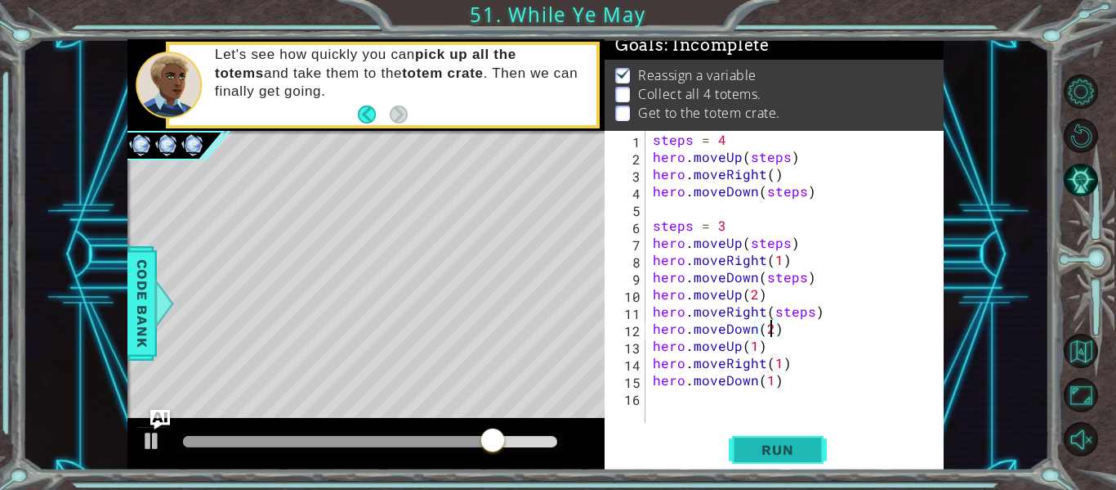
type textarea "hero.moveDown(2)"
click at [772, 454] on span "Run" at bounding box center [777, 449] width 65 height 16
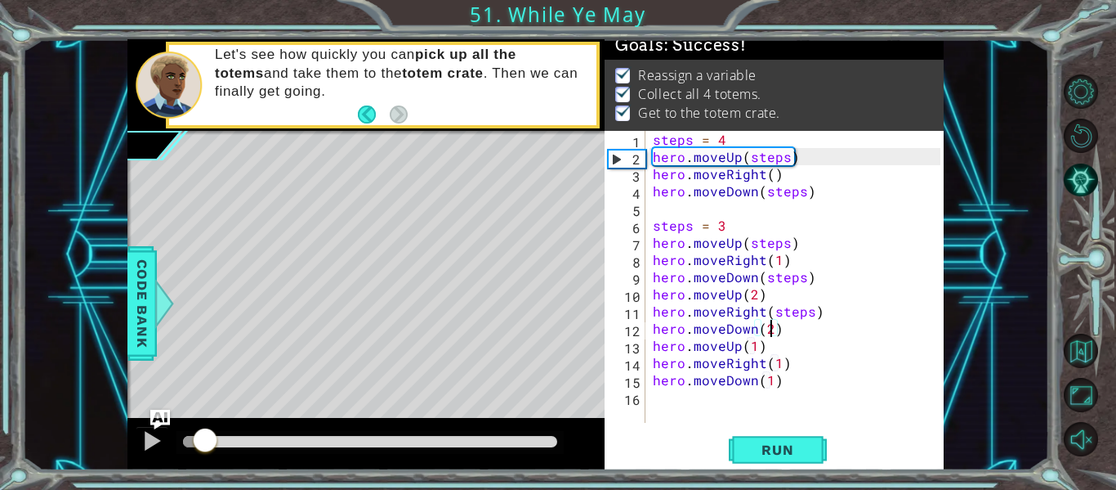
drag, startPoint x: 204, startPoint y: 452, endPoint x: 344, endPoint y: 433, distance: 141.0
click at [220, 433] on div at bounding box center [204, 441] width 29 height 29
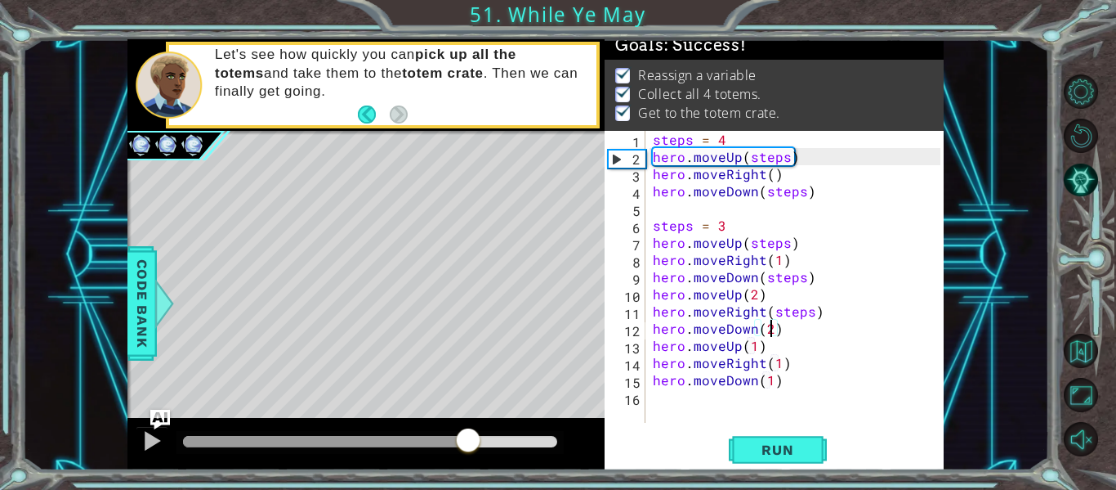
drag, startPoint x: 361, startPoint y: 432, endPoint x: 470, endPoint y: 439, distance: 108.9
click at [470, 439] on div at bounding box center [468, 441] width 29 height 29
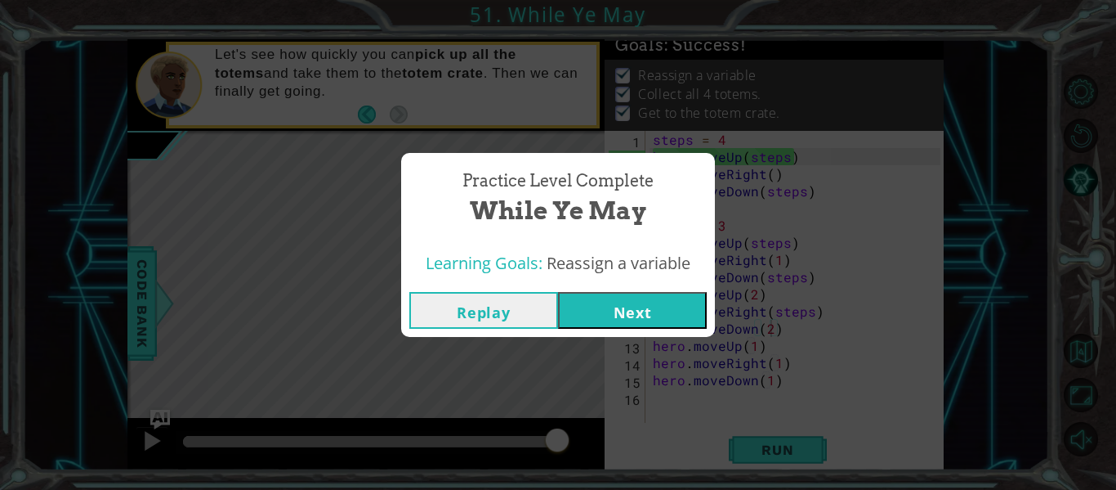
click at [625, 287] on div "Replay Next" at bounding box center [558, 310] width 314 height 53
click at [618, 315] on button "Next" at bounding box center [632, 310] width 149 height 37
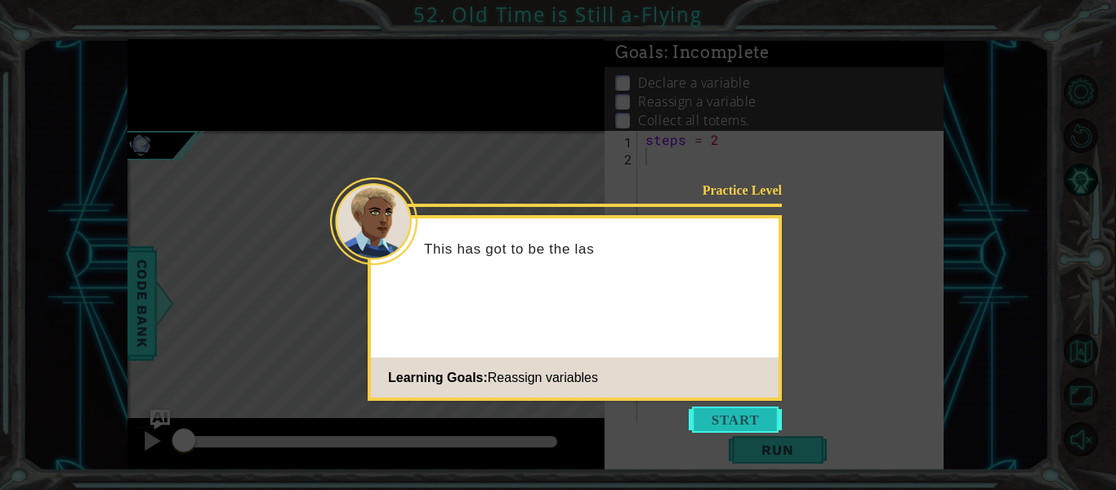
click at [738, 413] on button "Start" at bounding box center [735, 419] width 93 height 26
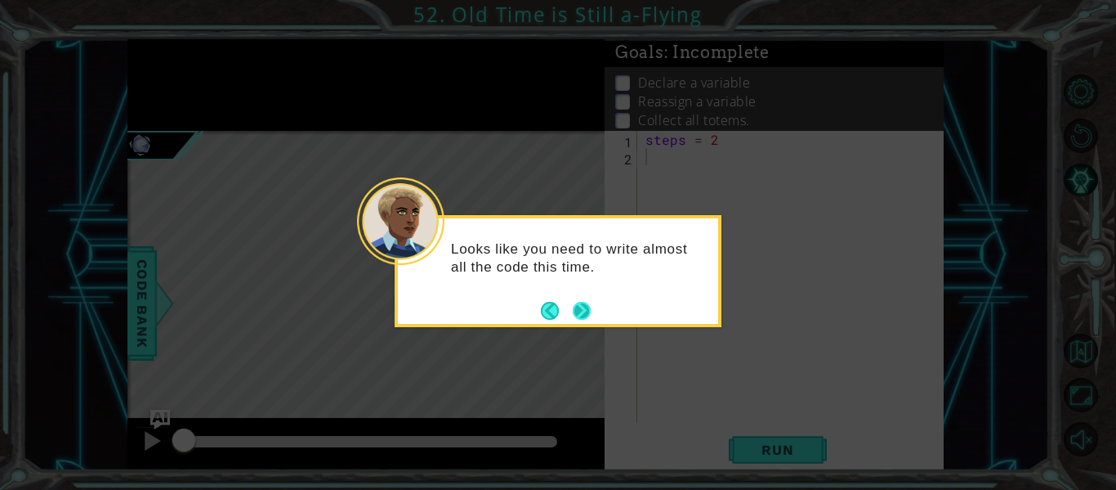
click at [583, 313] on button "Next" at bounding box center [582, 311] width 18 height 18
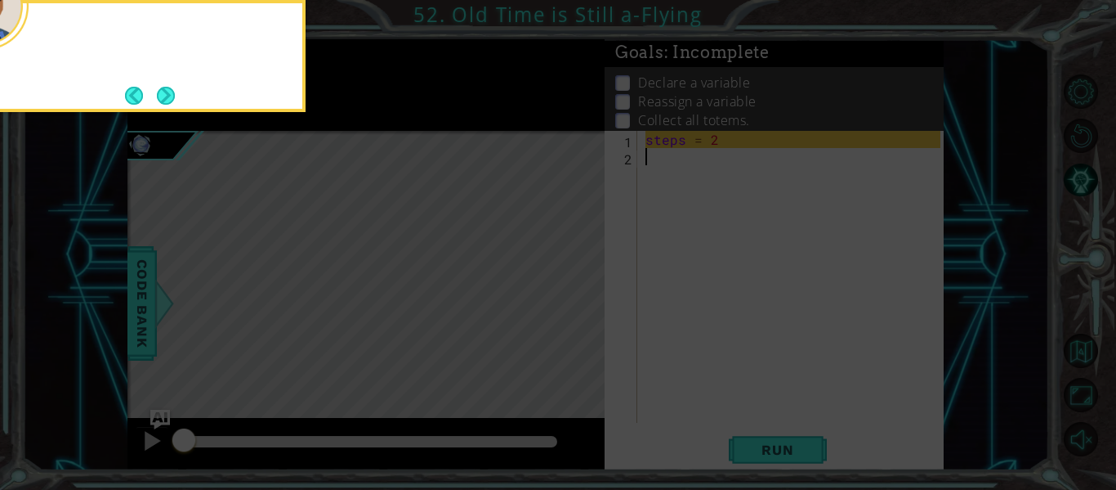
click at [583, 313] on icon at bounding box center [558, 73] width 1116 height 833
click at [158, 101] on button "Next" at bounding box center [166, 96] width 18 height 18
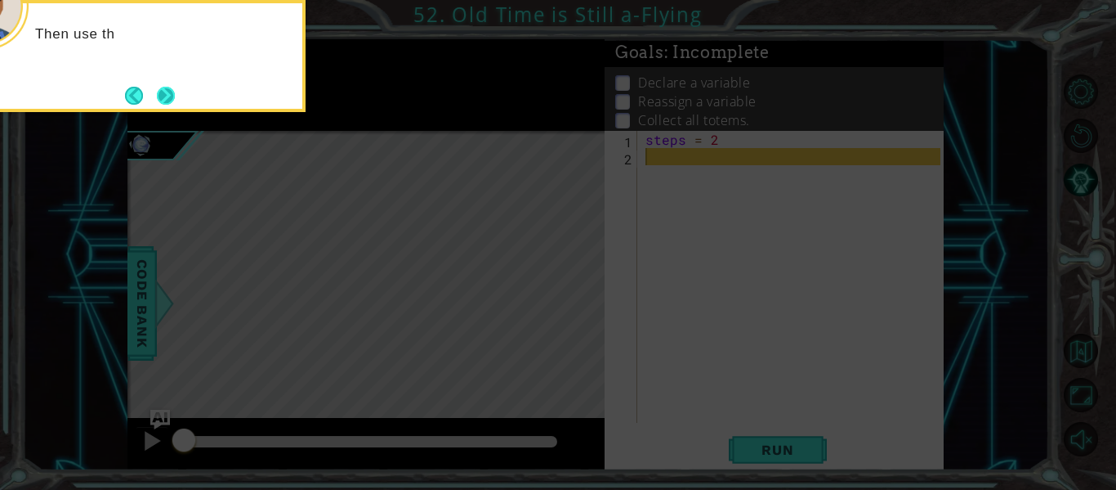
click at [159, 97] on button "Next" at bounding box center [166, 96] width 18 height 18
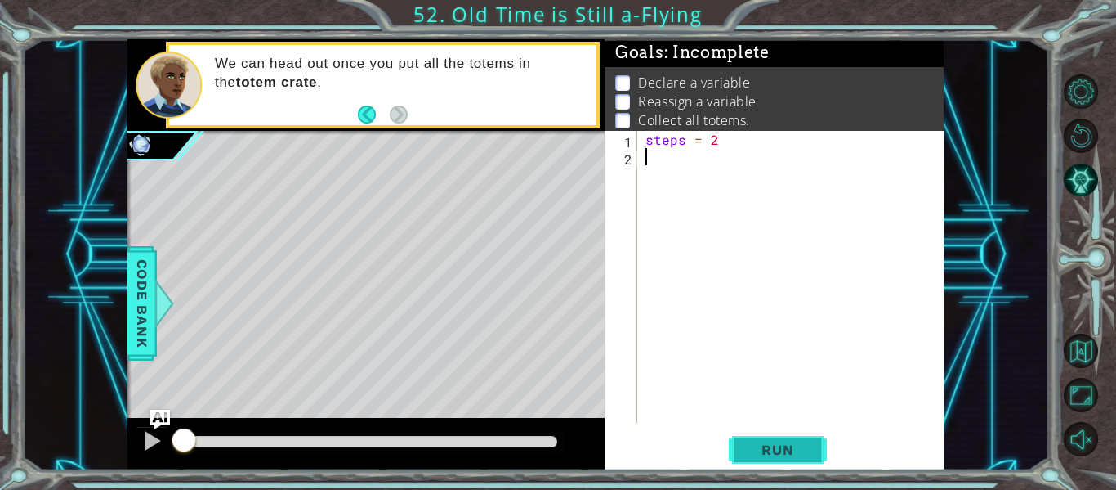
click at [790, 455] on span "Run" at bounding box center [777, 449] width 65 height 16
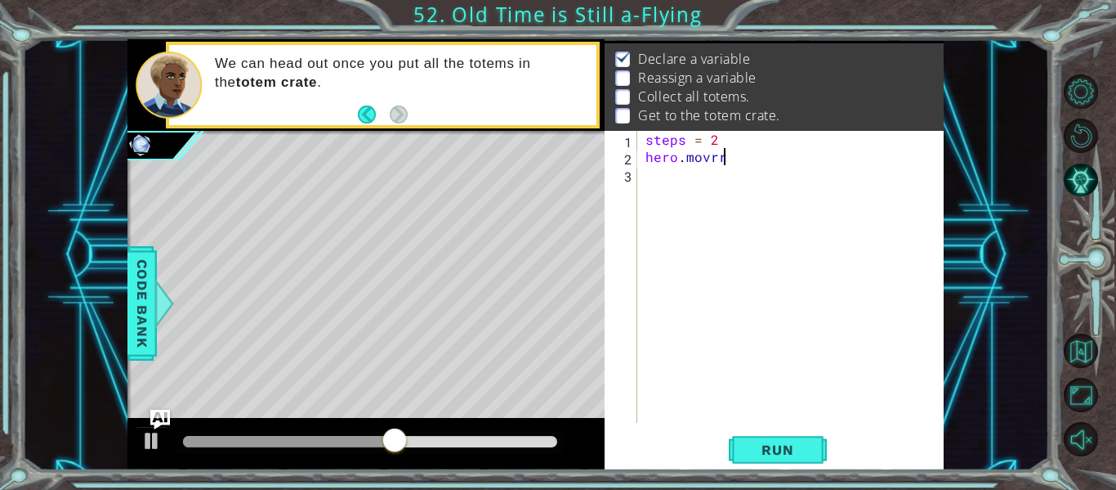
scroll to position [0, 3]
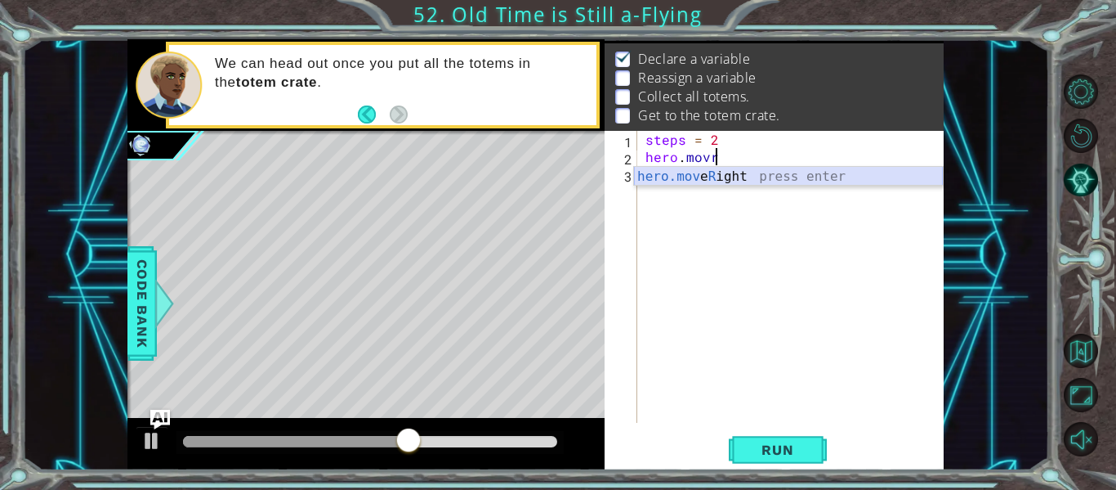
click at [645, 172] on div "hero.mov e R ight press enter" at bounding box center [788, 196] width 309 height 59
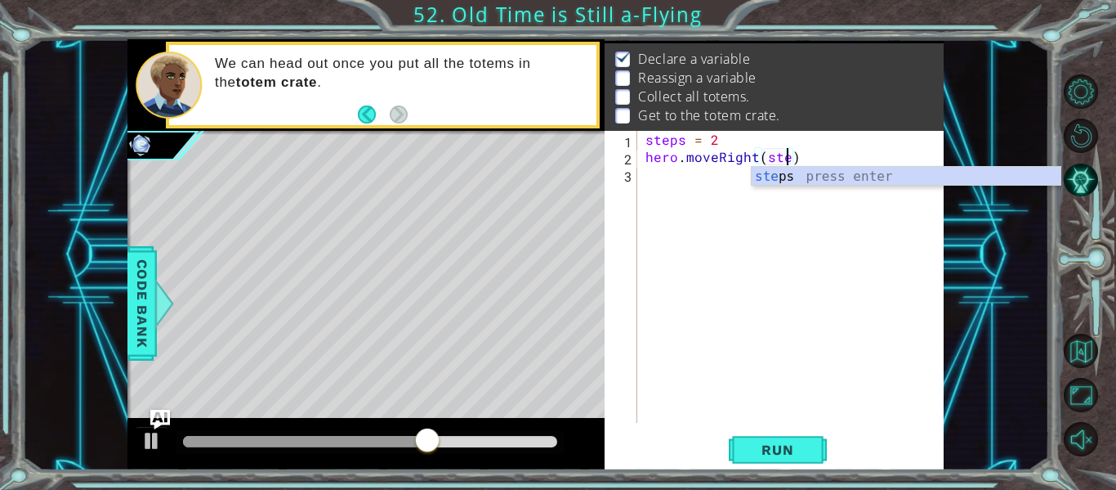
scroll to position [0, 9]
click at [772, 179] on div "step s press enter" at bounding box center [906, 196] width 309 height 59
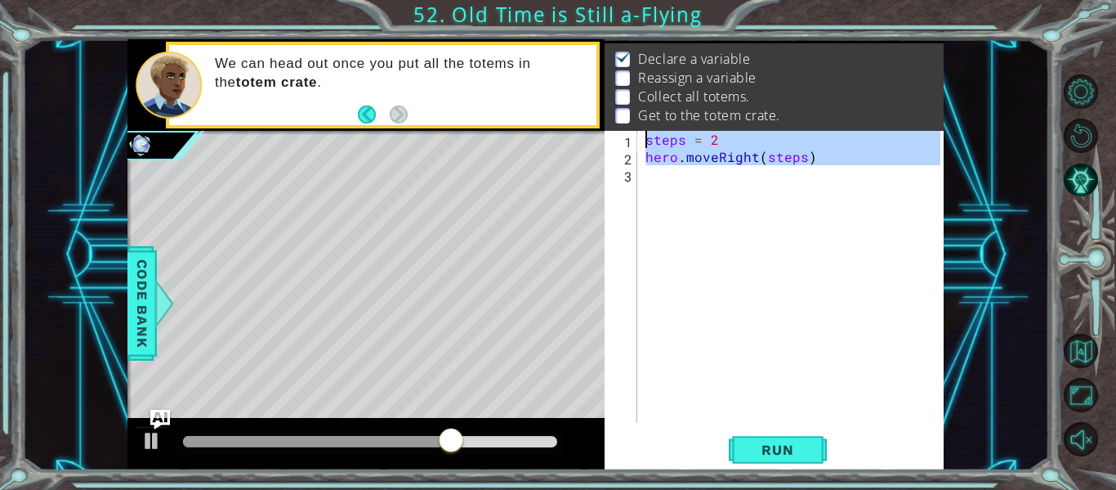
click at [772, 179] on div "steps = 2 hero . moveRight ( steps )" at bounding box center [795, 294] width 306 height 326
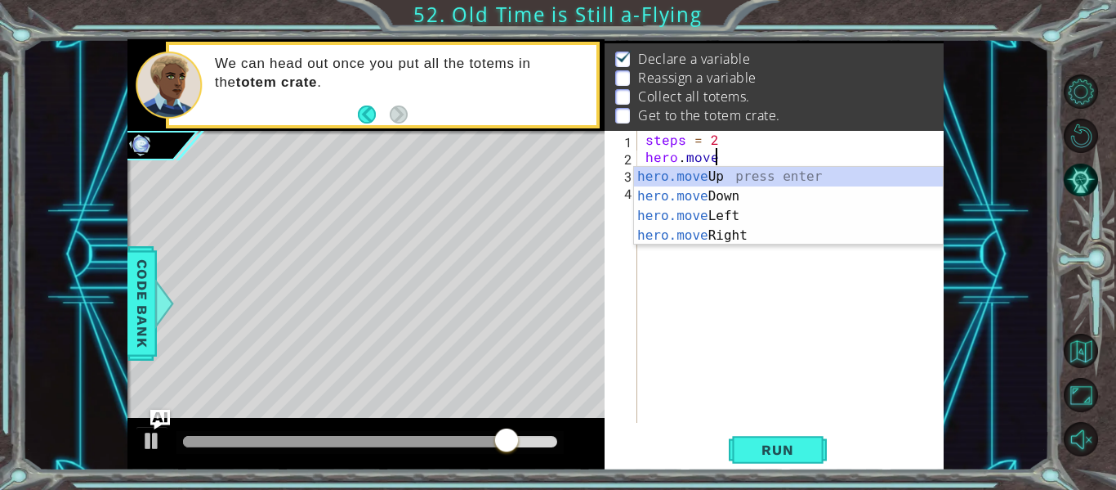
scroll to position [0, 3]
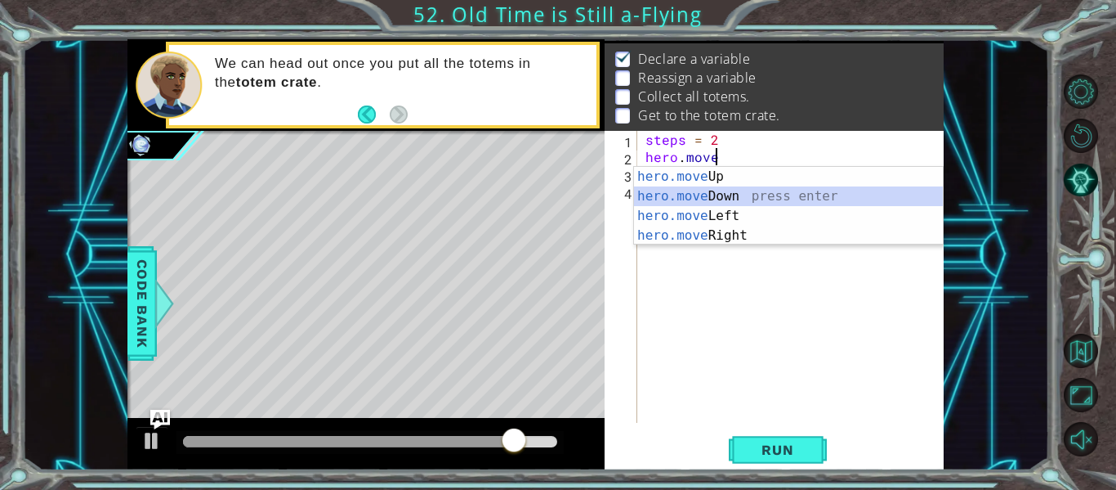
click at [724, 190] on div "hero.move Up press enter hero.move Down press enter hero.move Left press enter …" at bounding box center [788, 226] width 309 height 118
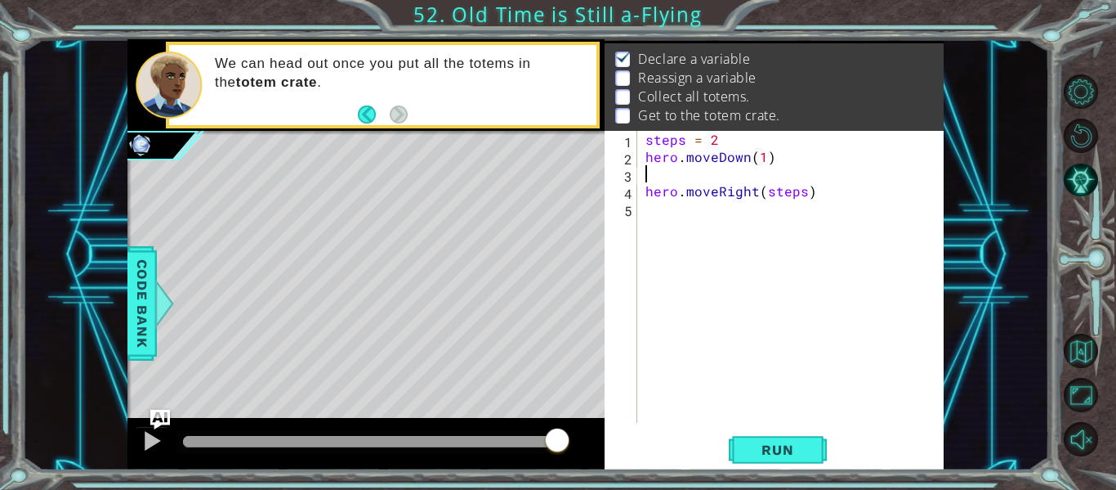
type textarea "hero.moveDown(1)\"
type textarea "hero.moveDown(1)"
click at [727, 194] on div "steps = 2 hero . moveDown ( 1 ) hero . moveRight ( steps )" at bounding box center [795, 294] width 306 height 326
click at [750, 164] on div "steps = 2 hero . moveDown ( 1 ) hero . moveRight ( steps )" at bounding box center [795, 294] width 306 height 326
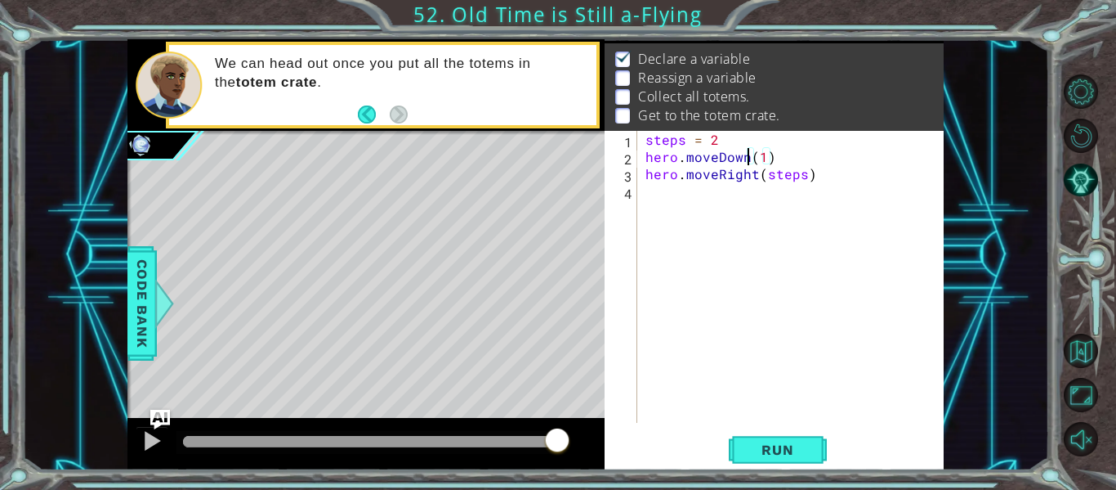
click at [781, 167] on div "steps = 2 hero . moveDown ( 1 ) hero . moveRight ( steps )" at bounding box center [795, 294] width 306 height 326
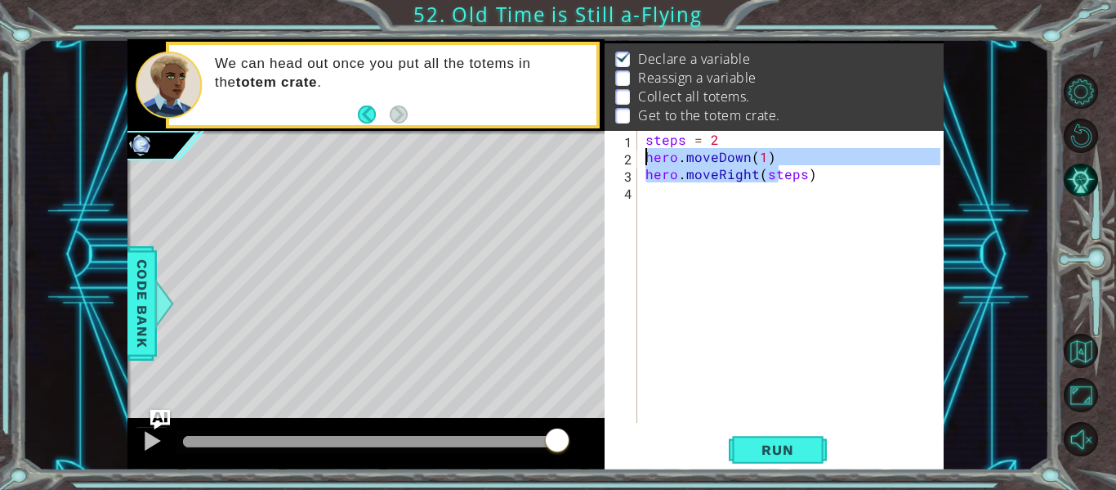
drag, startPoint x: 781, startPoint y: 167, endPoint x: 612, endPoint y: 153, distance: 168.9
click at [612, 153] on div "hero.moveRight(steps) 1 2 3 4 steps = 2 hero . moveDown ( 1 ) hero . moveRight …" at bounding box center [773, 277] width 336 height 292
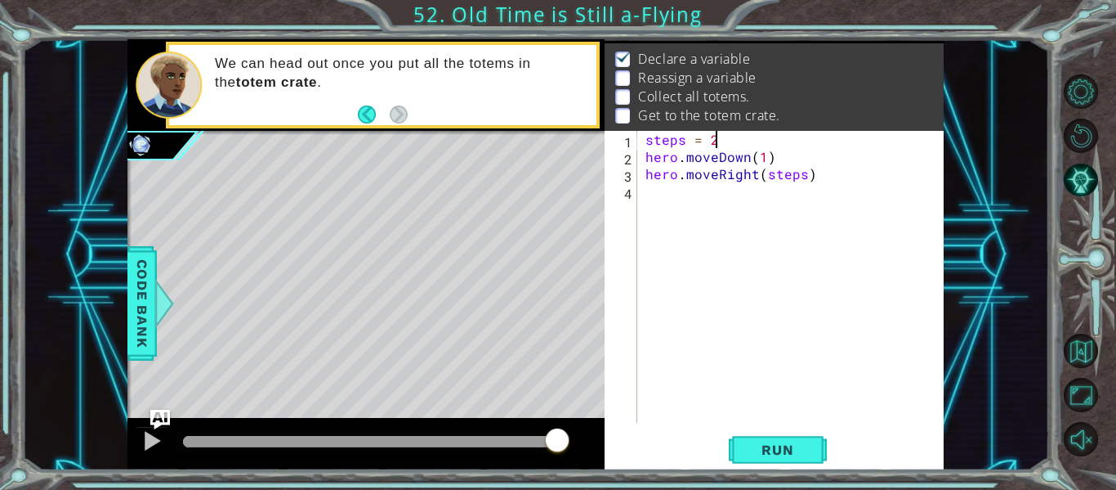
click at [854, 143] on div "steps = 2 hero . moveDown ( 1 ) hero . moveRight ( steps )" at bounding box center [795, 294] width 306 height 326
click at [789, 153] on div "steps = 2 hero . moveDown ( 1 ) hero . moveRight ( steps )" at bounding box center [795, 294] width 306 height 326
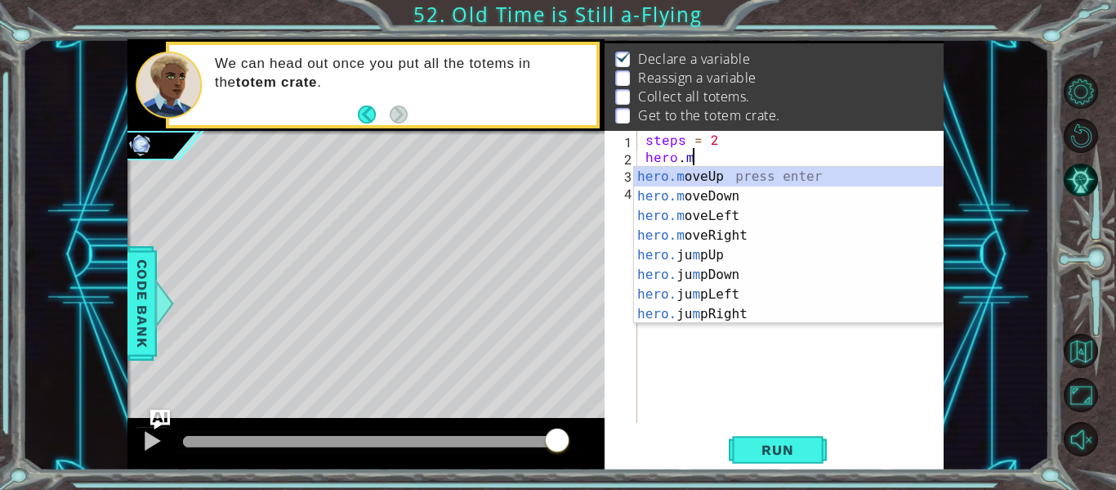
type textarea "h"
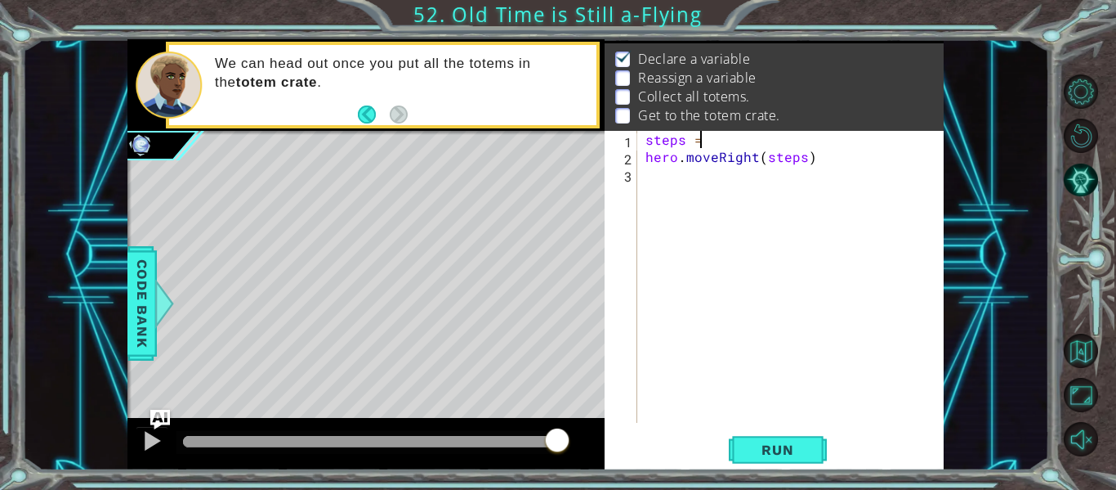
type textarea "ste"
click at [762, 174] on div "ste hero . moveRight ( steps )" at bounding box center [795, 294] width 306 height 326
click at [694, 146] on div "ste hero . moveRight ( steps )" at bounding box center [795, 294] width 306 height 326
click at [791, 459] on button "Run" at bounding box center [778, 450] width 98 height 34
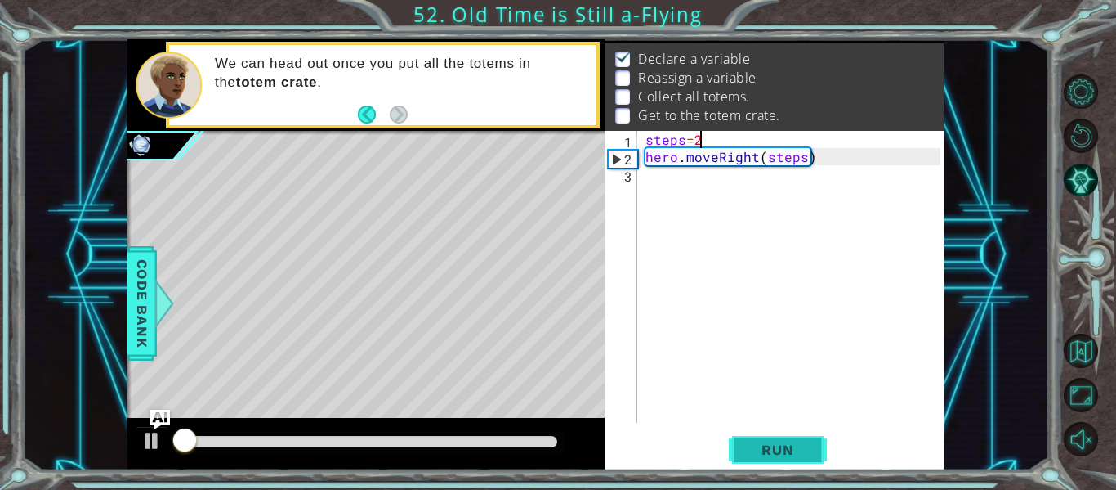
click at [792, 452] on span "Run" at bounding box center [777, 449] width 65 height 16
type textarea "steps= 2"
click at [776, 461] on button "Run" at bounding box center [778, 450] width 98 height 34
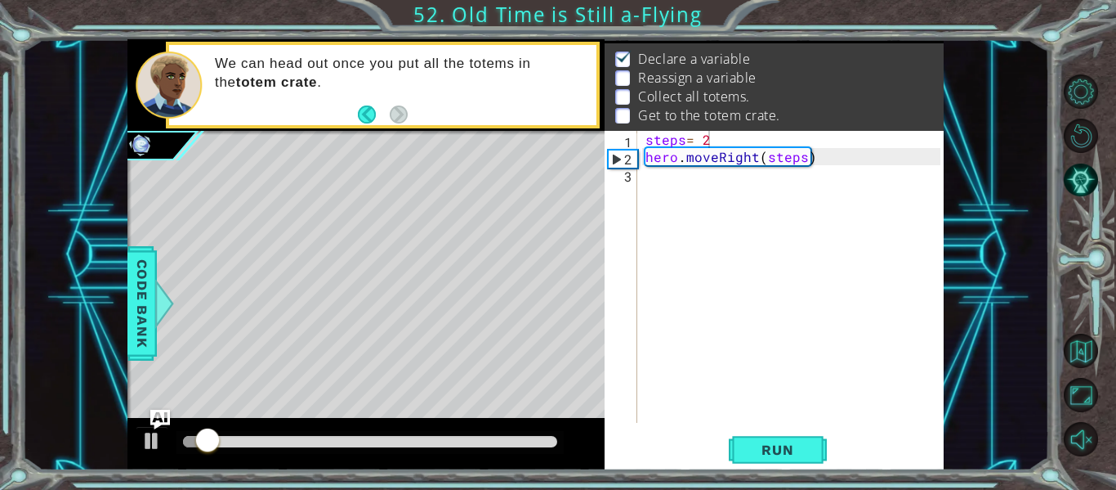
click at [637, 239] on div "steps= 2 1 2 3 steps = 2 hero . moveRight ( steps ) ההההההההההההההההההההההההההה…" at bounding box center [773, 277] width 336 height 292
click at [669, 141] on div "steps = 2 hero . moveRight ( steps )" at bounding box center [795, 294] width 306 height 326
click at [674, 195] on div "steps = 2 hero . moveRight ( steps )" at bounding box center [795, 294] width 306 height 326
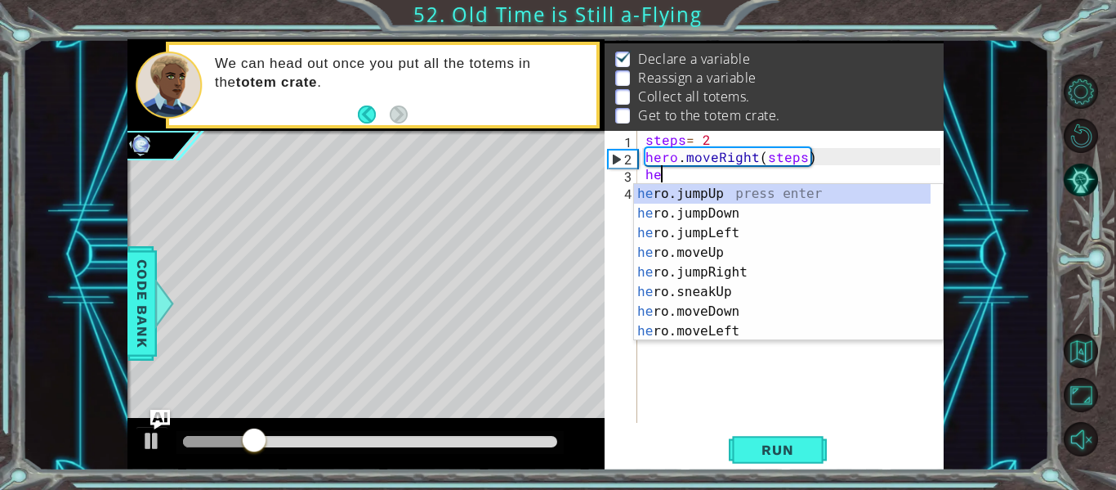
scroll to position [0, 0]
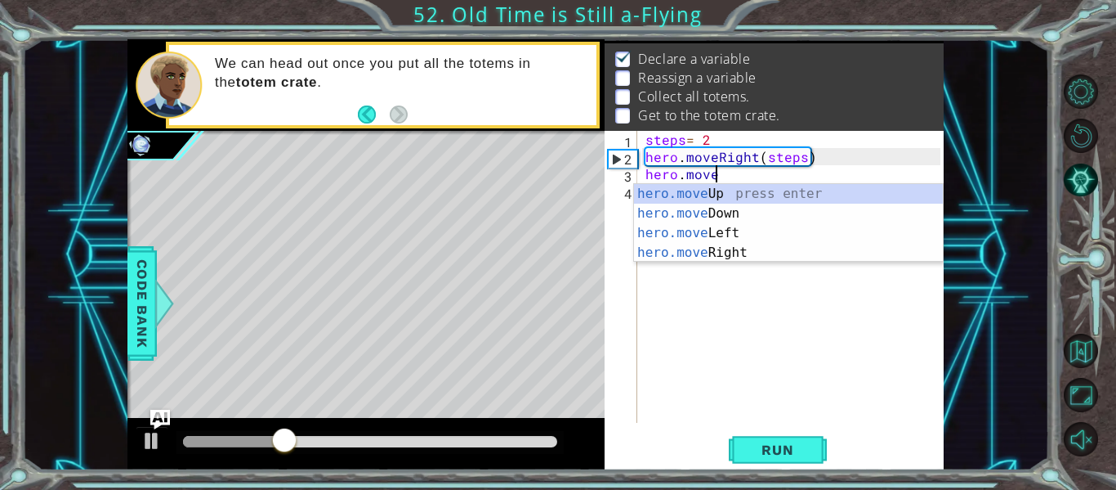
type textarea "hero.moveDO"
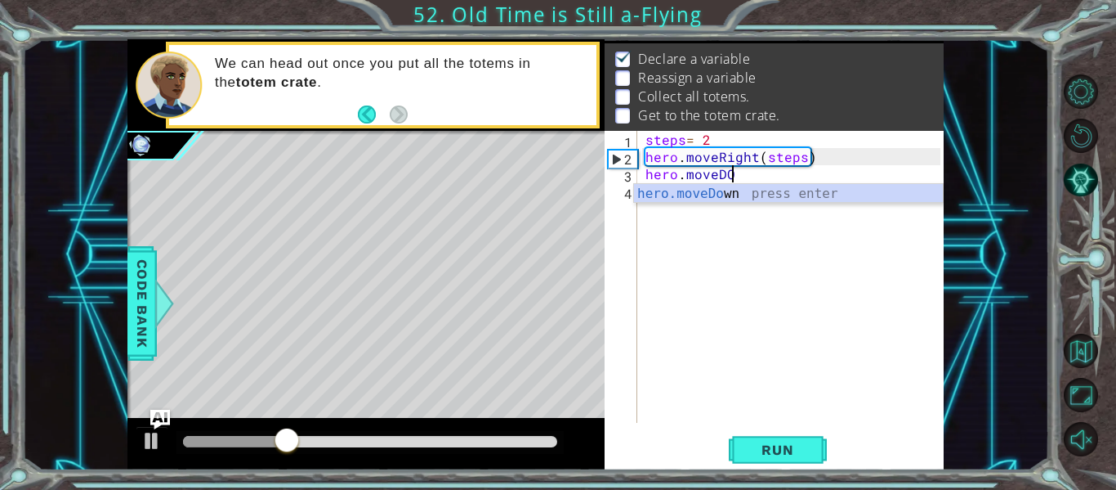
scroll to position [0, 5]
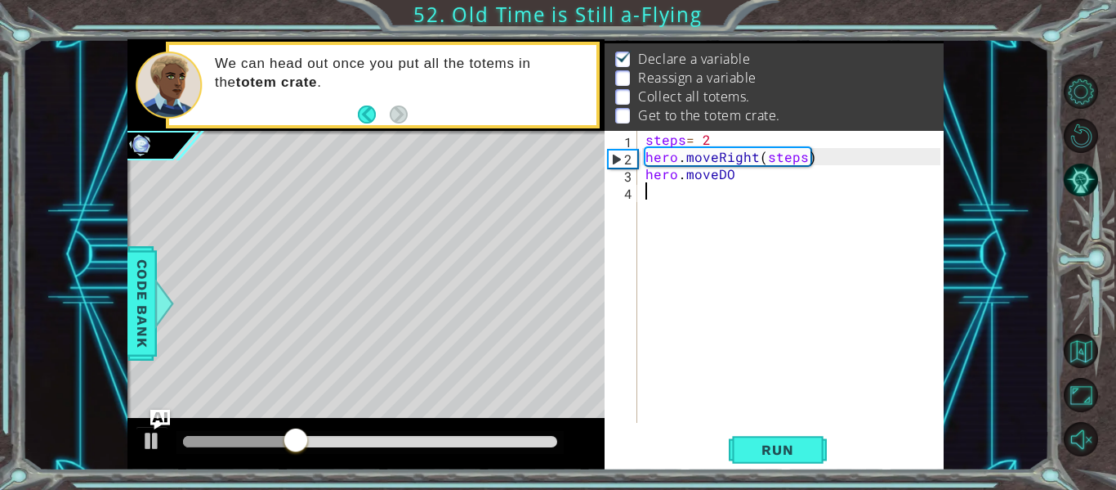
click at [692, 208] on div "steps = 2 hero . moveRight ( steps ) hero . moveDO" at bounding box center [795, 294] width 306 height 326
click at [737, 187] on div "steps = 2 hero . moveRight ( steps ) hero . moveDO" at bounding box center [795, 294] width 306 height 326
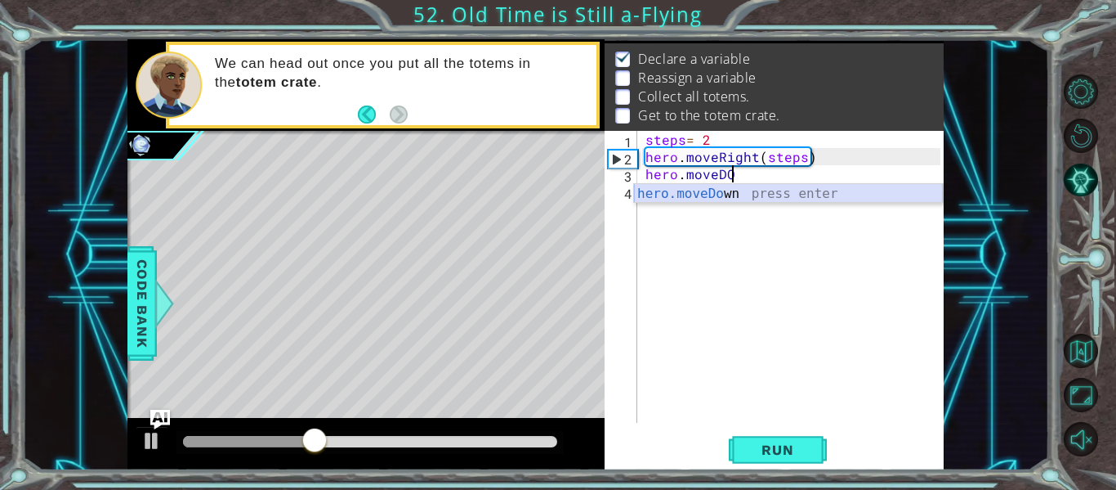
click at [726, 194] on div "hero.moveDo wn press enter" at bounding box center [788, 213] width 309 height 59
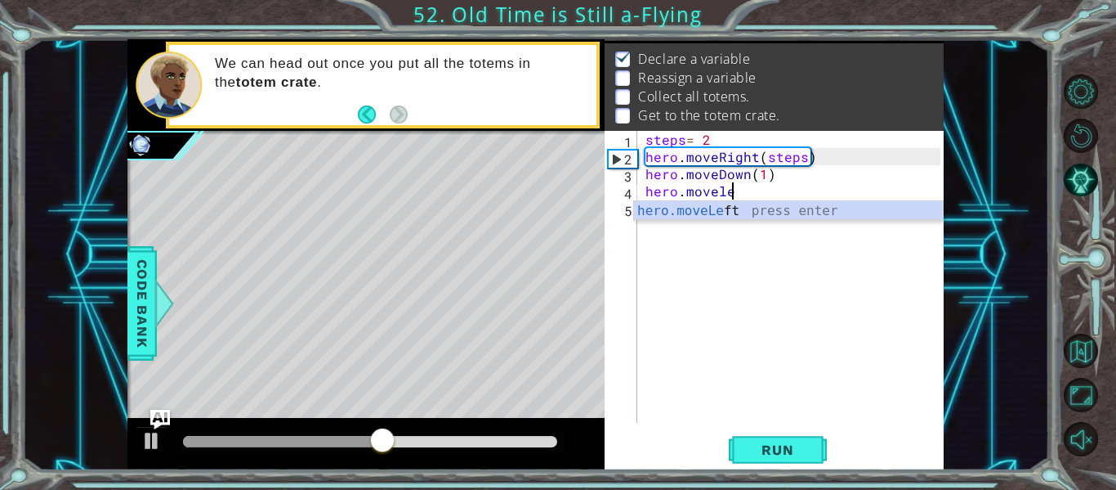
scroll to position [0, 5]
click at [694, 212] on div "hero.moveLe ft press enter" at bounding box center [788, 230] width 309 height 59
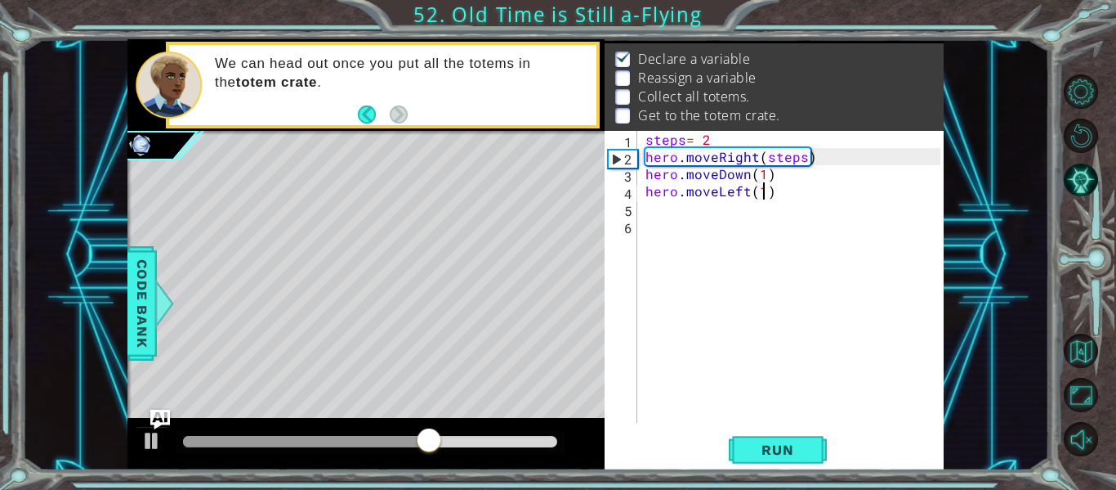
click at [766, 199] on div "steps = 2 hero . moveRight ( steps ) hero . moveDown ( 1 ) hero . moveLeft ( 1 )" at bounding box center [795, 294] width 306 height 326
type textarea "hero.moveLeft(2)"
click at [769, 438] on button "Run" at bounding box center [778, 450] width 98 height 34
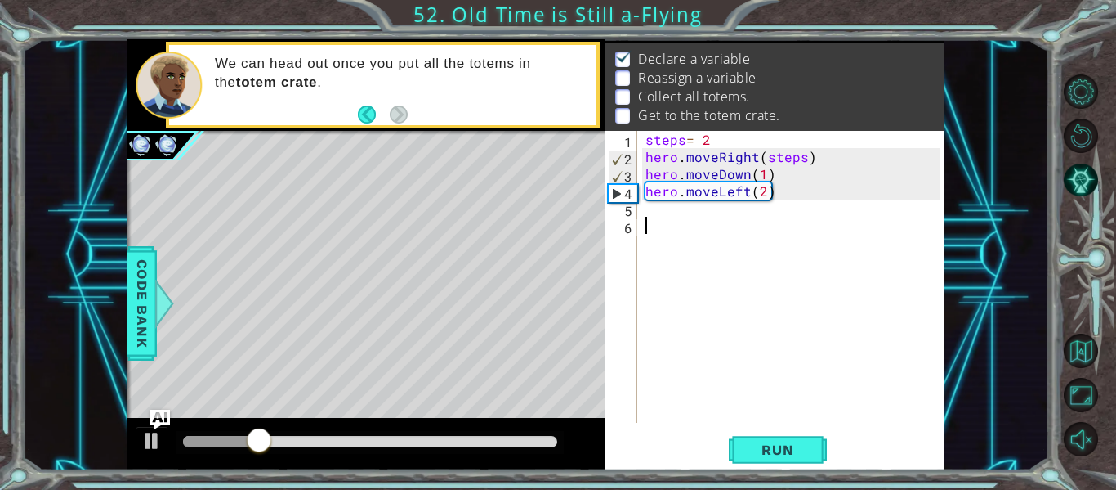
click at [661, 241] on div "steps = 2 hero . moveRight ( steps ) hero . moveDown ( 1 ) hero . moveLeft ( 2 )" at bounding box center [795, 294] width 306 height 326
click at [654, 226] on div "steps = 2 hero . moveRight ( steps ) hero . moveDown ( 1 ) hero . moveLeft ( 2 )" at bounding box center [795, 294] width 306 height 326
click at [655, 214] on div "steps = 2 hero . moveRight ( steps ) hero . moveDown ( 1 ) hero . moveLeft ( 2 )" at bounding box center [795, 294] width 306 height 326
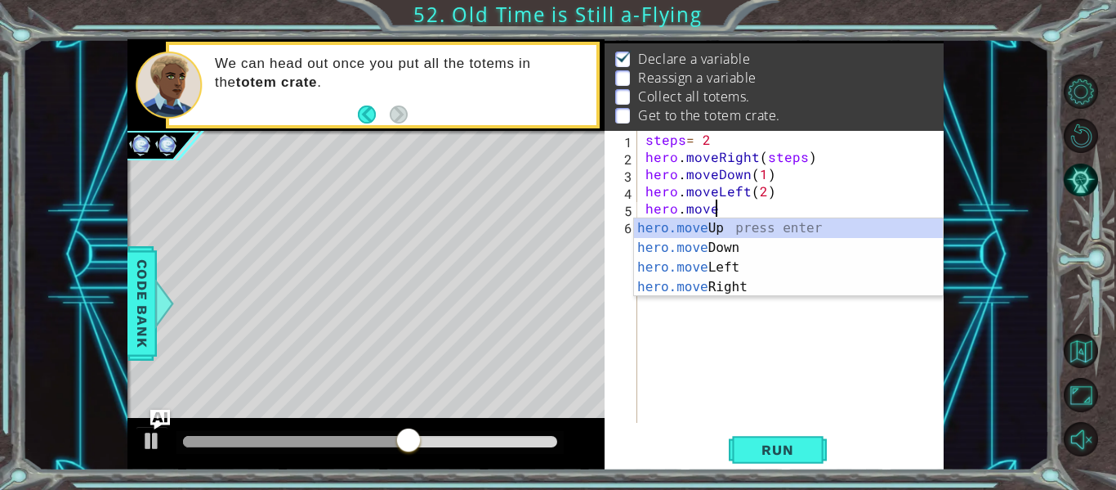
scroll to position [0, 4]
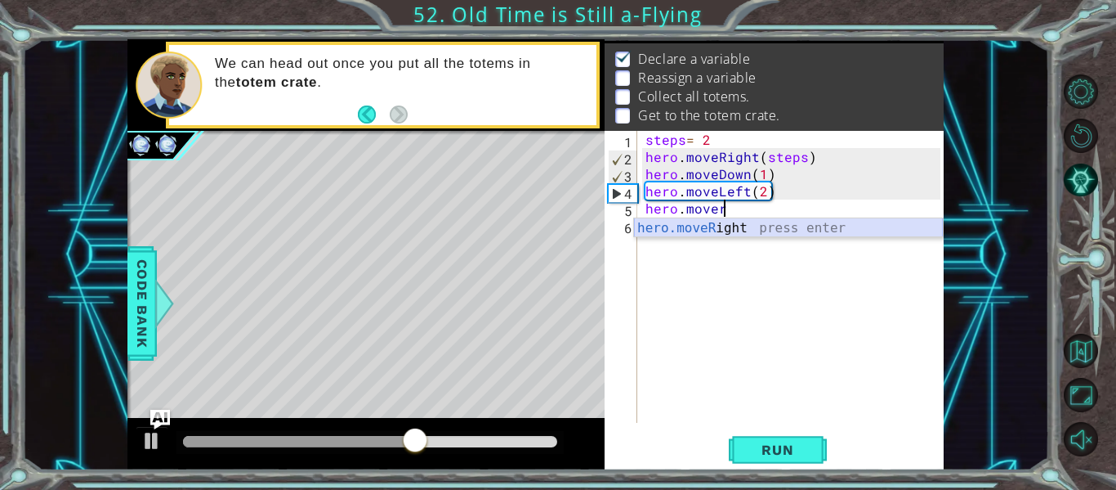
click at [758, 222] on div "hero.moveR ight press enter" at bounding box center [788, 247] width 309 height 59
type textarea "hero.moveRight(1)"
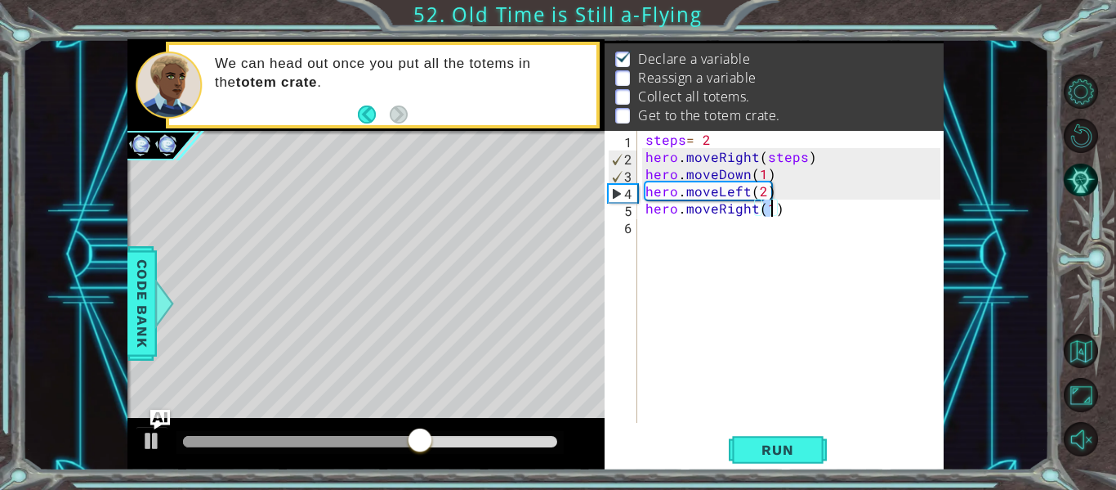
click at [758, 222] on div "steps = 2 hero . moveRight ( steps ) hero . moveDown ( 1 ) hero . moveLeft ( 2 …" at bounding box center [795, 294] width 306 height 326
click at [782, 428] on div "hero.moveRight(2) 1 2 3 4 5 6 steps = 2 hero . moveRight ( steps ) hero . moveD…" at bounding box center [774, 300] width 339 height 339
click at [771, 447] on span "Run" at bounding box center [777, 449] width 65 height 16
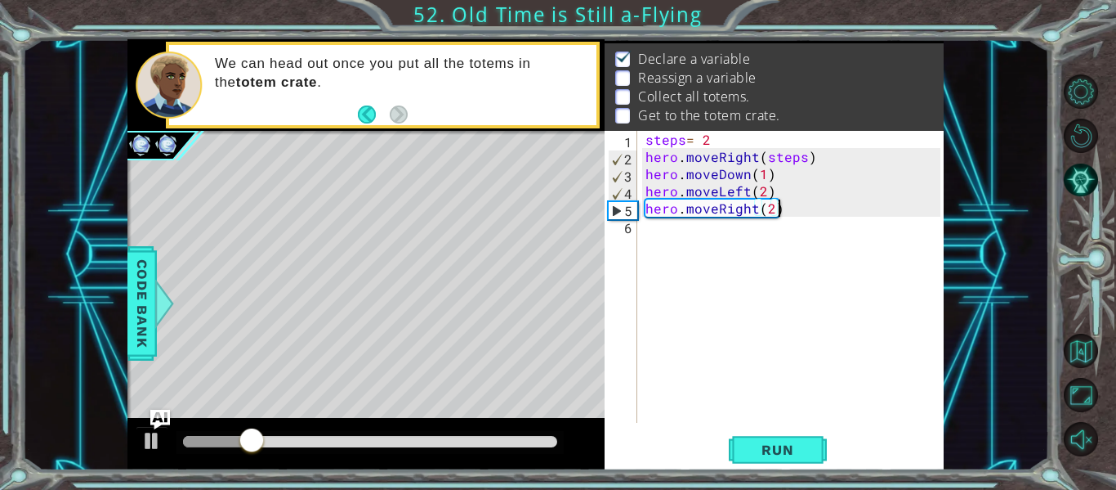
click at [767, 212] on div "steps = 2 hero . moveRight ( steps ) hero . moveDown ( 1 ) hero . moveLeft ( 2 …" at bounding box center [795, 294] width 306 height 326
click at [772, 212] on div "steps = 2 hero . moveRight ( steps ) hero . moveDown ( 1 ) hero . moveLeft ( 2 …" at bounding box center [795, 294] width 306 height 326
type textarea "hero.moveRight(3)"
click at [759, 452] on span "Run" at bounding box center [777, 449] width 65 height 16
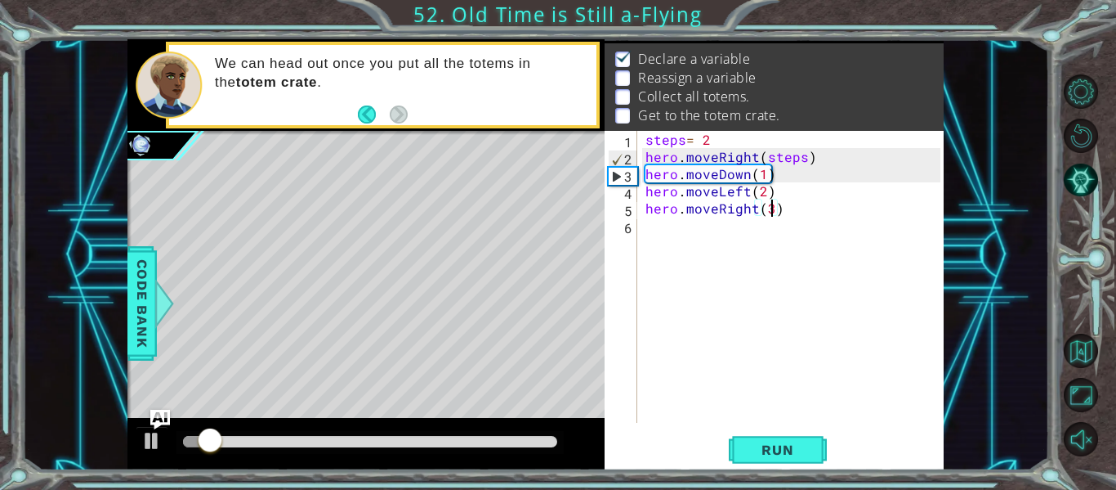
click at [659, 234] on div "steps = 2 hero . moveRight ( steps ) hero . moveDown ( 1 ) hero . moveLeft ( 2 …" at bounding box center [795, 294] width 306 height 326
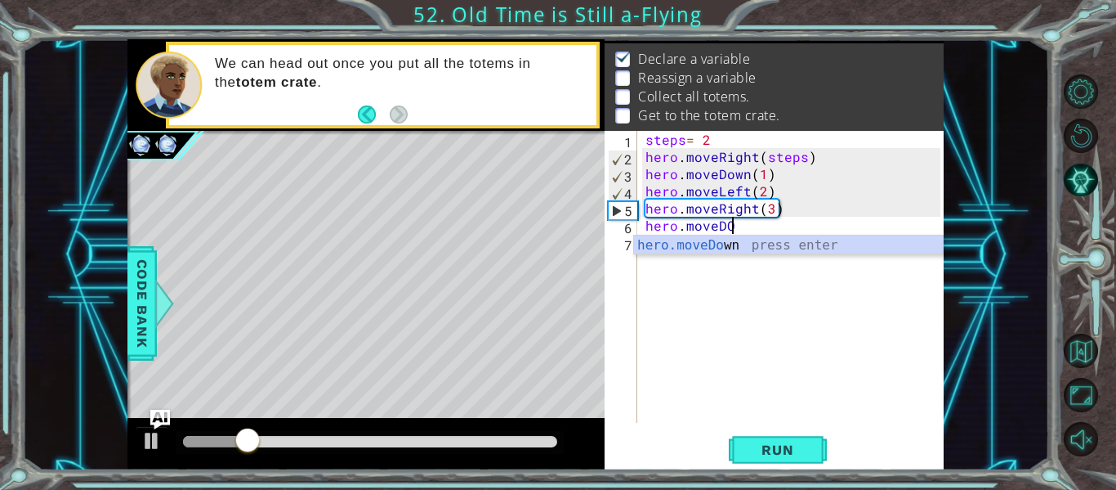
scroll to position [0, 5]
type textarea "hero.moveDOw"
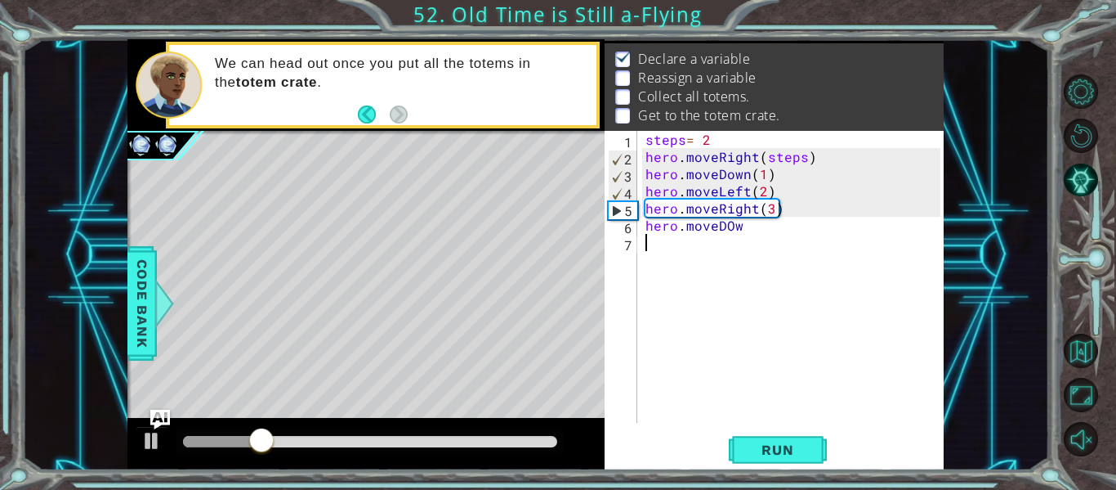
click at [687, 257] on div "steps = 2 hero . moveRight ( steps ) hero . moveDown ( 1 ) hero . moveLeft ( 2 …" at bounding box center [795, 294] width 306 height 326
click at [751, 229] on div "steps = 2 hero . moveRight ( steps ) hero . moveDown ( 1 ) hero . moveLeft ( 2 …" at bounding box center [795, 294] width 306 height 326
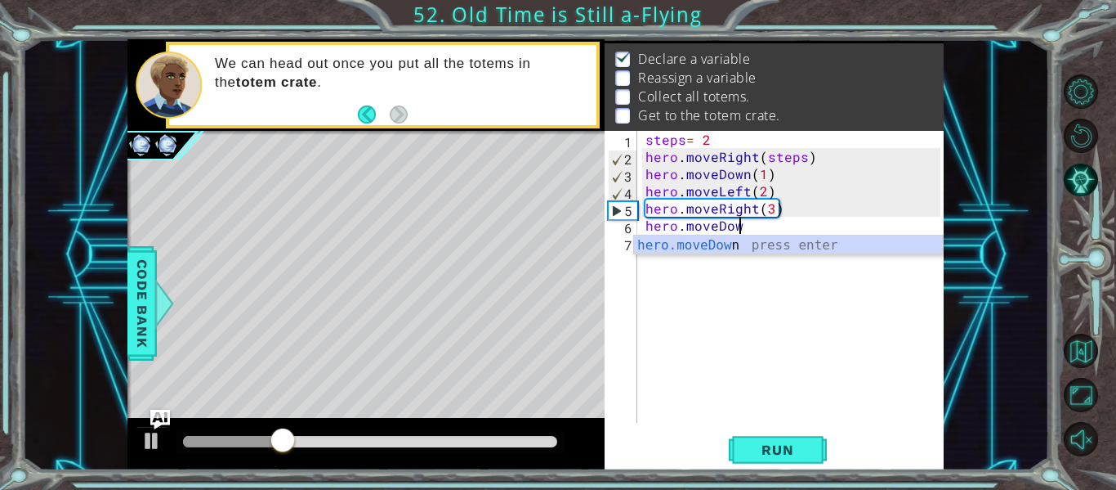
scroll to position [0, 6]
click at [736, 244] on div "hero.moveDown press enter" at bounding box center [788, 264] width 309 height 59
type textarea "hero.moveDown(1)"
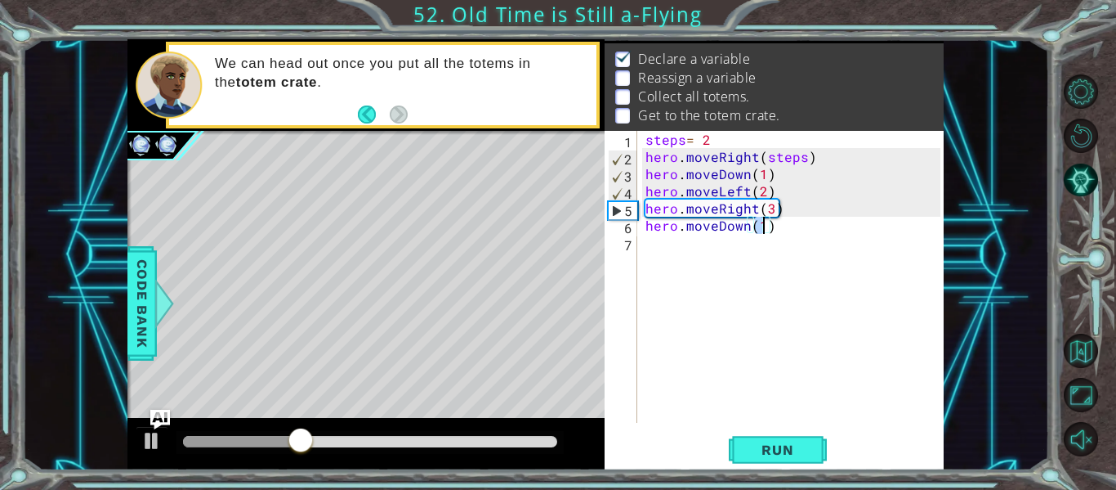
click at [728, 340] on div "steps = 2 hero . moveRight ( steps ) hero . moveDown ( 1 ) hero . moveLeft ( 2 …" at bounding box center [795, 294] width 306 height 326
click at [761, 449] on span "Run" at bounding box center [777, 449] width 65 height 16
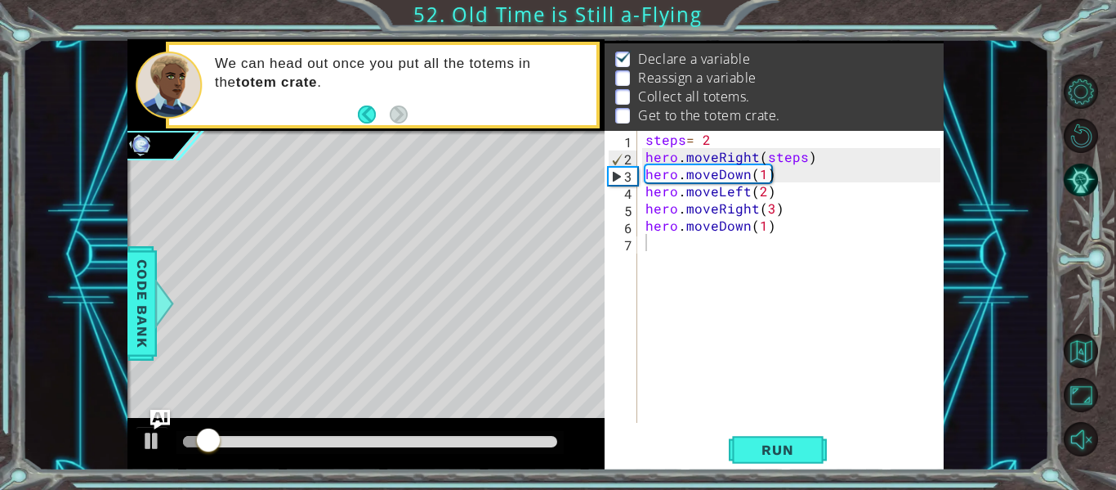
drag, startPoint x: 640, startPoint y: 154, endPoint x: 722, endPoint y: 201, distance: 94.8
click at [722, 201] on div "1 2 3 4 5 6 7 steps = 2 hero . moveRight ( steps ) hero . moveDown ( 1 ) hero .…" at bounding box center [773, 277] width 336 height 292
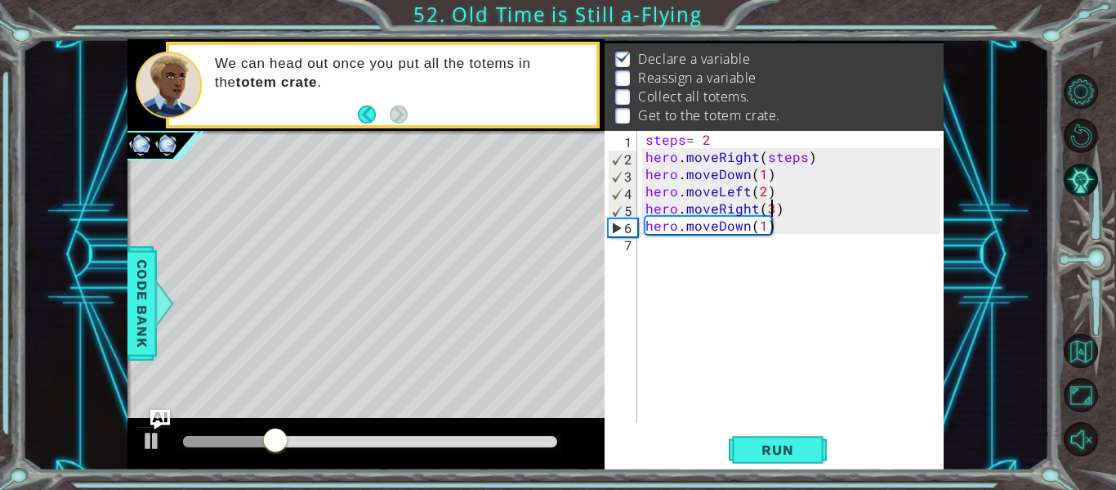
click at [767, 213] on div "steps = 2 hero . moveRight ( steps ) hero . moveDown ( 1 ) hero . moveLeft ( 2 …" at bounding box center [795, 294] width 306 height 326
click at [747, 458] on span "Run" at bounding box center [777, 449] width 65 height 16
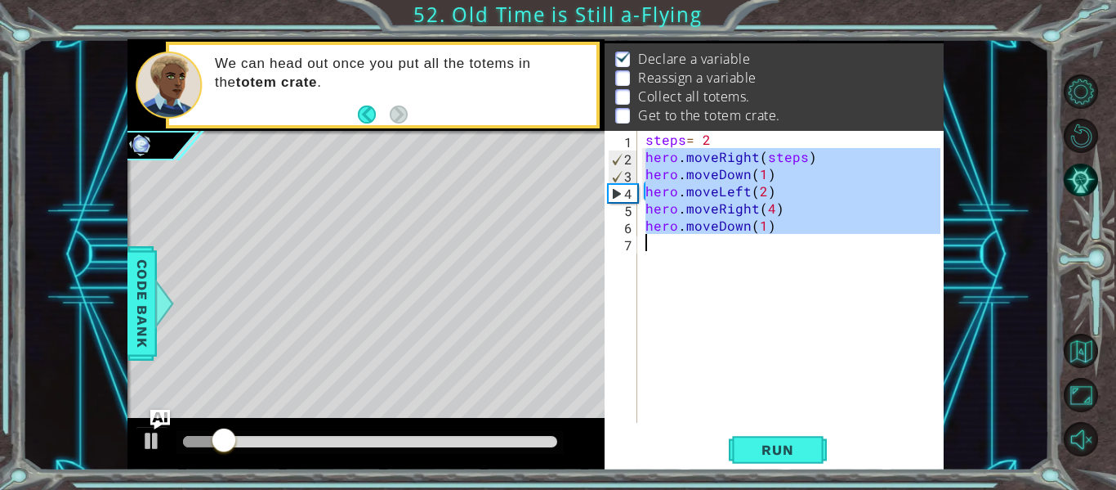
drag, startPoint x: 643, startPoint y: 159, endPoint x: 800, endPoint y: 235, distance: 174.4
click at [800, 235] on div "steps = 2 hero . moveRight ( steps ) hero . moveDown ( 1 ) hero . moveLeft ( 2 …" at bounding box center [795, 294] width 306 height 326
type textarea "hero.moveDown(1)"
paste textarea "Code Area"
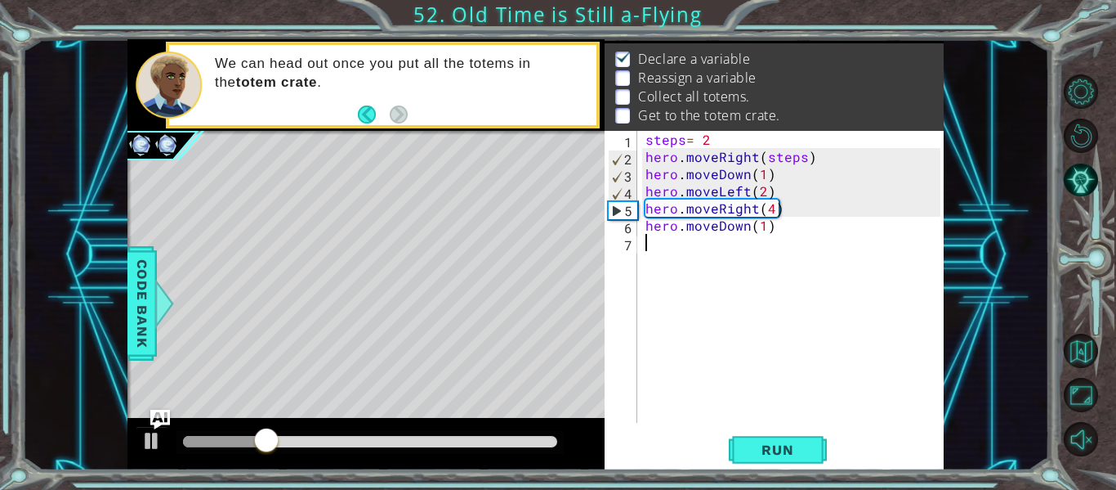
click at [666, 244] on div "steps = 2 hero . moveRight ( steps ) hero . moveDown ( 1 ) hero . moveLeft ( 2 …" at bounding box center [795, 294] width 306 height 326
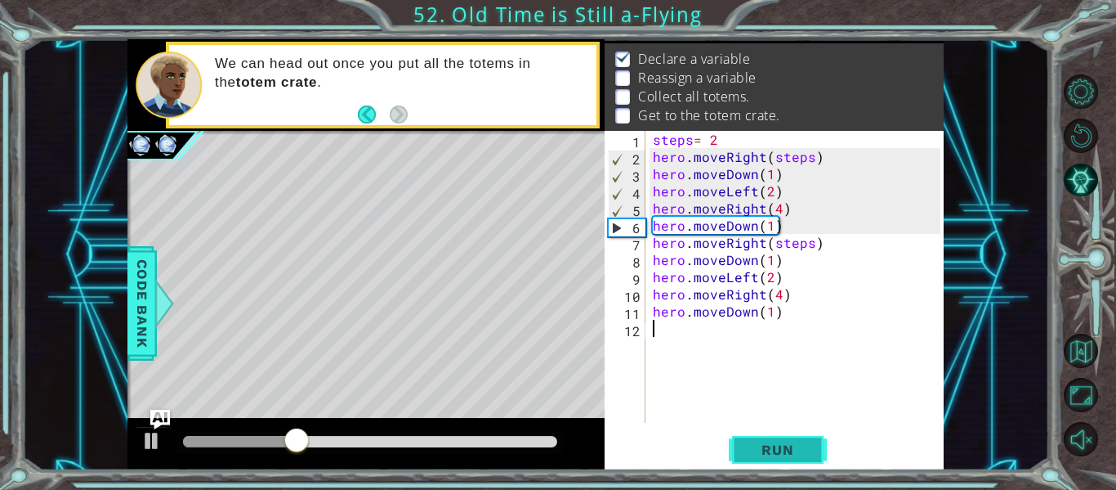
click at [753, 442] on span "Run" at bounding box center [777, 449] width 65 height 16
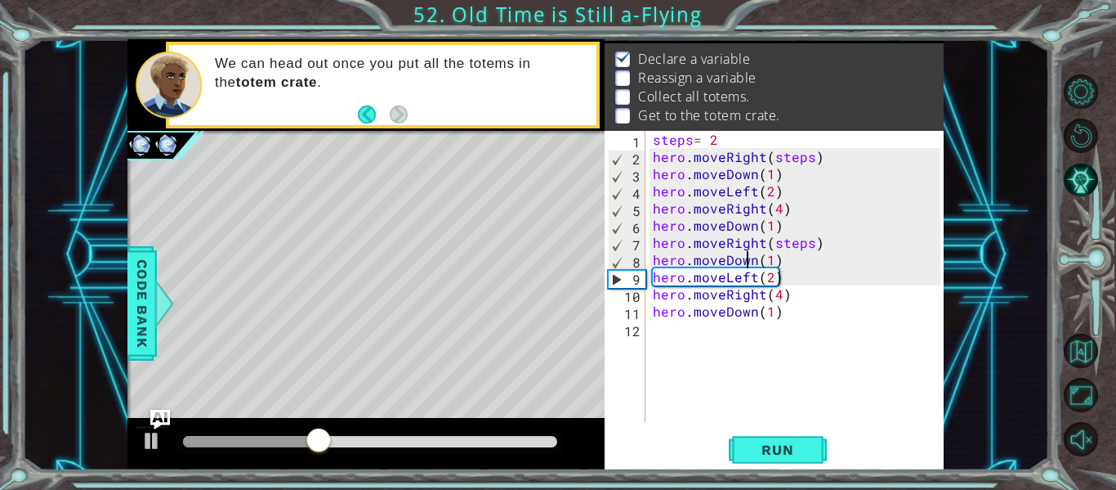
click at [751, 252] on div "steps = 2 hero . moveRight ( steps ) hero . moveDown ( 1 ) hero . moveLeft ( 2 …" at bounding box center [799, 294] width 299 height 326
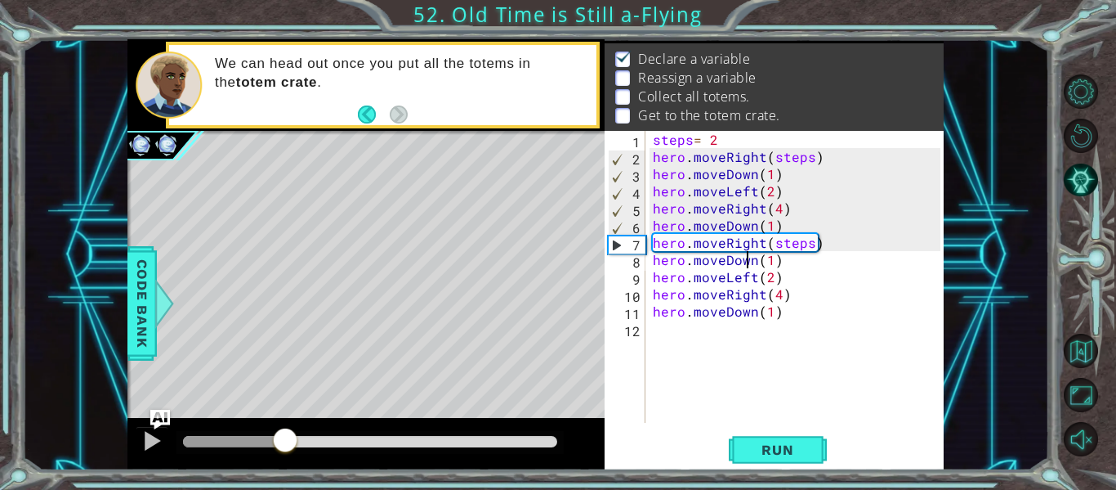
drag, startPoint x: 330, startPoint y: 442, endPoint x: 284, endPoint y: 452, distance: 46.8
click at [284, 452] on div at bounding box center [285, 441] width 29 height 29
drag, startPoint x: 284, startPoint y: 452, endPoint x: 251, endPoint y: 455, distance: 33.7
click at [251, 455] on div at bounding box center [251, 441] width 29 height 29
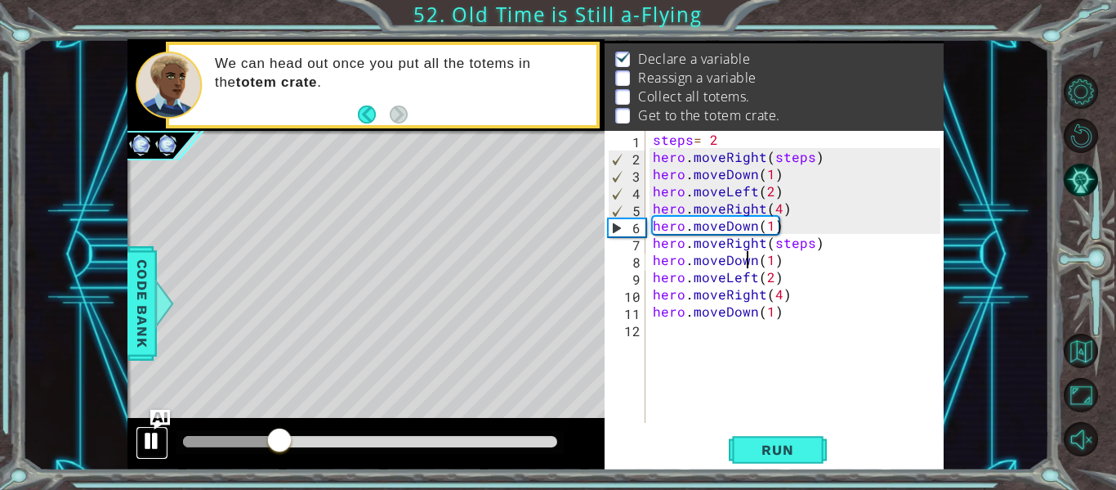
click at [157, 436] on div at bounding box center [151, 440] width 21 height 21
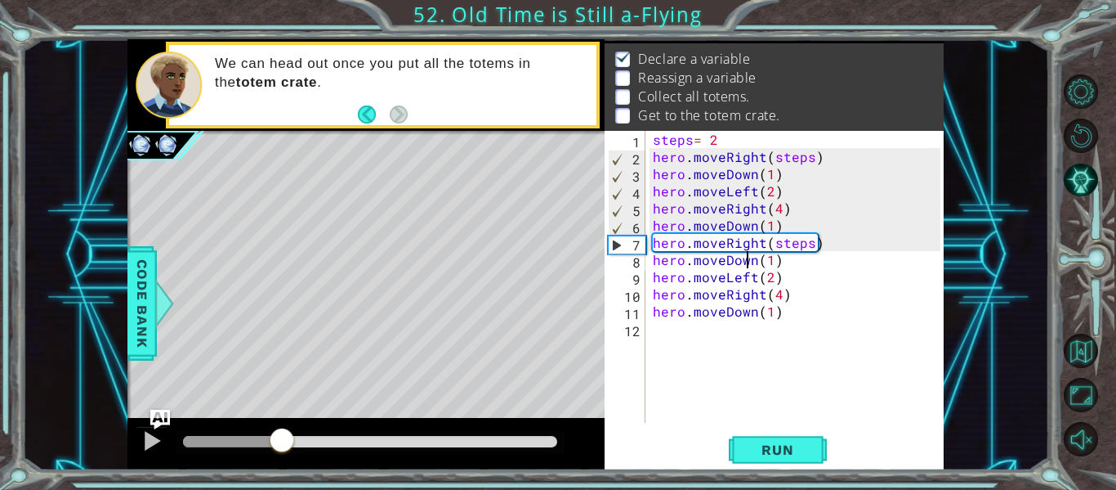
click at [761, 246] on div "steps = 2 hero . moveRight ( steps ) hero . moveDown ( 1 ) hero . moveLeft ( 2 …" at bounding box center [799, 294] width 299 height 326
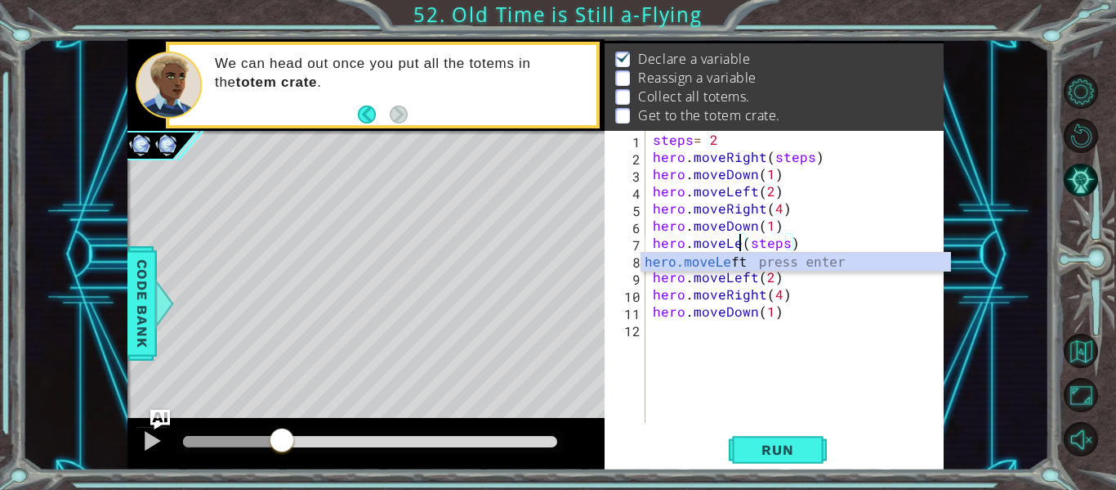
scroll to position [0, 7]
type textarea "hero.moveLeft(steps)"
click at [818, 240] on div "steps = 2 hero . moveRight ( steps ) hero . moveDown ( 1 ) hero . moveLeft ( 2 …" at bounding box center [799, 294] width 299 height 326
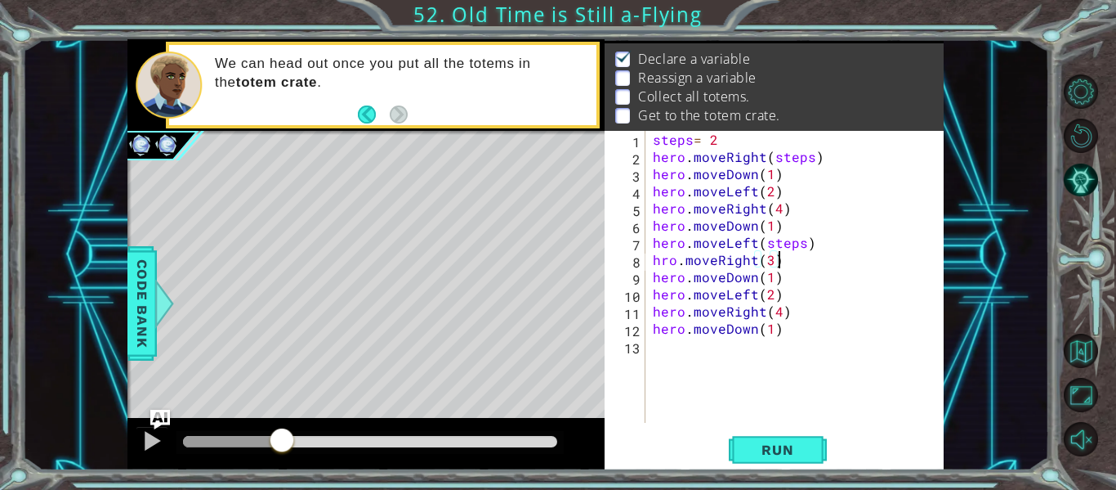
scroll to position [0, 7]
click at [773, 448] on span "Run" at bounding box center [777, 449] width 65 height 16
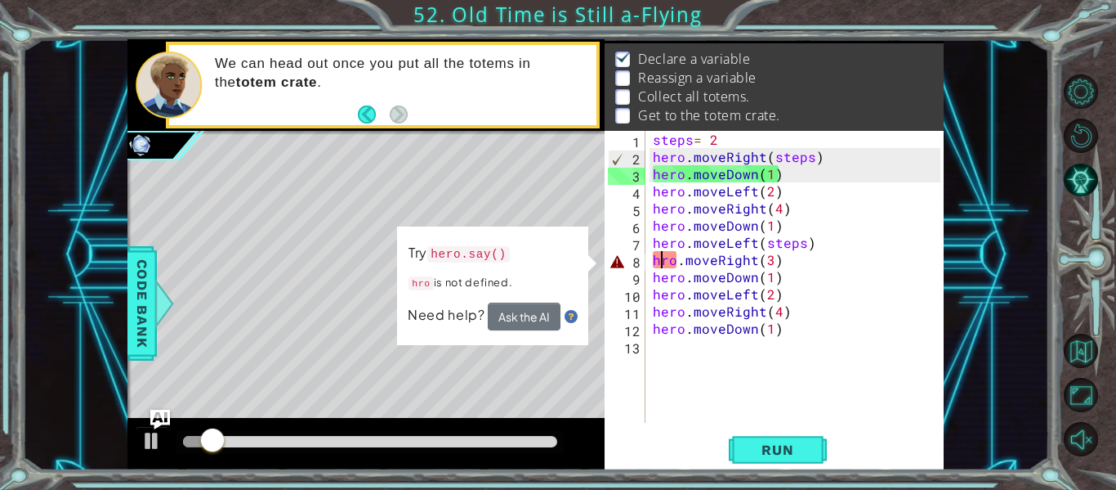
click at [660, 266] on div "steps = 2 hero . moveRight ( steps ) hero . moveDown ( 1 ) hero . moveLeft ( 2 …" at bounding box center [799, 294] width 299 height 326
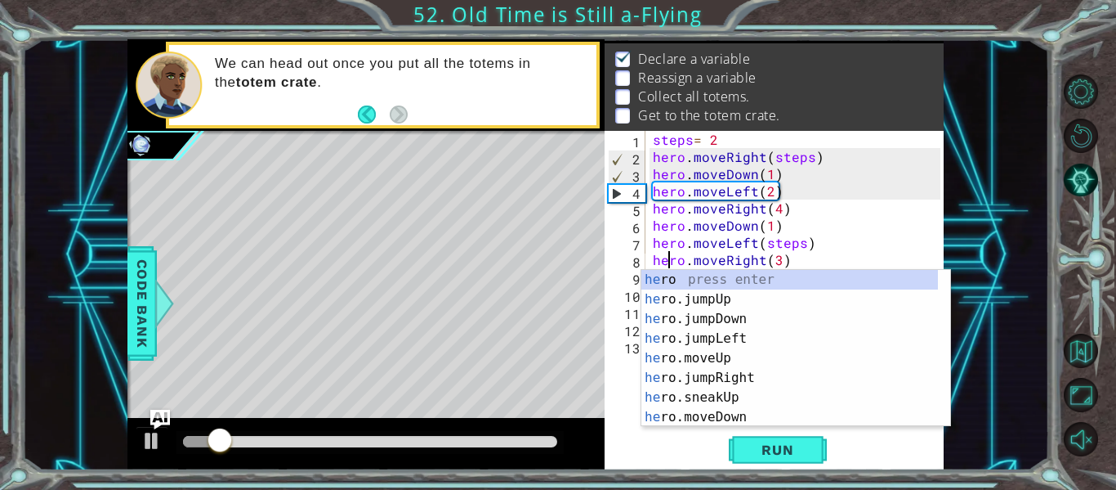
scroll to position [0, 2]
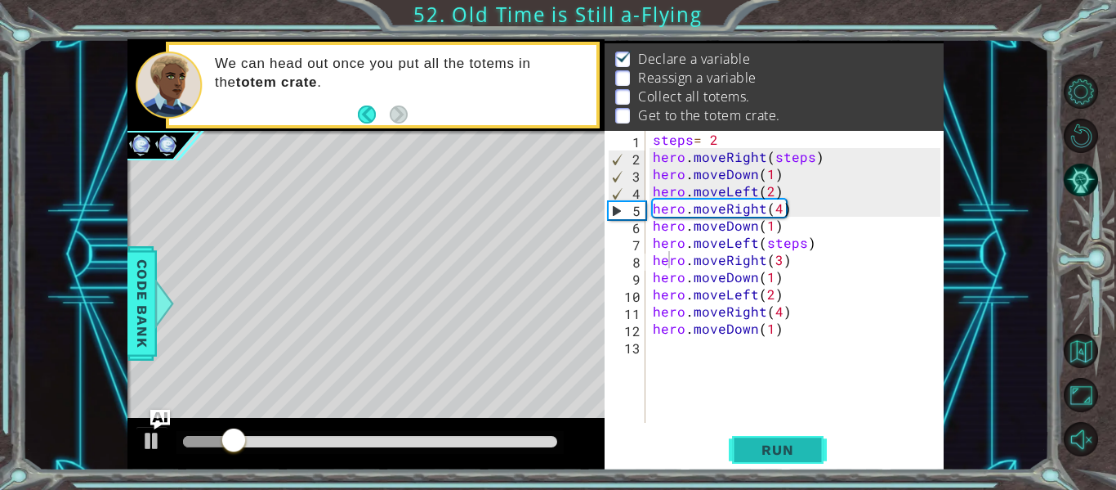
click at [804, 451] on span "Run" at bounding box center [777, 449] width 65 height 16
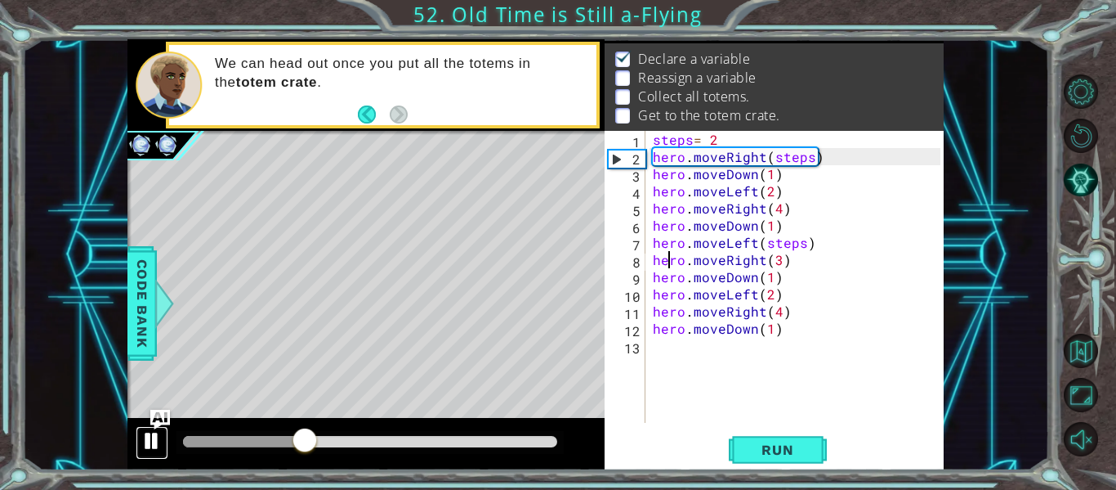
click at [151, 441] on div at bounding box center [151, 440] width 21 height 21
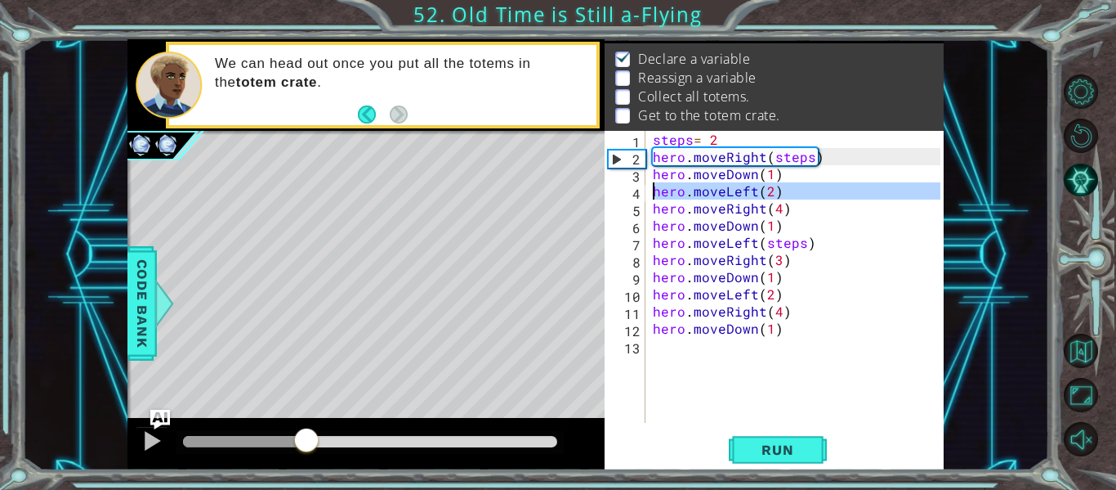
click at [620, 191] on div "4" at bounding box center [627, 193] width 38 height 17
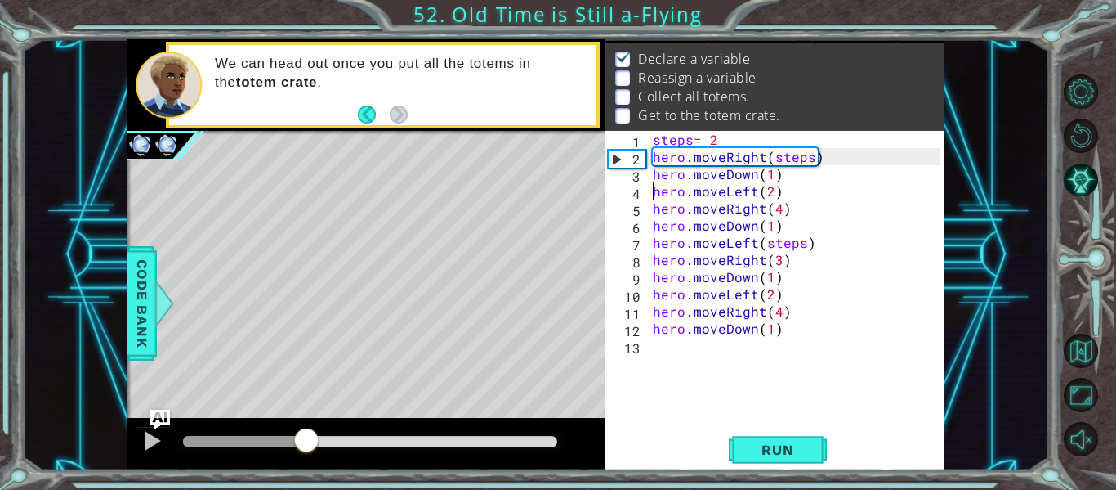
click at [620, 167] on div "2" at bounding box center [627, 158] width 37 height 17
click at [610, 149] on div "1" at bounding box center [627, 141] width 38 height 17
click at [609, 154] on div "2" at bounding box center [627, 158] width 37 height 17
click at [620, 167] on div "2" at bounding box center [627, 158] width 37 height 17
type textarea "hero.moveDown(1)"
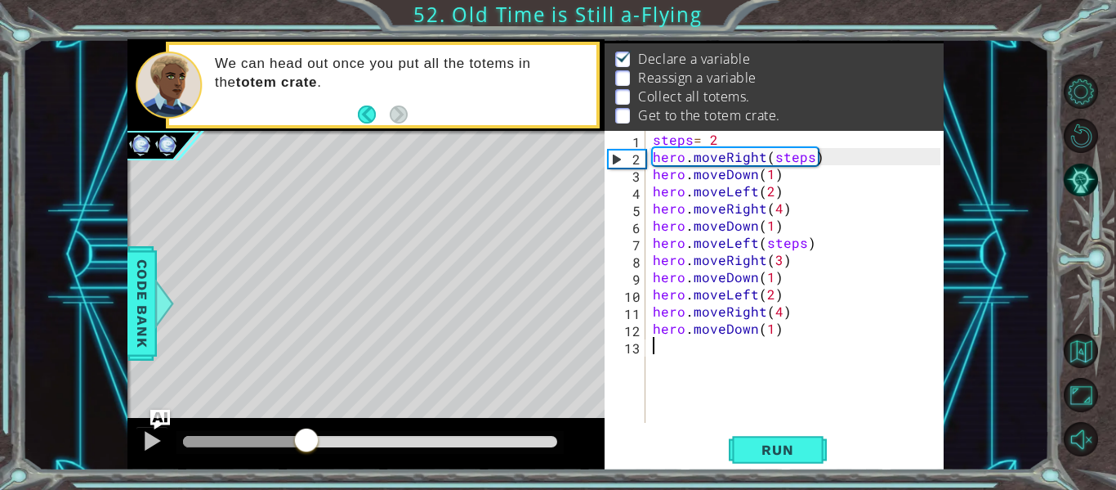
click at [709, 370] on div "steps = 2 hero . moveRight ( steps ) hero . moveDown ( 1 ) hero . moveLeft ( 2 …" at bounding box center [799, 294] width 299 height 326
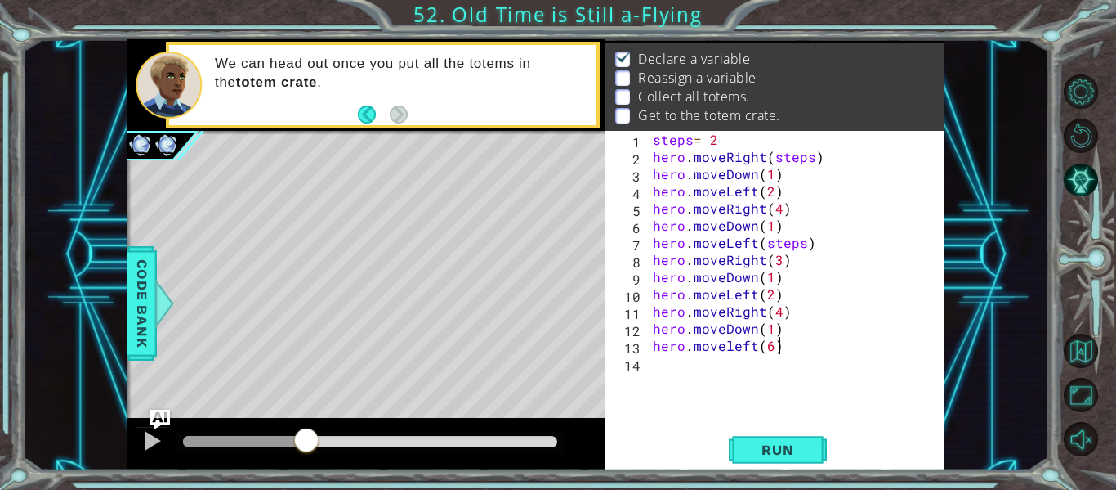
scroll to position [0, 7]
type textarea "hero.moveleft(6)"
click at [763, 439] on button "Run" at bounding box center [778, 450] width 98 height 34
